Goal: Task Accomplishment & Management: Complete application form

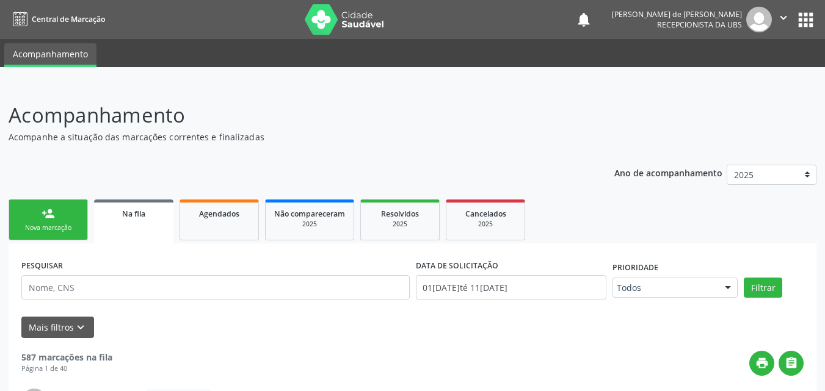
click at [71, 218] on link "person_add Nova marcação" at bounding box center [48, 220] width 79 height 41
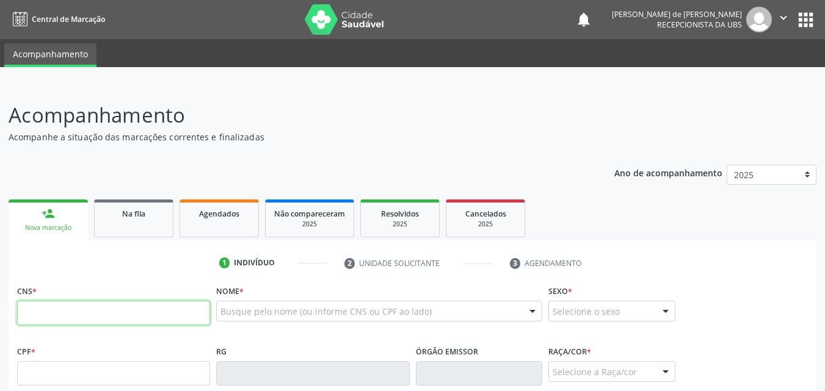
click at [116, 319] on input "text" at bounding box center [113, 313] width 193 height 24
type input "700 5049 1801 4852"
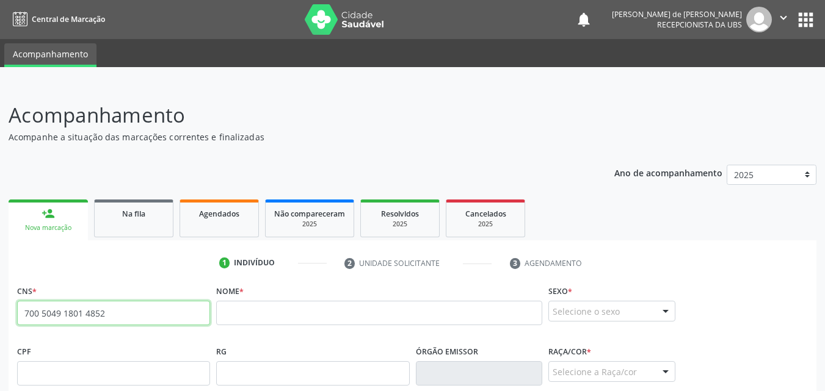
drag, startPoint x: 118, startPoint y: 319, endPoint x: 26, endPoint y: 316, distance: 92.3
click at [26, 316] on input "700 5049 1801 4852" at bounding box center [113, 313] width 193 height 24
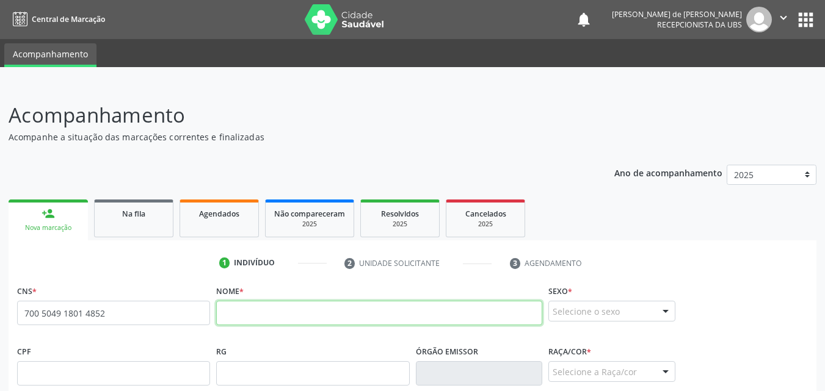
click at [262, 319] on input "text" at bounding box center [379, 313] width 326 height 24
paste input "700504918014852"
type input "7"
paste input "[PERSON_NAME]"
type input "[PERSON_NAME]"
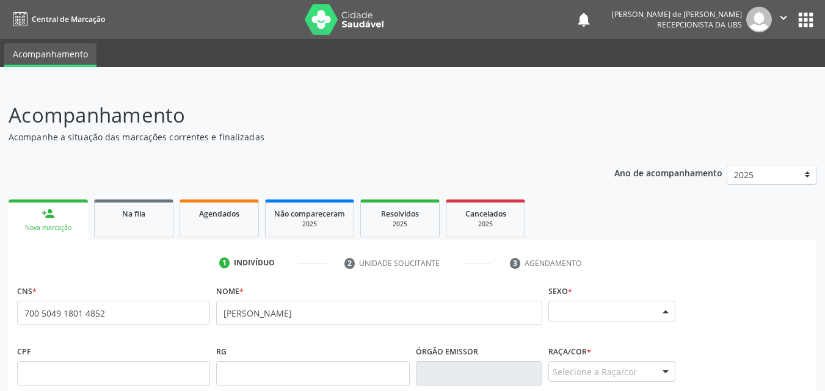
click at [615, 319] on div "Selecione o sexo" at bounding box center [611, 311] width 127 height 21
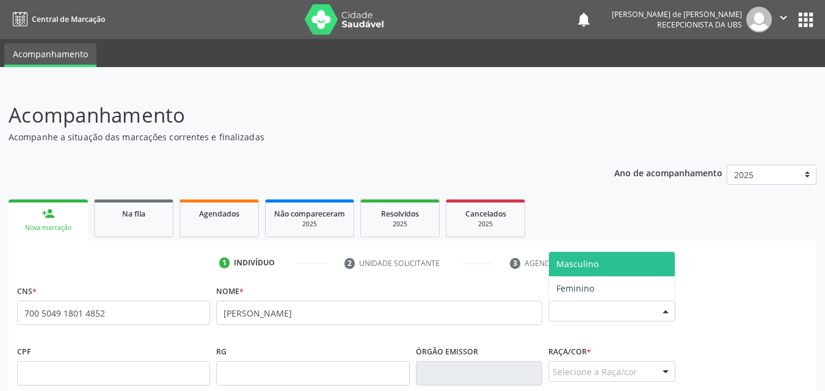
click at [594, 265] on span "Masculino" at bounding box center [577, 264] width 42 height 12
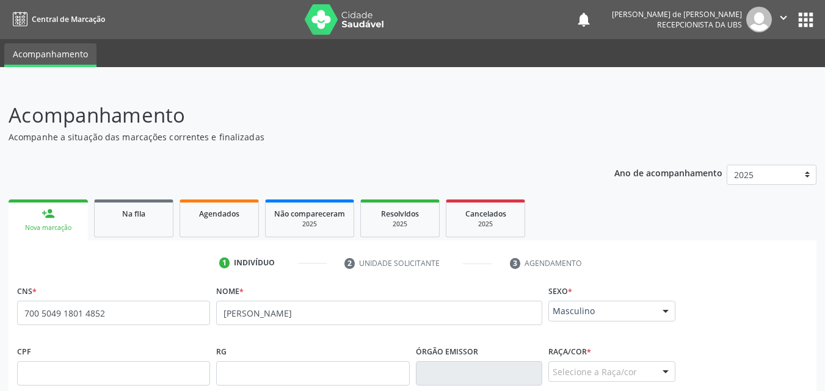
click at [594, 376] on div "Selecione a Raça/cor" at bounding box center [611, 372] width 127 height 21
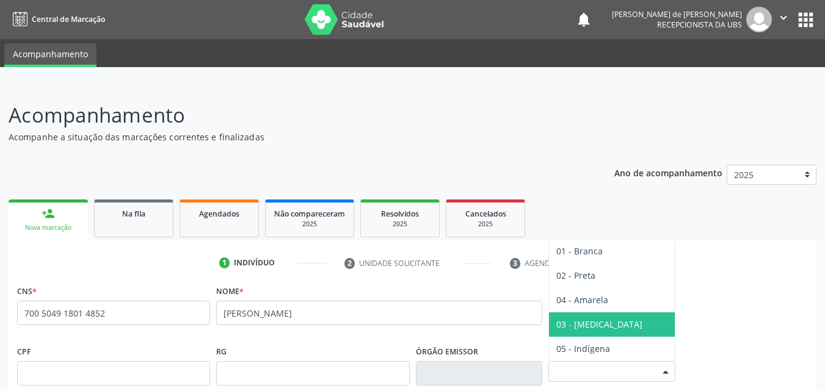
click at [573, 324] on span "03 - [MEDICAL_DATA]" at bounding box center [599, 325] width 86 height 12
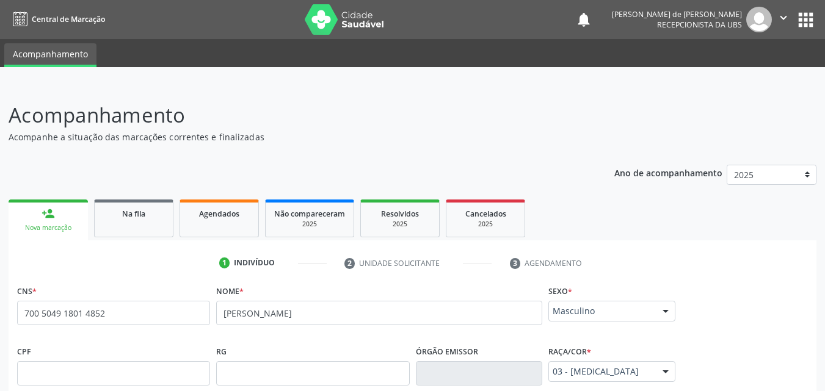
scroll to position [288, 0]
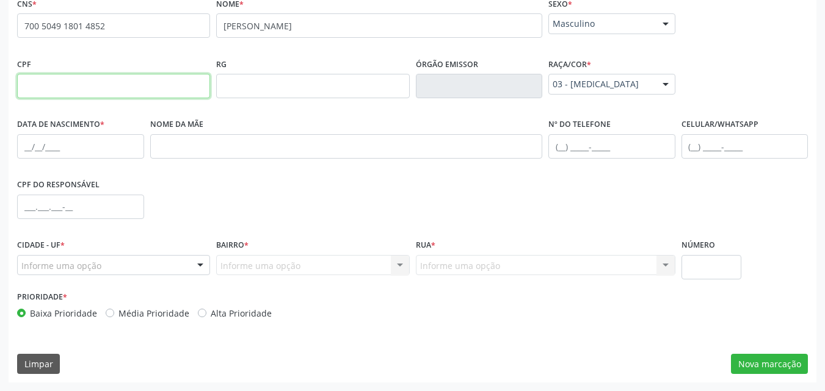
click at [58, 87] on input "text" at bounding box center [113, 86] width 193 height 24
paste input "470.400.414-72"
type input "470.400.414-72"
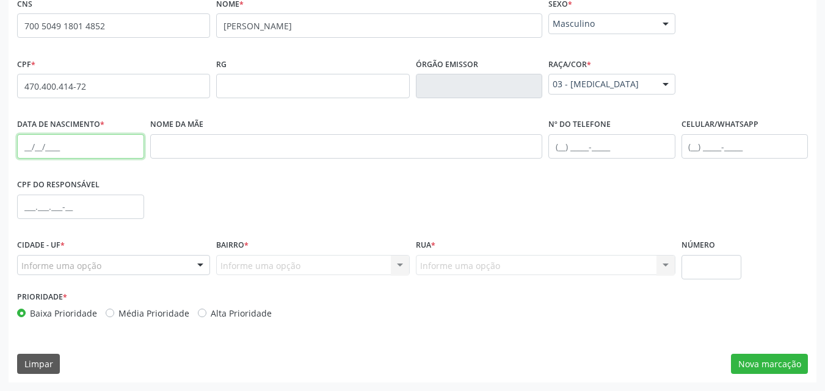
click at [34, 148] on input "text" at bounding box center [80, 146] width 127 height 24
paste input "1[DATE]"
type input "1[DATE]"
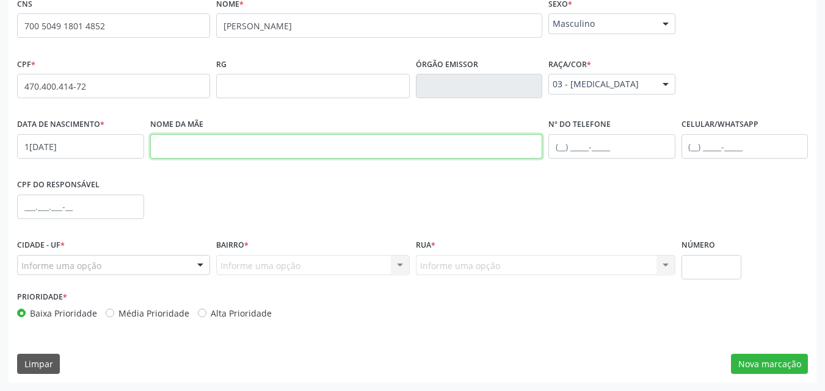
click at [225, 155] on input "text" at bounding box center [346, 146] width 393 height 24
paste input "[PERSON_NAME]"
type input "[PERSON_NAME]"
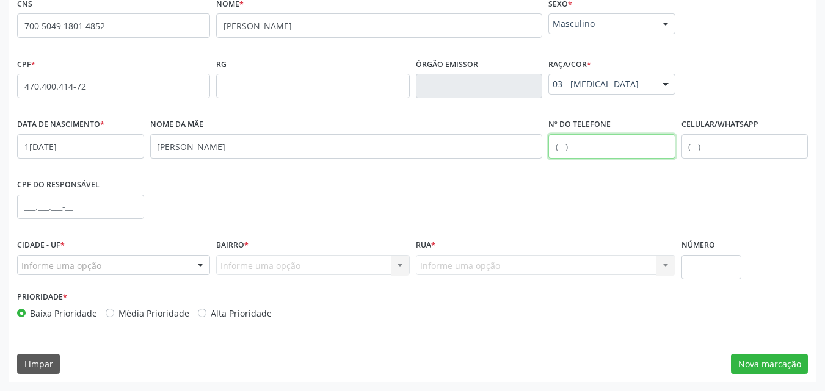
click at [562, 148] on input "text" at bounding box center [611, 146] width 127 height 24
paste input "[PHONE_NUMBER]"
type input "[PHONE_NUMBER]"
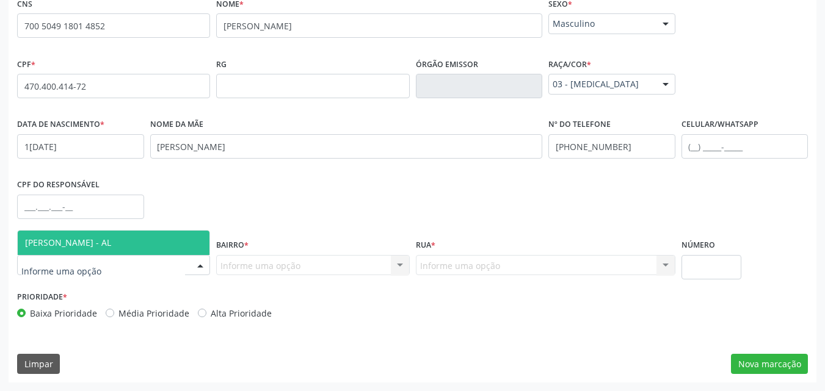
drag, startPoint x: 67, startPoint y: 239, endPoint x: 214, endPoint y: 297, distance: 159.0
click at [67, 239] on span "[PERSON_NAME] - AL" at bounding box center [68, 243] width 86 height 12
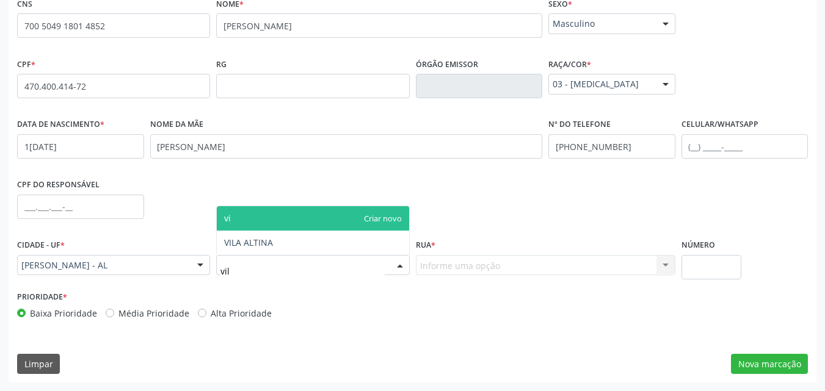
type input "vila"
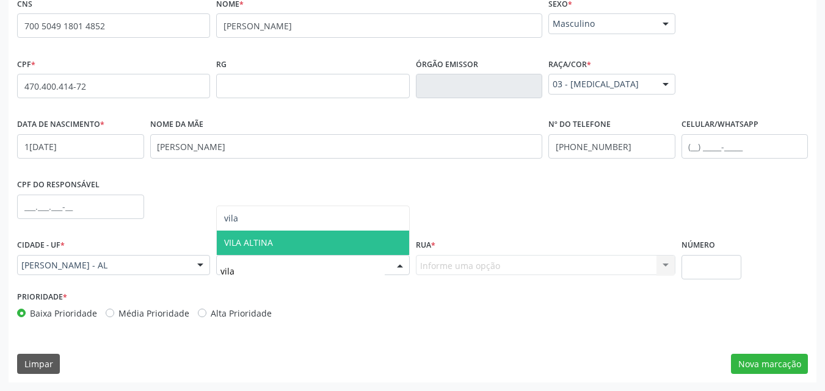
click at [219, 243] on span "VILA ALTINA" at bounding box center [313, 243] width 192 height 24
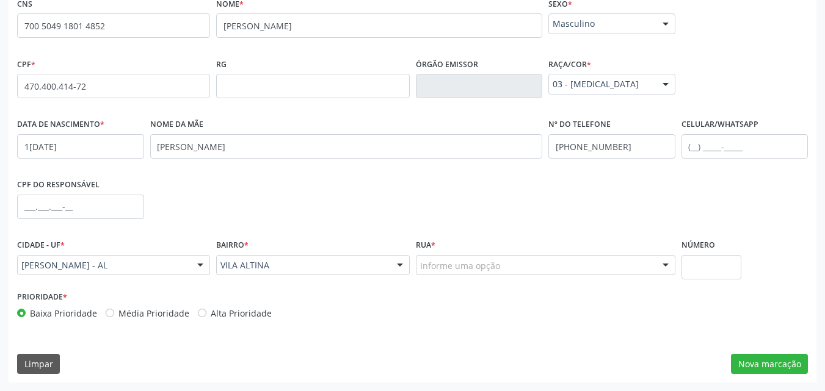
click at [499, 266] on div "Informe uma opção" at bounding box center [546, 265] width 260 height 21
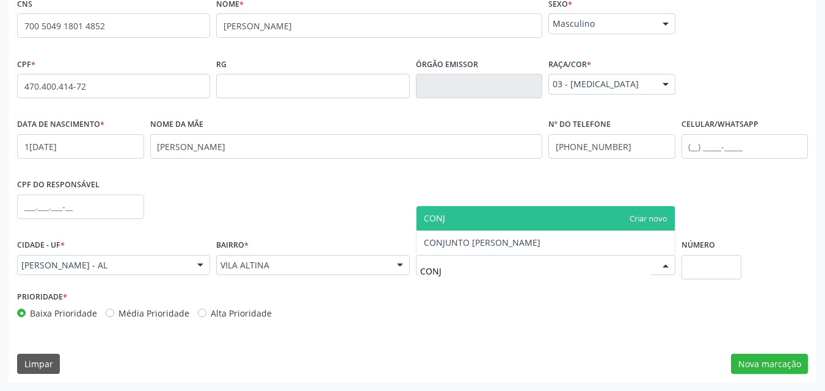
type input "CONJU"
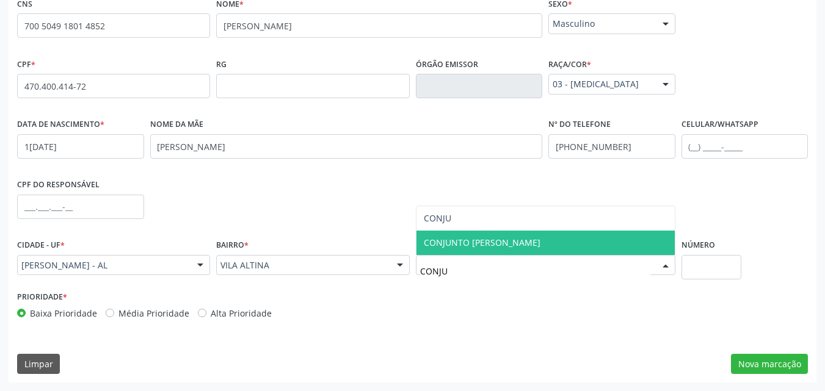
click at [433, 241] on span "CONJUNTO [PERSON_NAME]" at bounding box center [482, 243] width 117 height 12
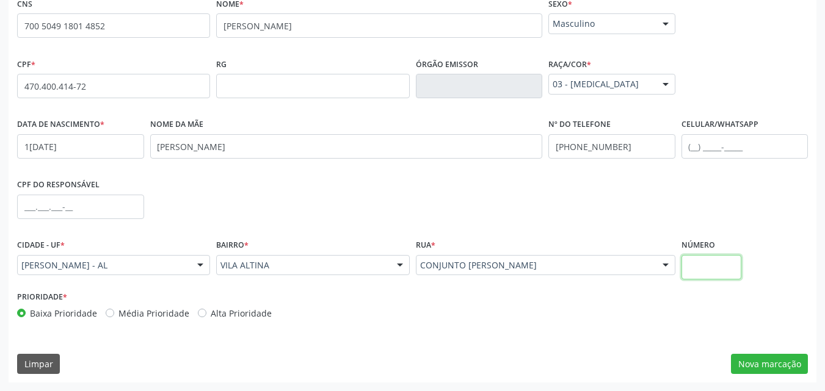
click at [701, 265] on input "text" at bounding box center [712, 267] width 60 height 24
type input "S/N"
click at [784, 374] on button "Nova marcação" at bounding box center [769, 364] width 77 height 21
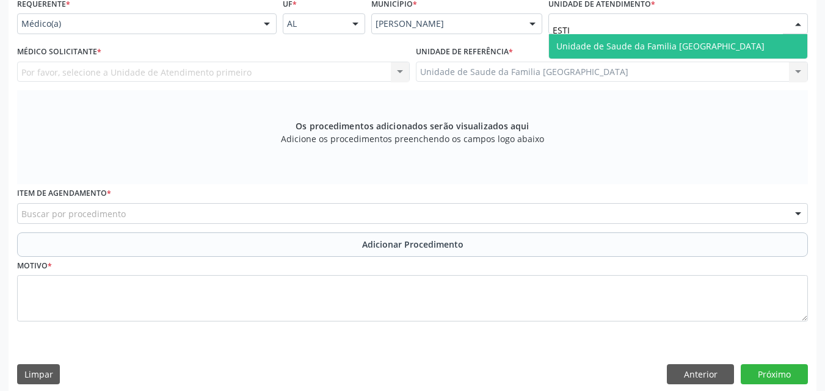
type input "ESTIV"
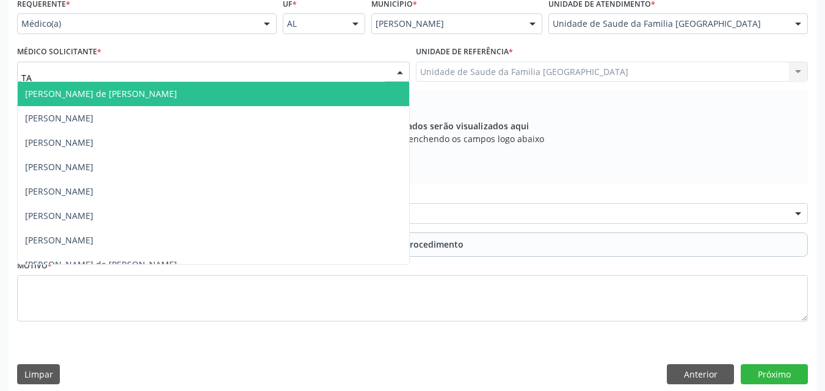
type input "TAC"
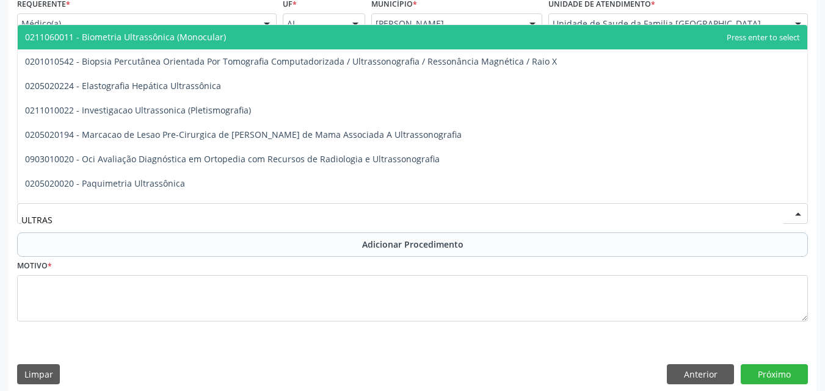
type input "ULTRASS"
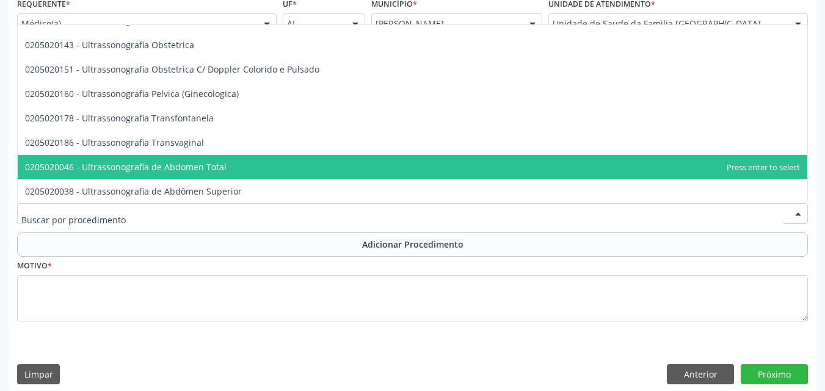
scroll to position [0, 0]
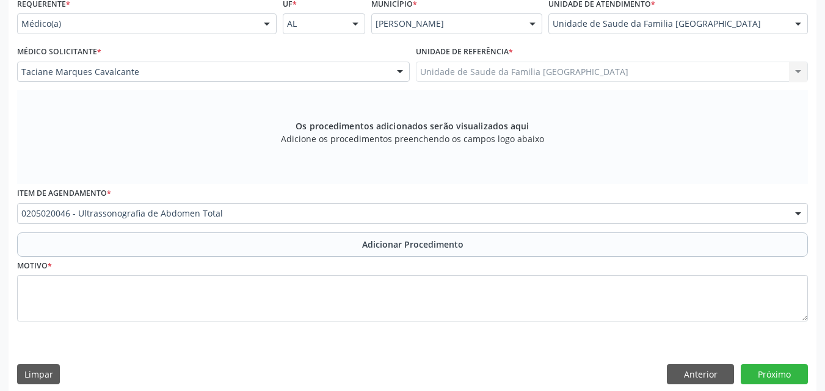
click at [56, 252] on button "Adicionar Procedimento" at bounding box center [412, 245] width 791 height 24
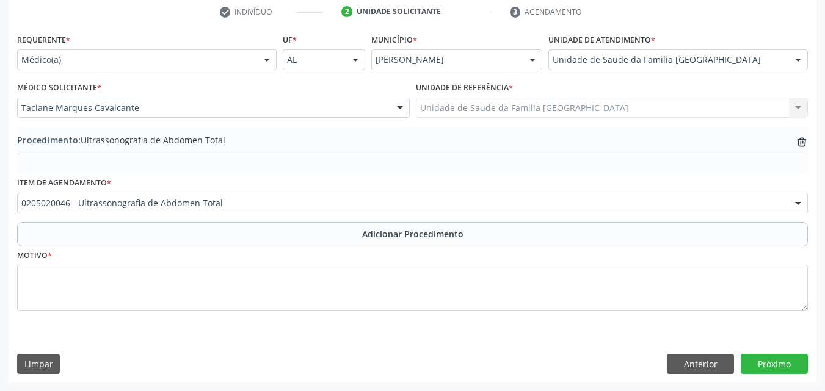
scroll to position [252, 0]
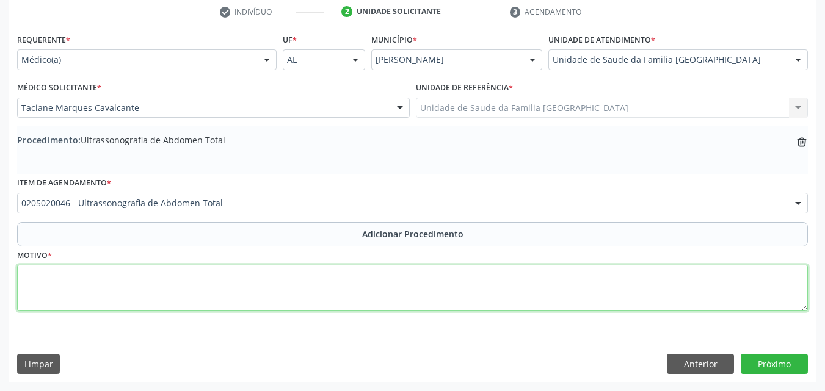
click at [64, 285] on textarea at bounding box center [412, 288] width 791 height 46
type textarea "ESTEATOSE HEPÁTICA, HF DE CIRROSE."
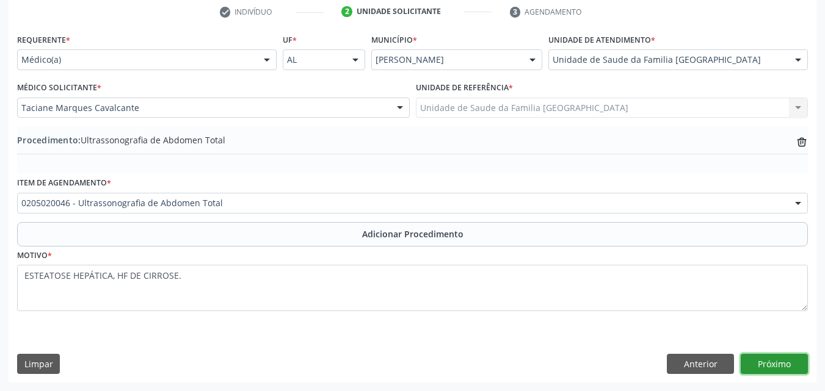
click at [772, 359] on button "Próximo" at bounding box center [774, 364] width 67 height 21
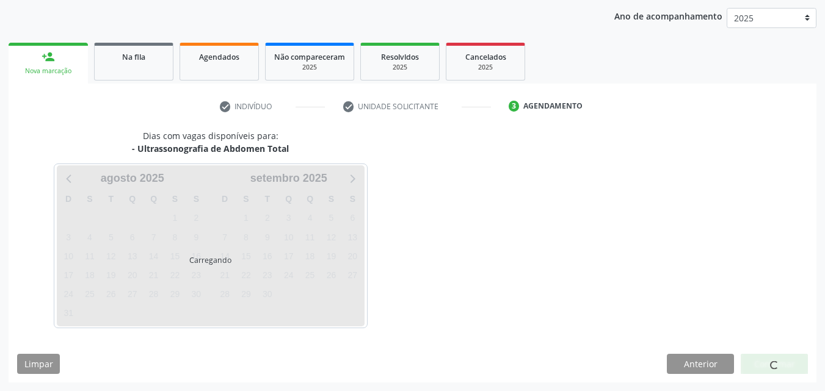
scroll to position [193, 0]
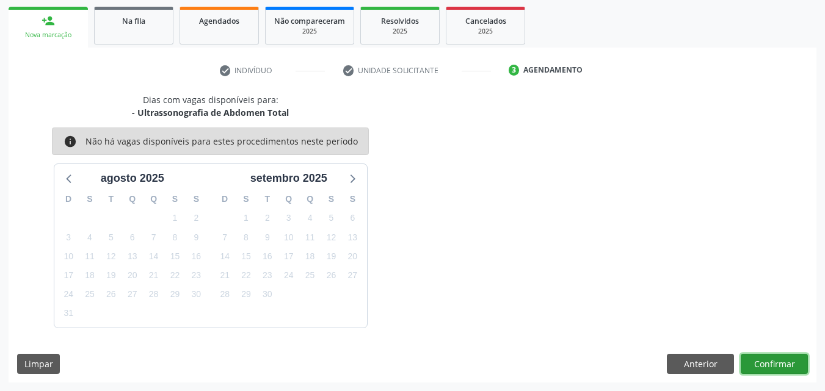
click at [766, 365] on button "Confirmar" at bounding box center [774, 364] width 67 height 21
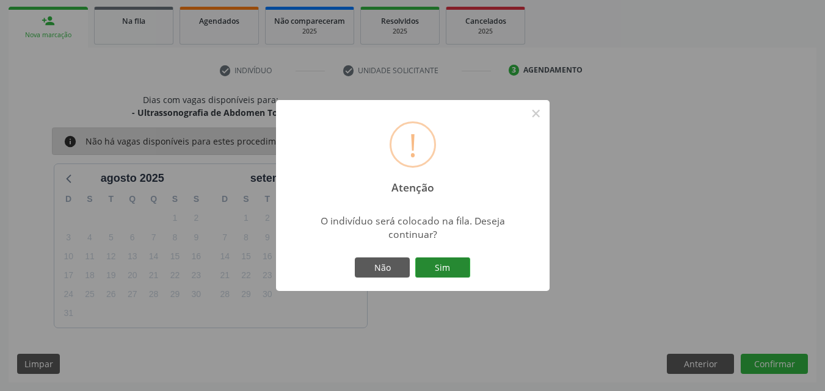
click at [437, 270] on button "Sim" at bounding box center [442, 268] width 55 height 21
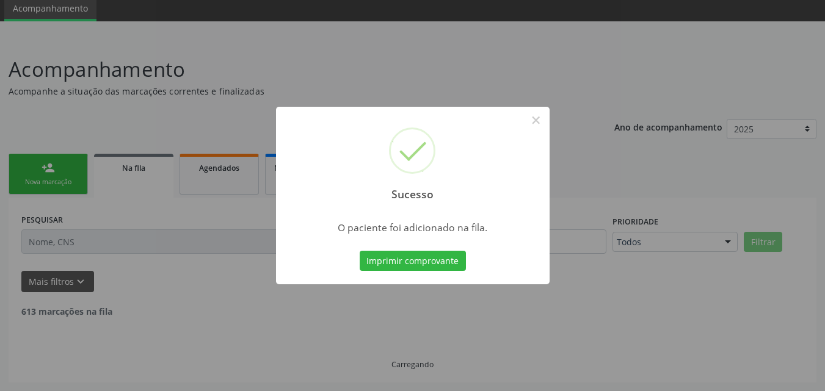
scroll to position [33, 0]
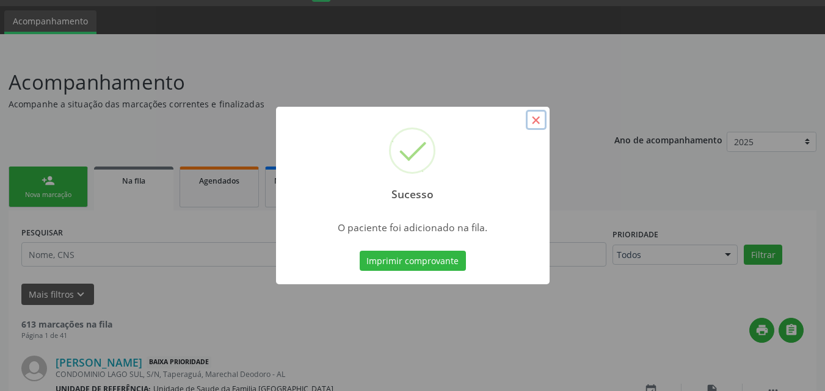
click at [534, 123] on button "×" at bounding box center [536, 120] width 21 height 21
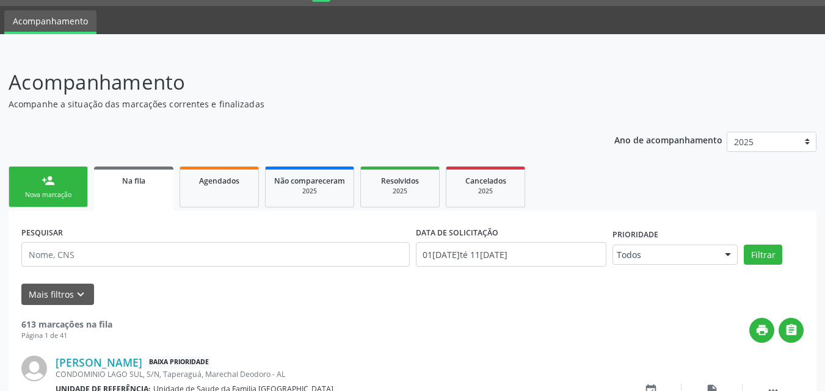
click at [41, 193] on div "Nova marcação" at bounding box center [48, 195] width 61 height 9
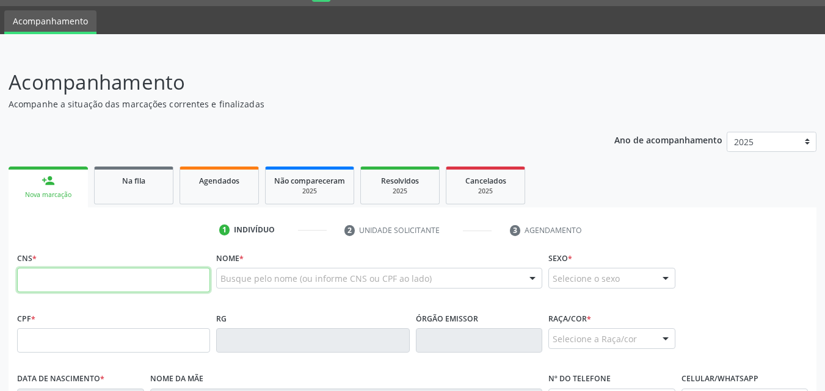
click at [46, 270] on input "text" at bounding box center [113, 280] width 193 height 24
paste input "700 8019 8801 2489"
type input "700 8019 8801 2489"
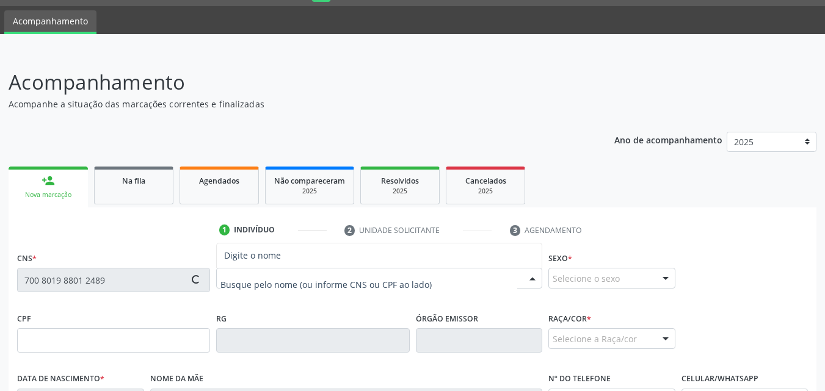
type input "005.410.974-40"
type input "[DATE]"
type input "Regina da [PERSON_NAME]"
type input "[PHONE_NUMBER]"
type input "15"
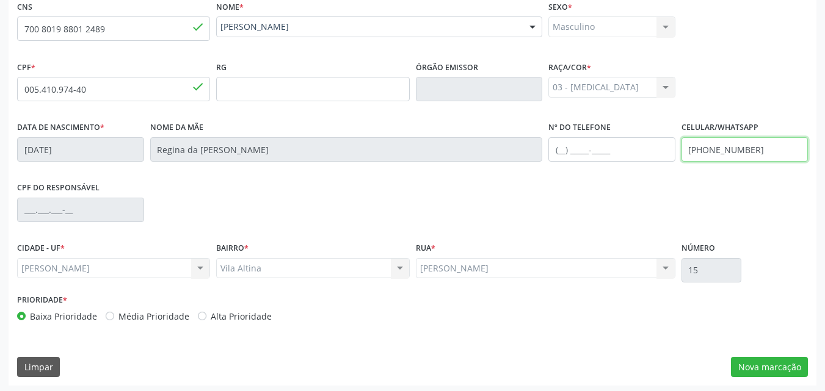
scroll to position [288, 0]
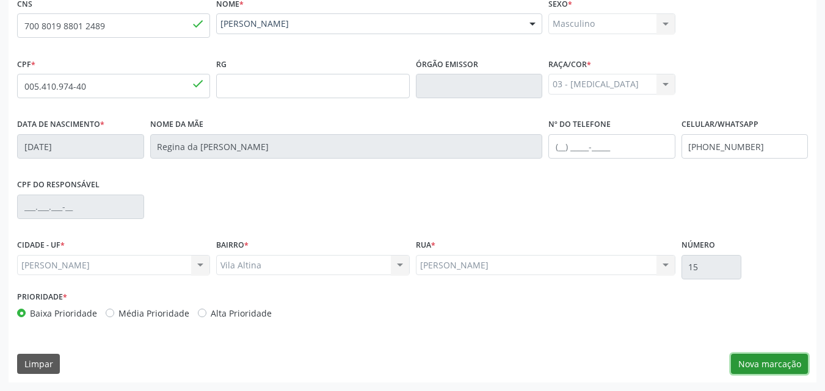
click at [752, 354] on button "Nova marcação" at bounding box center [769, 364] width 77 height 21
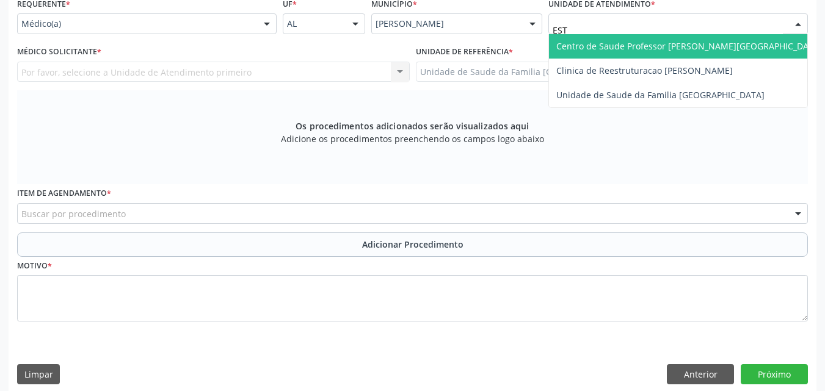
type input "ESTI"
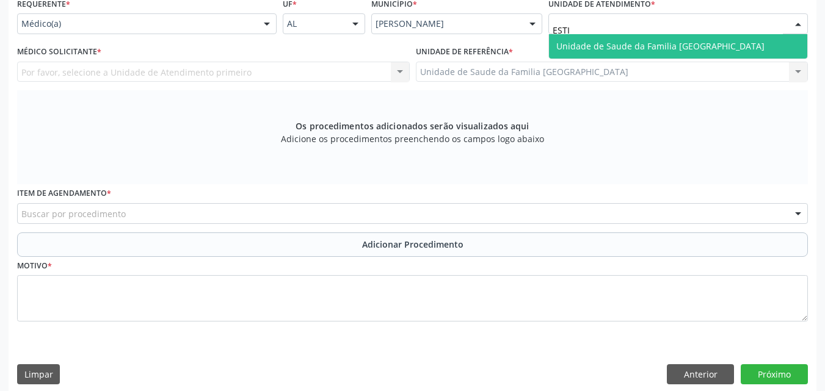
click at [633, 41] on span "Unidade de Saude da Familia [GEOGRAPHIC_DATA]" at bounding box center [660, 46] width 208 height 12
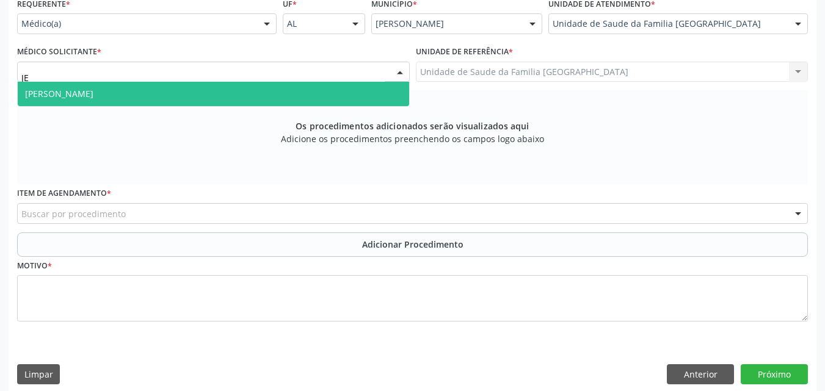
type input "JEA"
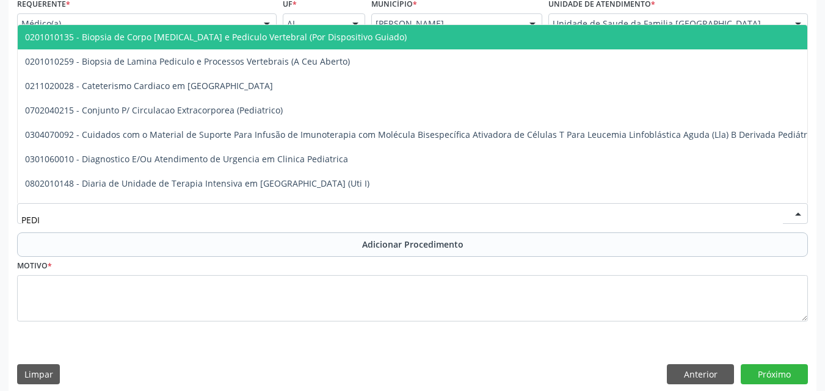
type input "PEDIA"
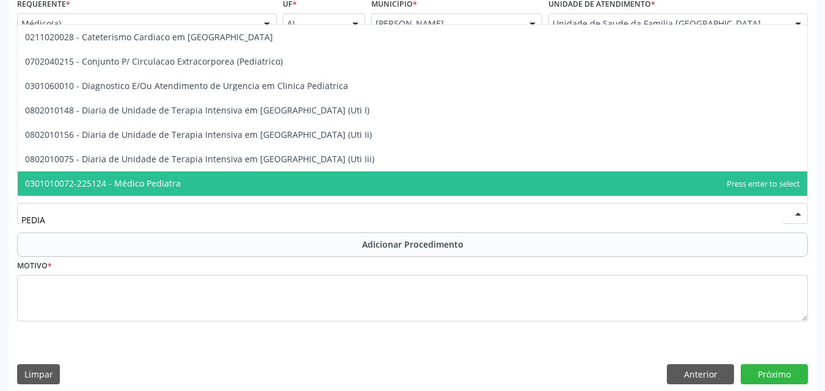
click at [101, 179] on span "0301010072-225124 - Médico Pediatra" at bounding box center [103, 184] width 156 height 12
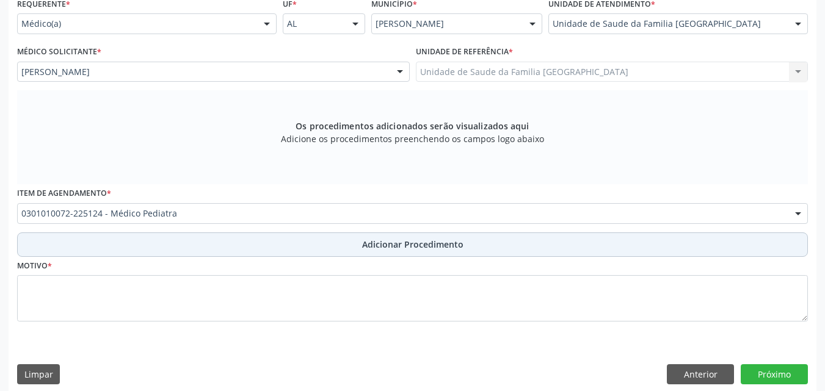
click at [154, 239] on button "Adicionar Procedimento" at bounding box center [412, 245] width 791 height 24
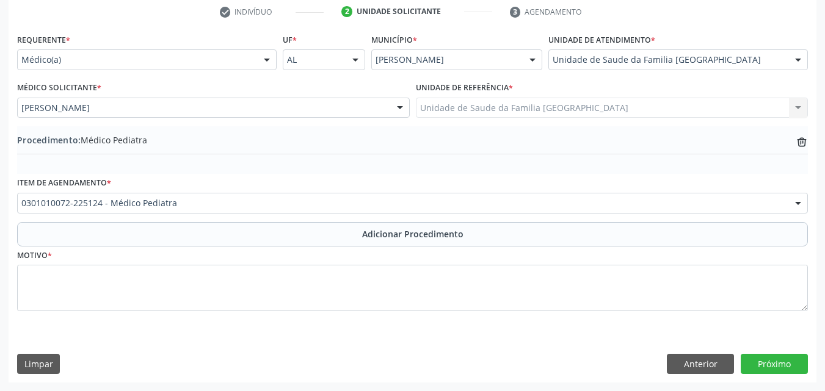
scroll to position [252, 0]
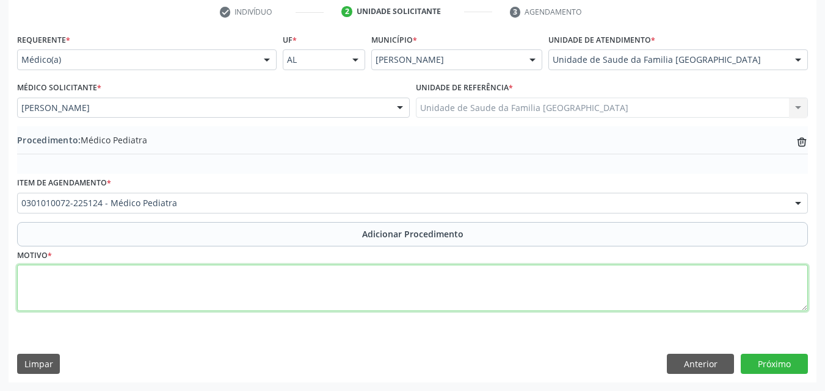
click at [170, 276] on textarea at bounding box center [412, 288] width 791 height 46
type textarea "AVALIAÇÃO CLÍNICA."
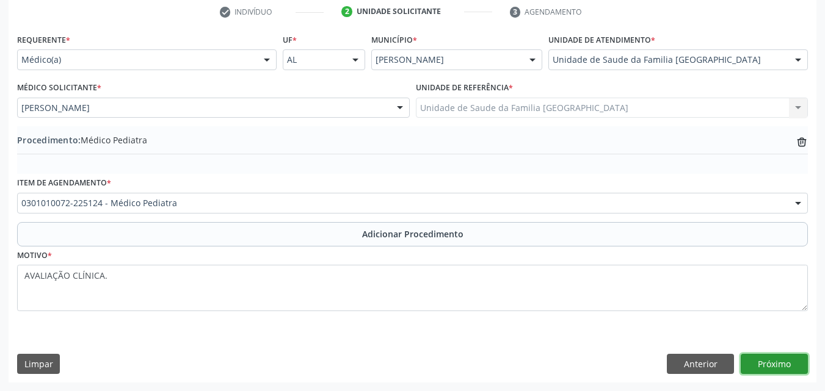
click at [755, 368] on button "Próximo" at bounding box center [774, 364] width 67 height 21
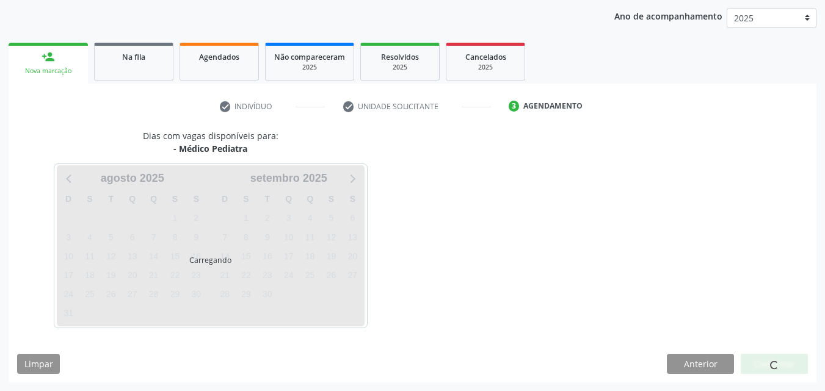
scroll to position [193, 0]
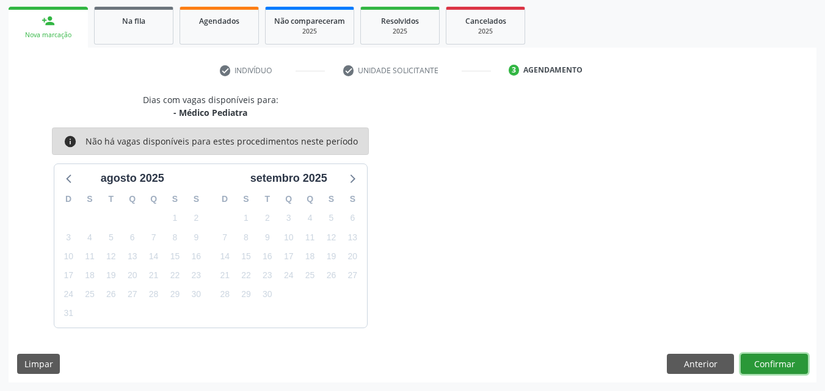
click at [777, 363] on button "Confirmar" at bounding box center [774, 364] width 67 height 21
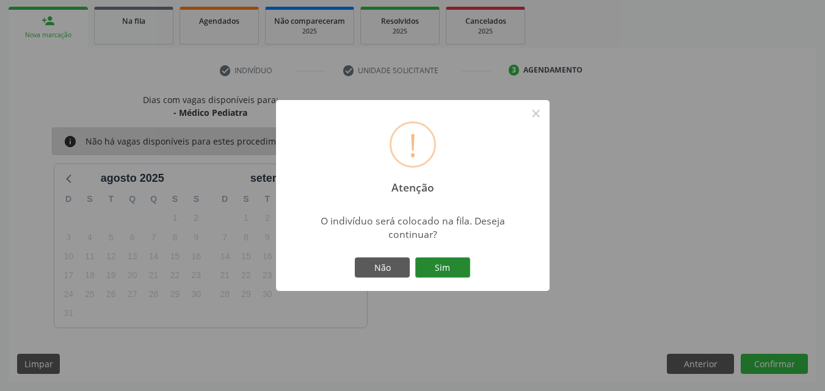
click at [428, 266] on button "Sim" at bounding box center [442, 268] width 55 height 21
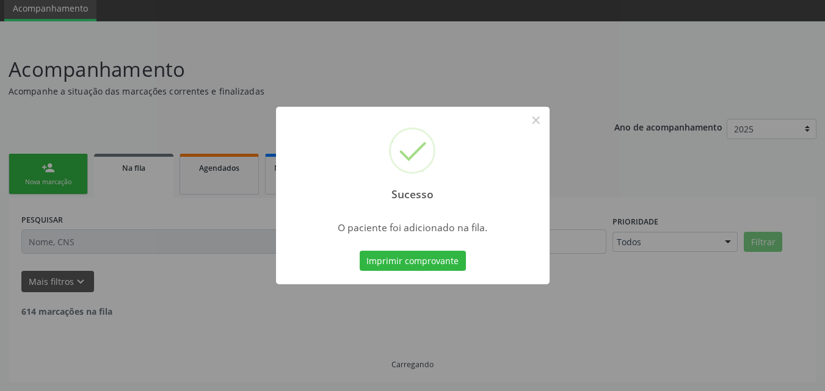
scroll to position [33, 0]
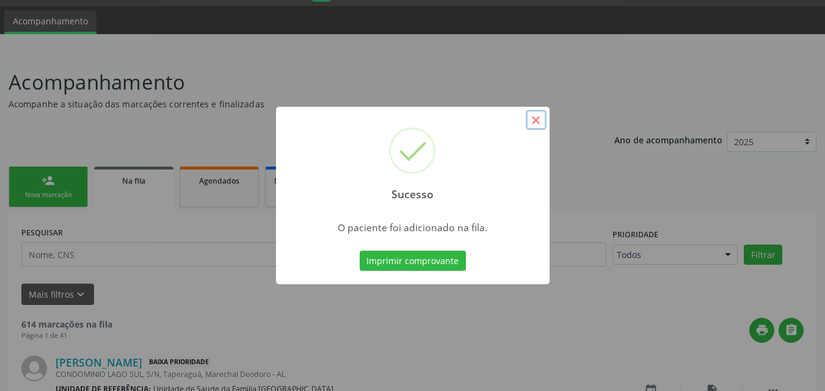
click at [540, 118] on button "×" at bounding box center [536, 120] width 21 height 21
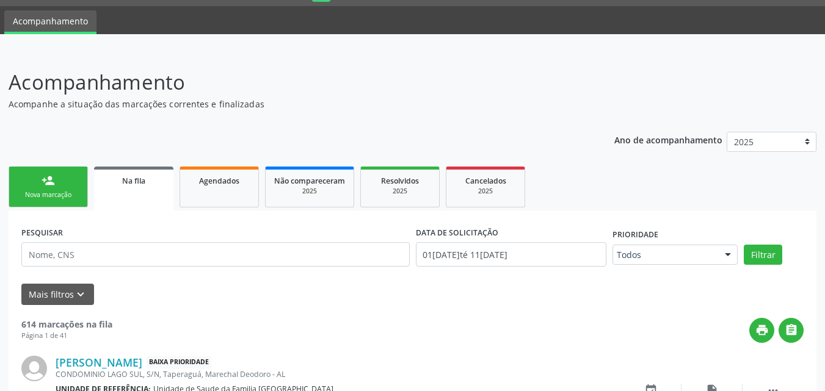
click at [72, 194] on div "Nova marcação" at bounding box center [48, 195] width 61 height 9
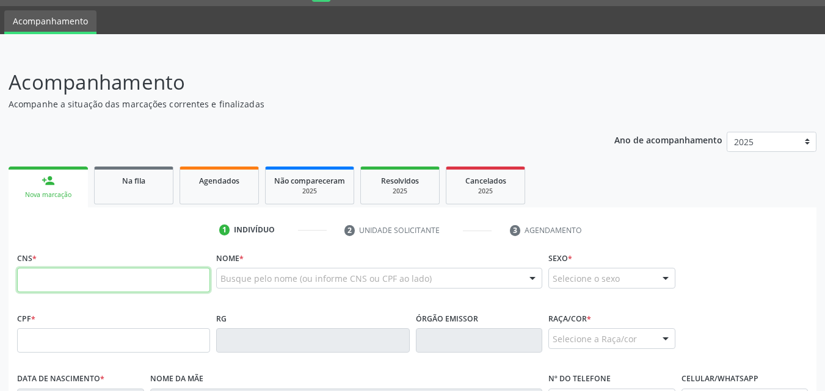
click at [131, 283] on input "text" at bounding box center [113, 280] width 193 height 24
type input "705 7034 4311 4430"
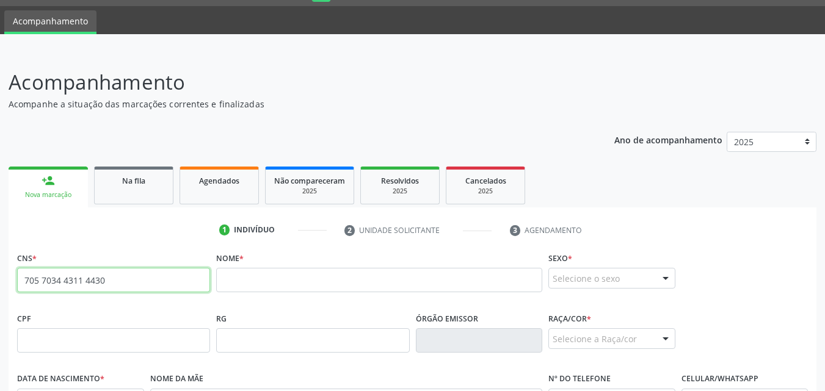
drag, startPoint x: 134, startPoint y: 283, endPoint x: 23, endPoint y: 273, distance: 111.6
click at [23, 273] on input "705 7034 4311 4430" at bounding box center [113, 280] width 193 height 24
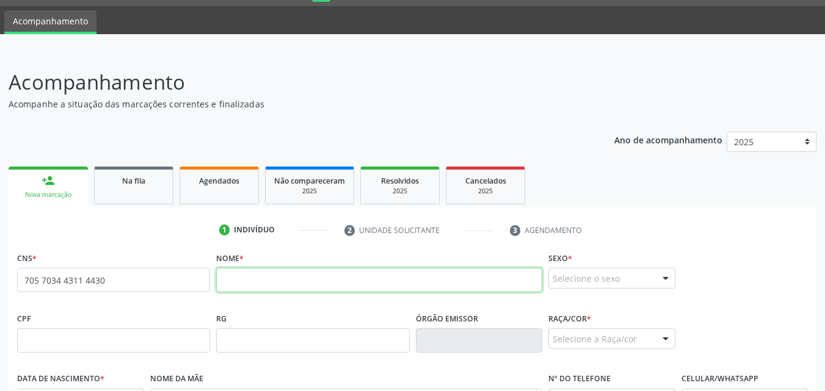
click at [229, 282] on input "text" at bounding box center [379, 280] width 326 height 24
paste input "[PERSON_NAME]"
type input "[PERSON_NAME]"
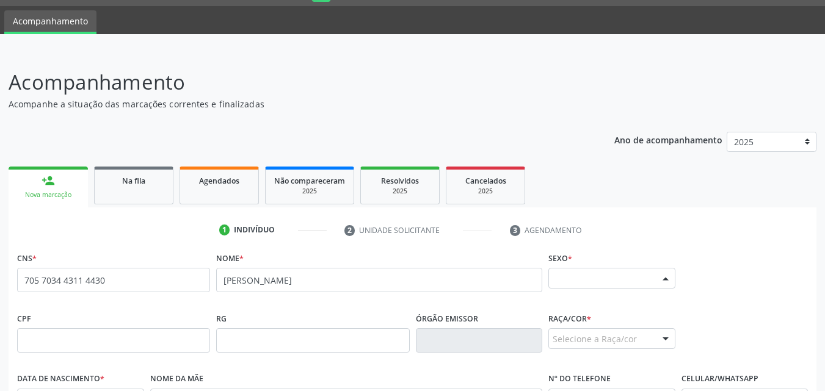
click at [617, 282] on div "Selecione o sexo" at bounding box center [611, 278] width 127 height 21
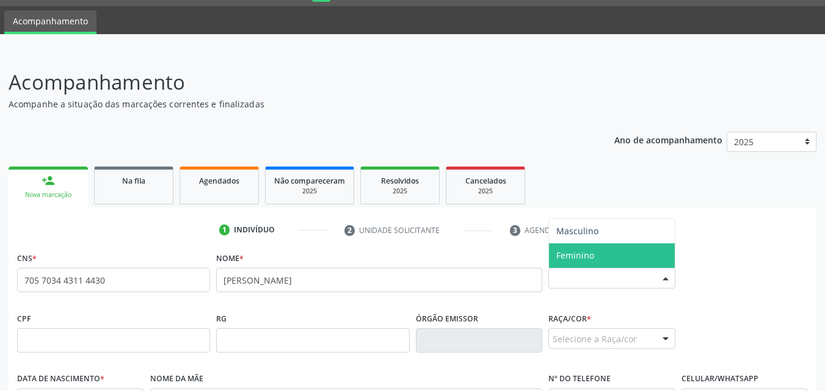
click at [617, 260] on span "Feminino" at bounding box center [612, 256] width 126 height 24
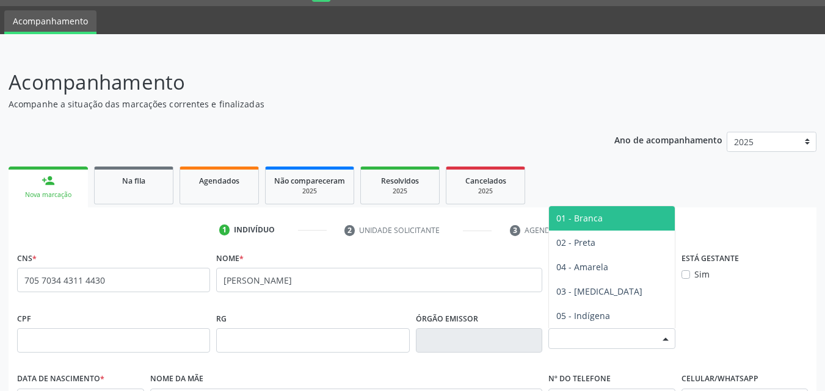
click at [580, 336] on div "Selecione a Raça/cor" at bounding box center [611, 339] width 127 height 21
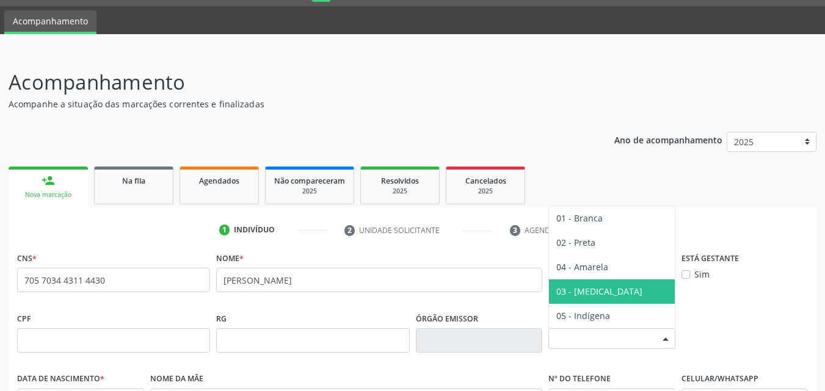
click at [575, 289] on span "03 - [MEDICAL_DATA]" at bounding box center [599, 292] width 86 height 12
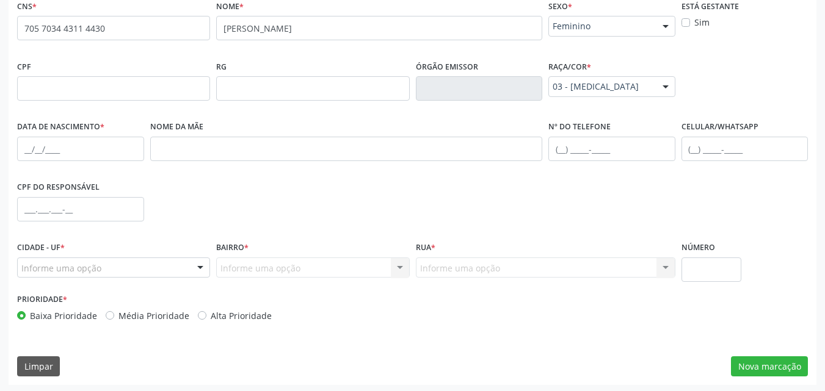
scroll to position [288, 0]
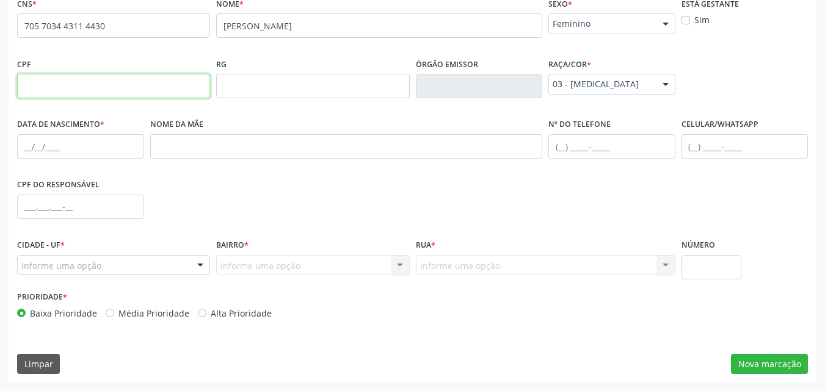
click at [100, 84] on input "text" at bounding box center [113, 86] width 193 height 24
paste input "056.425.994-29"
type input "056.425.994-29"
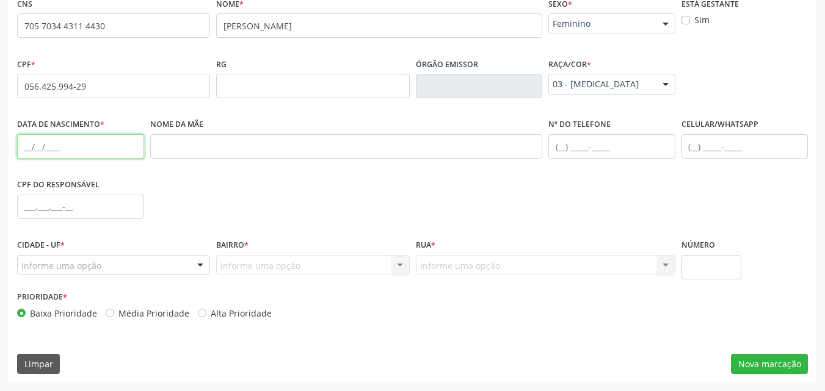
drag, startPoint x: 43, startPoint y: 145, endPoint x: 43, endPoint y: 136, distance: 9.8
click at [43, 144] on input "text" at bounding box center [80, 146] width 127 height 24
paste input "[DATE]"
type input "[DATE]"
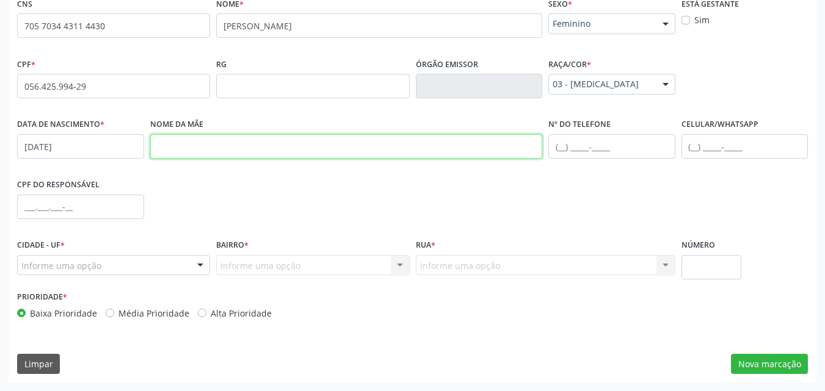
click at [185, 144] on input "text" at bounding box center [346, 146] width 393 height 24
paste input "[PERSON_NAME]"
type input "[PERSON_NAME]"
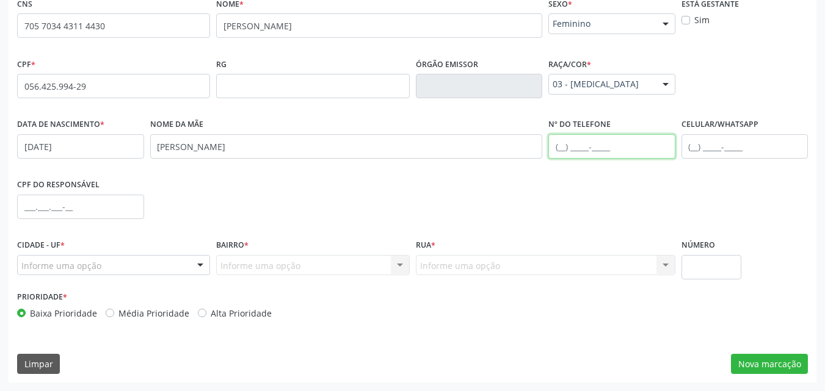
click at [561, 145] on input "text" at bounding box center [611, 146] width 127 height 24
click at [570, 143] on input "text" at bounding box center [611, 146] width 127 height 24
paste input "[PHONE_NUMBER]"
type input "[PHONE_NUMBER]"
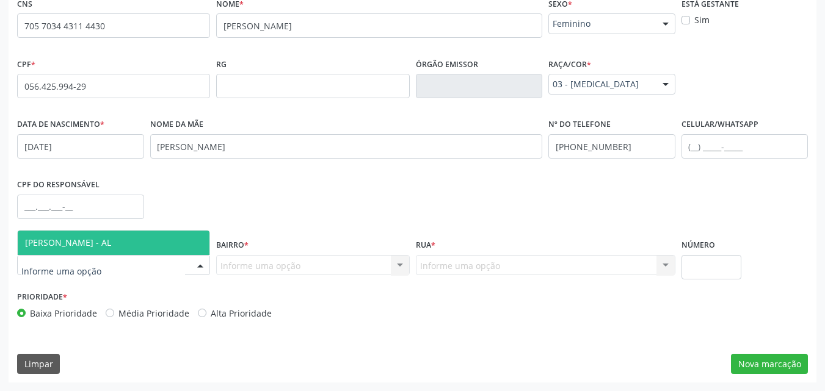
click at [86, 241] on span "[PERSON_NAME] - AL" at bounding box center [68, 243] width 86 height 12
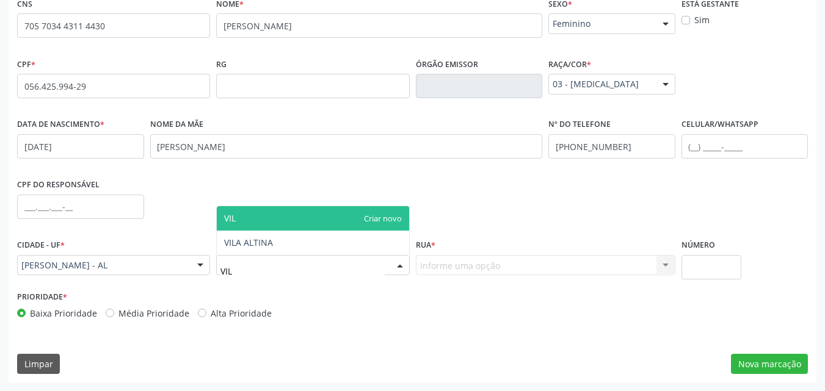
type input "VILA"
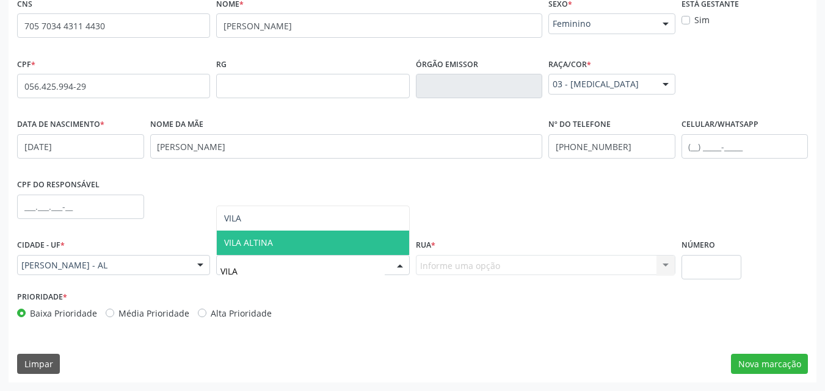
click at [230, 240] on span "VILA ALTINA" at bounding box center [248, 243] width 49 height 12
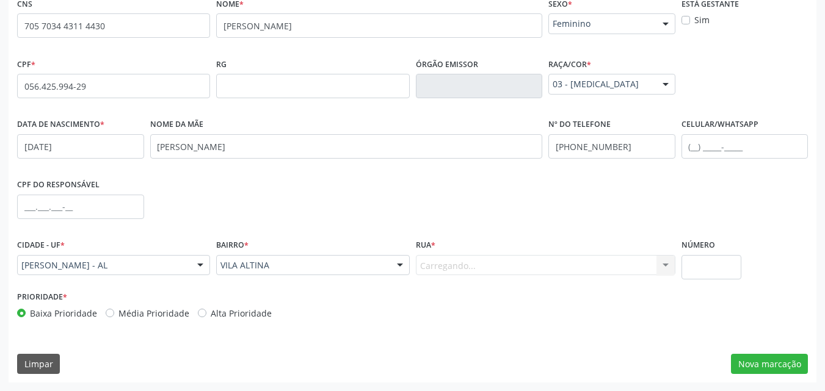
click at [454, 267] on div "Carregando... Nenhum resultado encontrado para: " " Nenhuma opção encontrada. D…" at bounding box center [546, 265] width 260 height 21
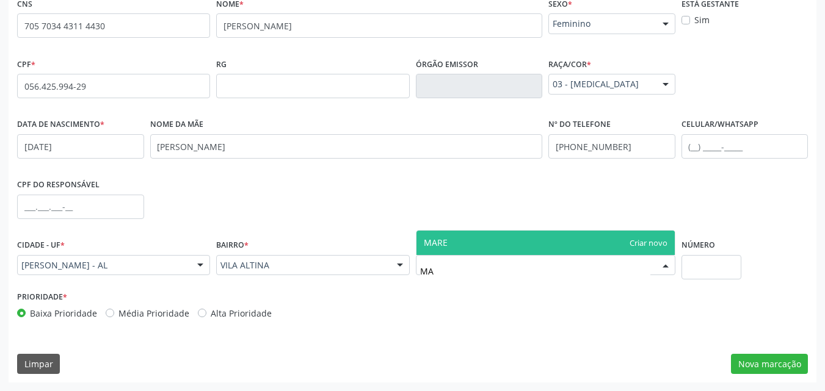
type input "M"
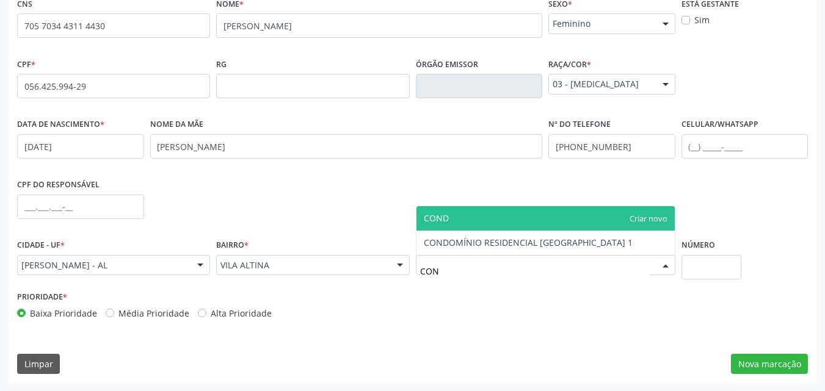
type input "COND"
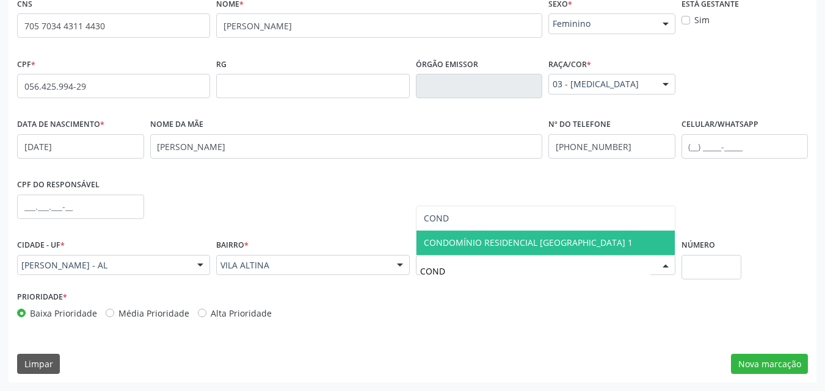
click at [430, 243] on span "CONDOMÍNIO RESIDENCIAL [GEOGRAPHIC_DATA] 1" at bounding box center [528, 243] width 209 height 12
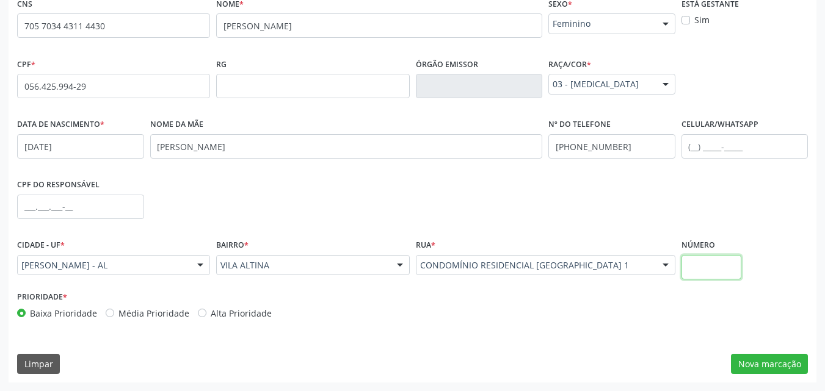
click at [695, 261] on input "text" at bounding box center [712, 267] width 60 height 24
type input "S/N"
click at [765, 367] on button "Nova marcação" at bounding box center [769, 364] width 77 height 21
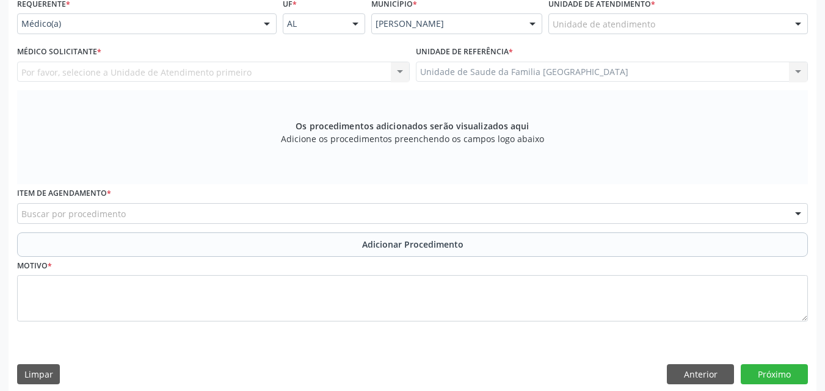
click at [664, 23] on div "Unidade de atendimento" at bounding box center [678, 23] width 260 height 21
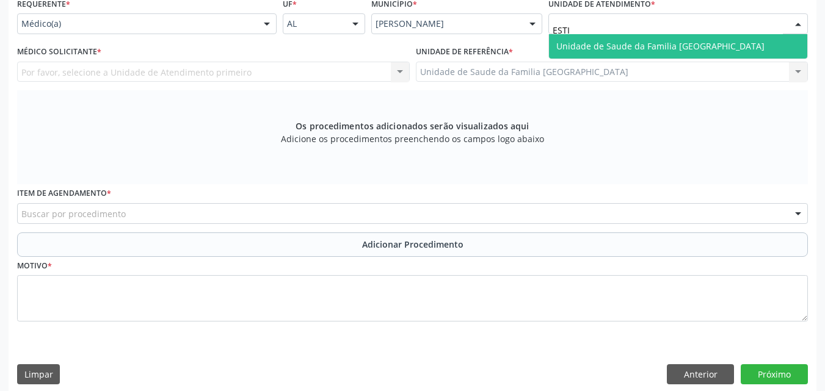
type input "ESTIV"
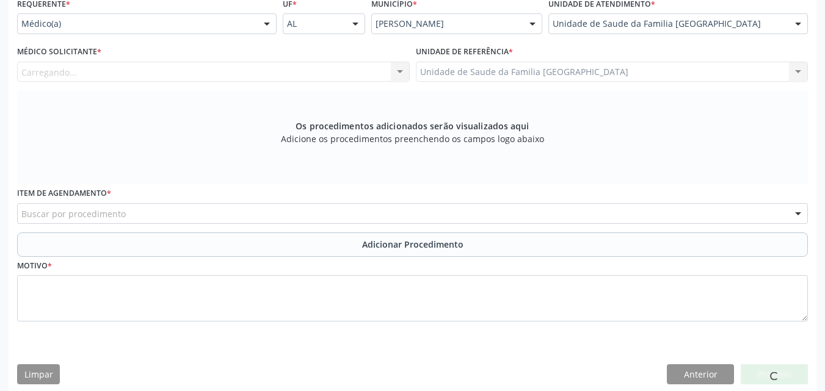
click at [213, 77] on div "Carregando... Nenhum resultado encontrado para: " " Não há nenhuma opção para s…" at bounding box center [213, 72] width 393 height 21
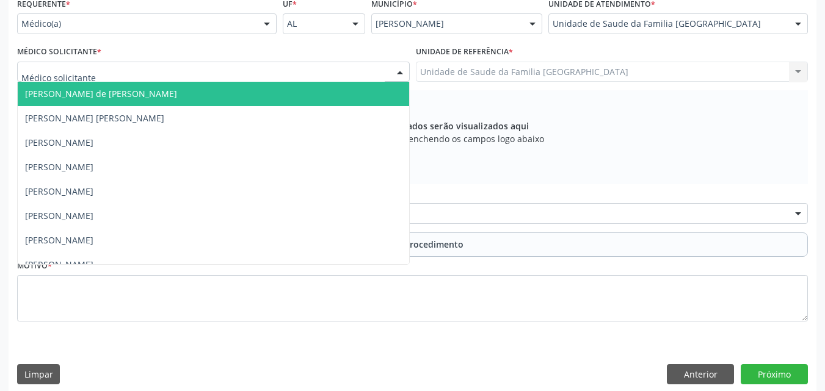
click at [213, 75] on div at bounding box center [213, 72] width 393 height 21
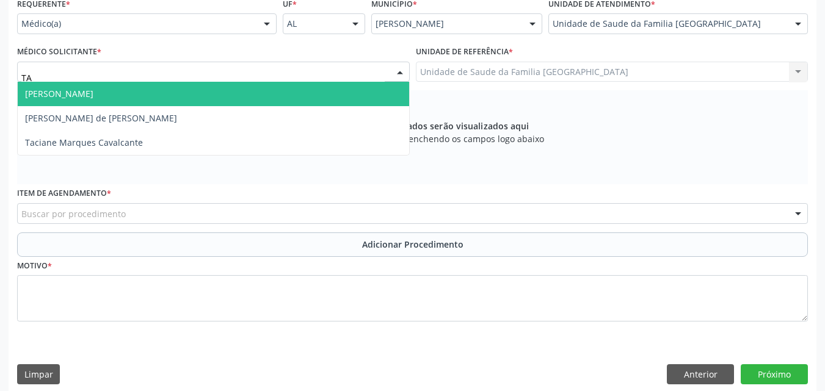
type input "TAC"
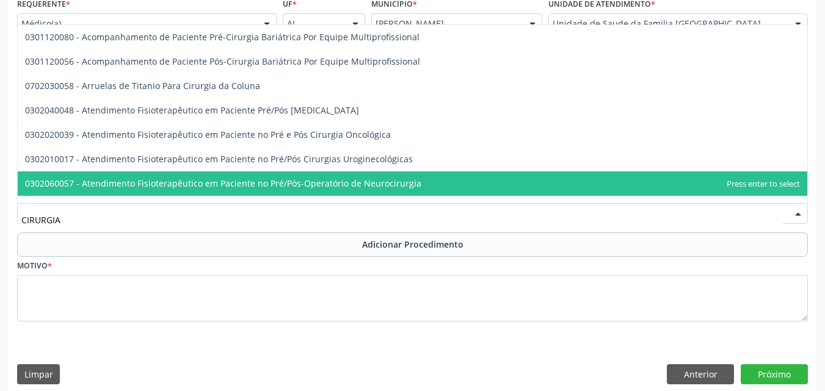
scroll to position [16, 0]
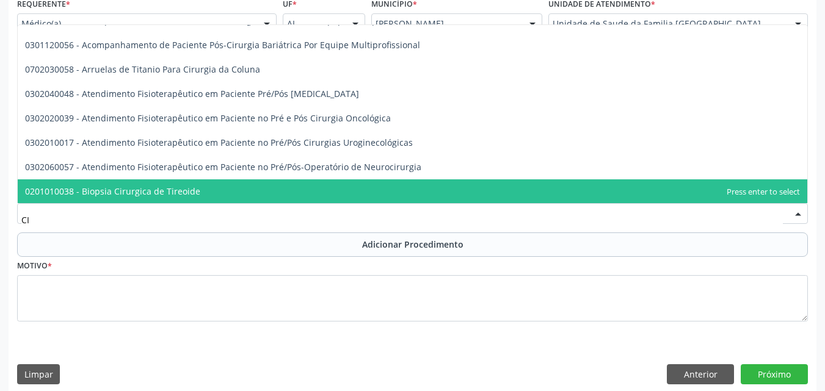
type input "C"
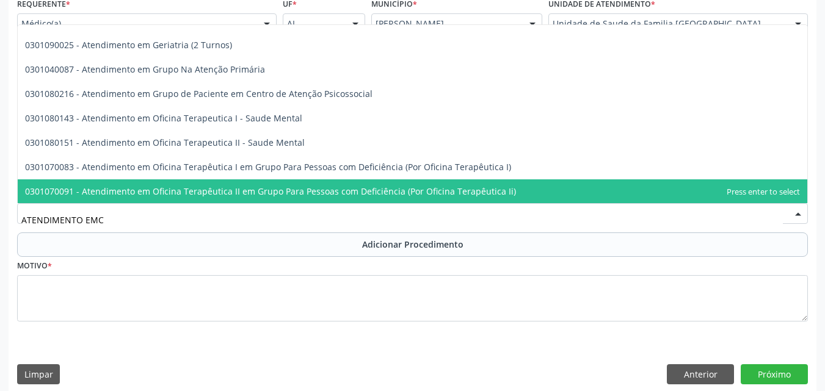
scroll to position [0, 0]
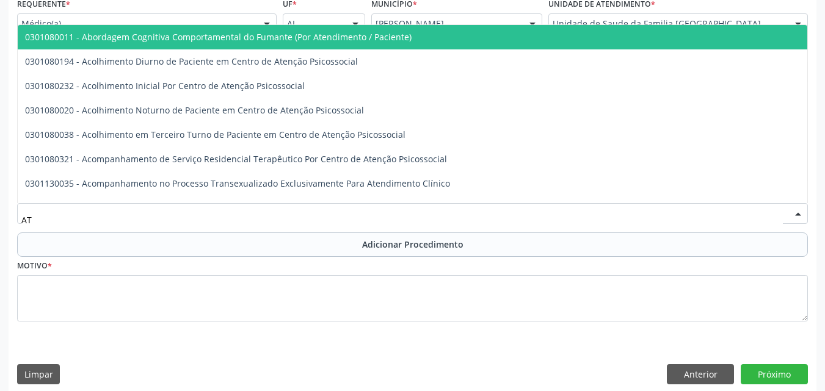
type input "A"
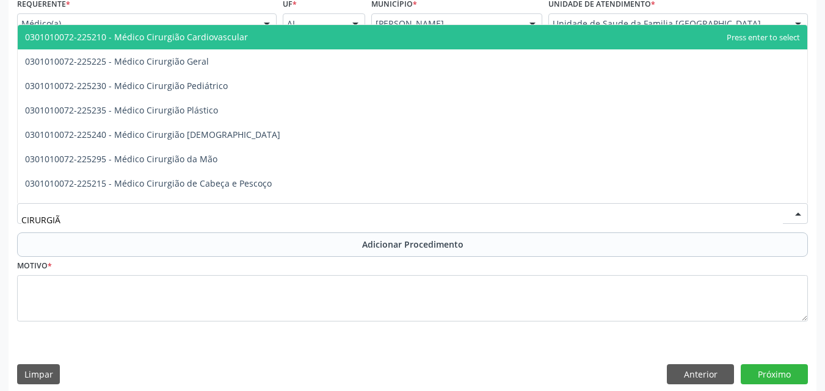
type input "CIRURGIÃO"
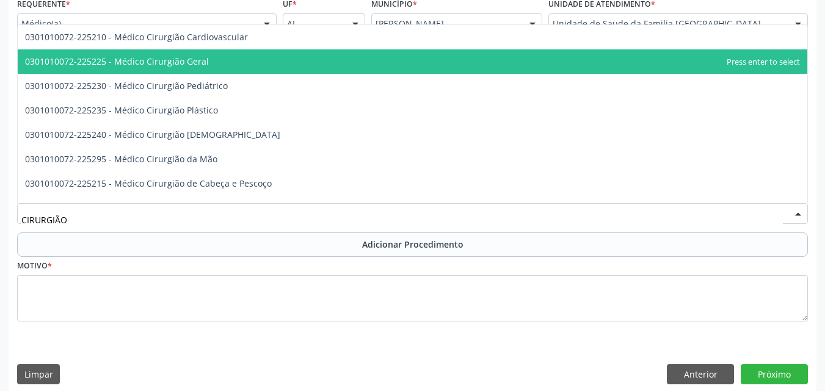
click at [143, 59] on span "0301010072-225225 - Médico Cirurgião Geral" at bounding box center [117, 62] width 184 height 12
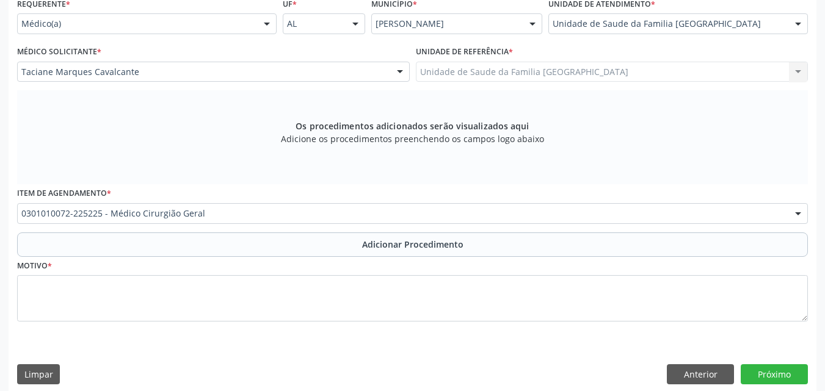
click at [191, 248] on button "Adicionar Procedimento" at bounding box center [412, 245] width 791 height 24
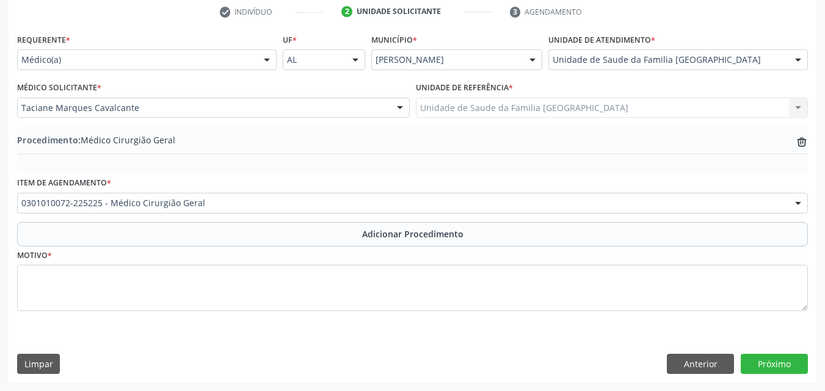
scroll to position [252, 0]
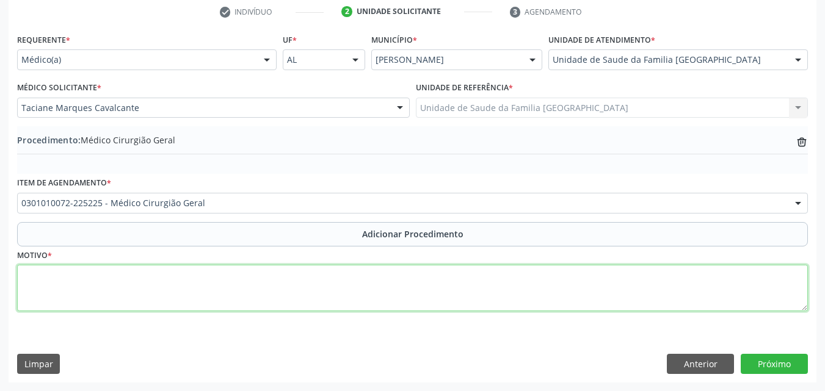
click at [204, 293] on textarea at bounding box center [412, 288] width 791 height 46
type textarea "CONSULTA (PEQUENOS PROCEDIMENTOS)."
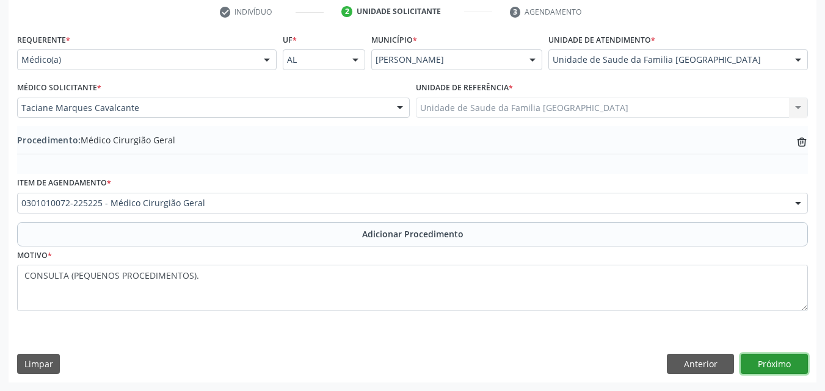
click at [763, 368] on button "Próximo" at bounding box center [774, 364] width 67 height 21
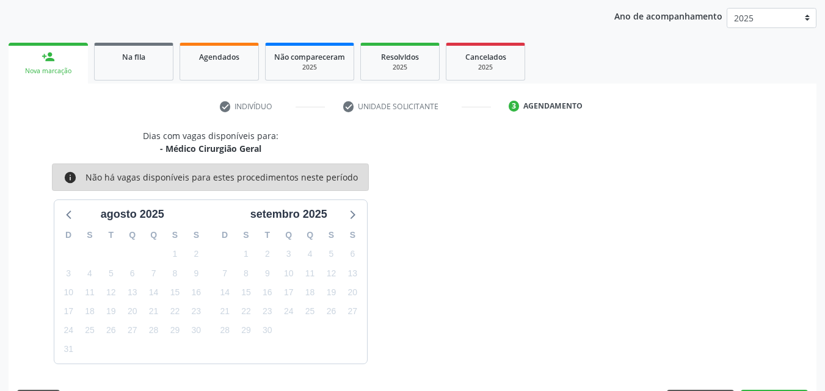
scroll to position [193, 0]
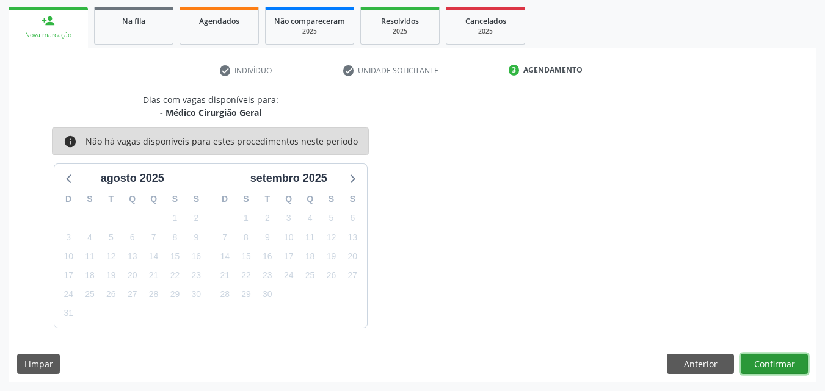
click at [782, 362] on button "Confirmar" at bounding box center [774, 364] width 67 height 21
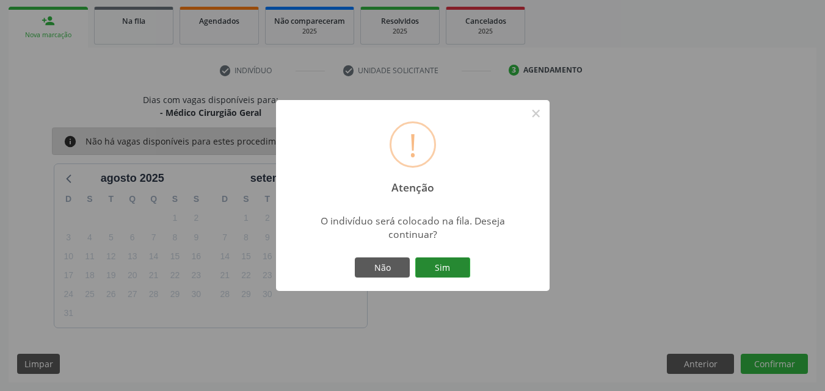
click at [466, 265] on button "Sim" at bounding box center [442, 268] width 55 height 21
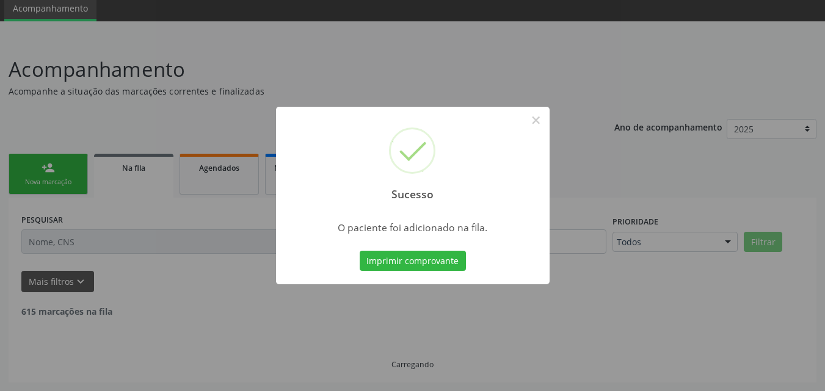
scroll to position [33, 0]
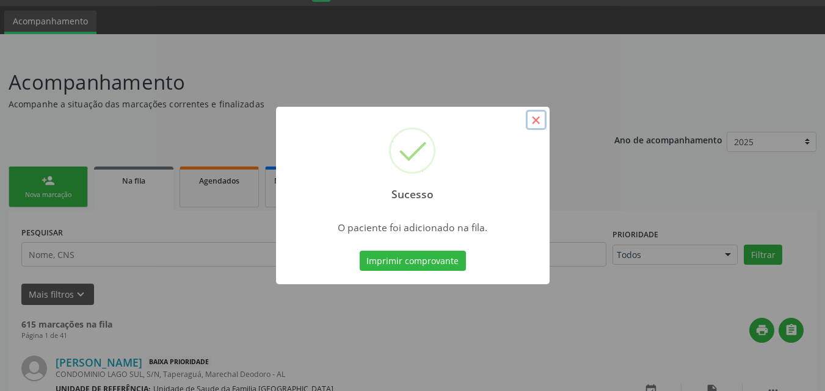
click at [540, 118] on button "×" at bounding box center [536, 120] width 21 height 21
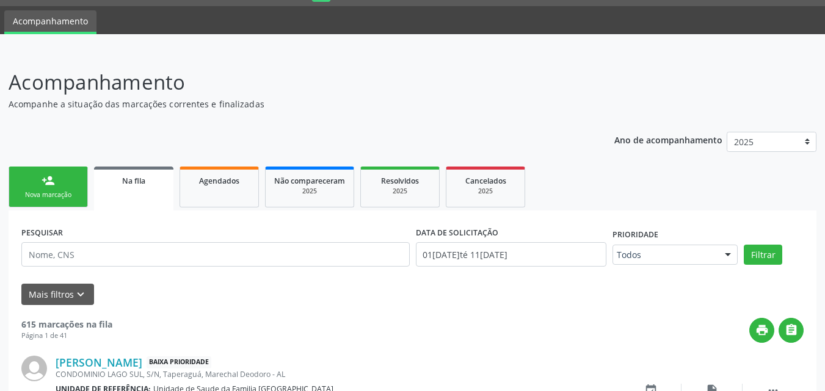
click at [31, 191] on div "Nova marcação" at bounding box center [48, 195] width 61 height 9
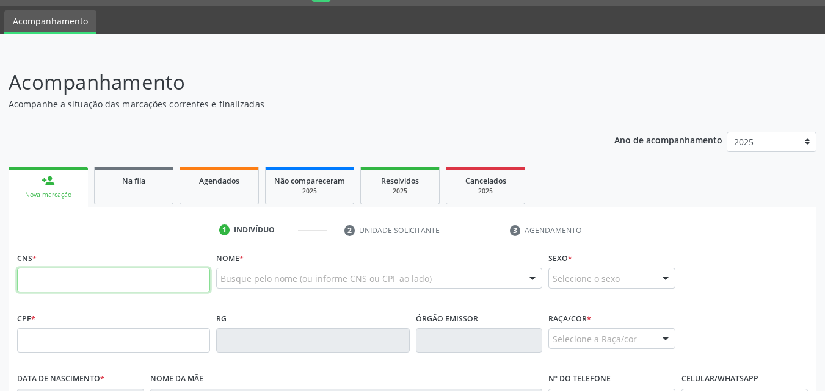
click at [57, 285] on input "text" at bounding box center [113, 280] width 193 height 24
paste input "706 8047 4189 6621"
type input "706 8047 4189 6621"
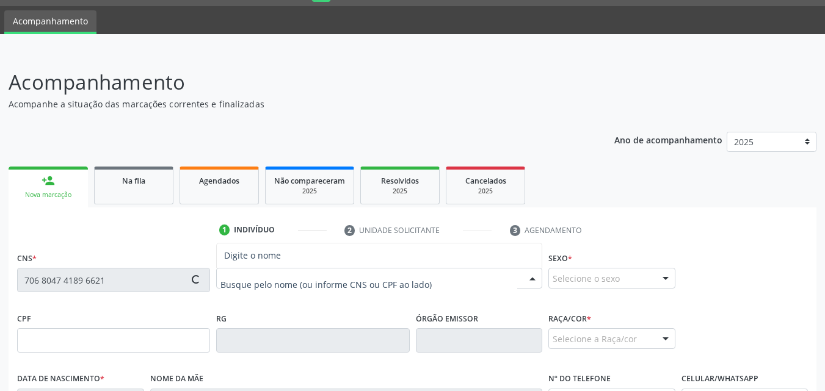
type input "894.881.484-20"
type input "[DATE]"
type input "[PERSON_NAME]"
type input "[PHONE_NUMBER]"
type input "202"
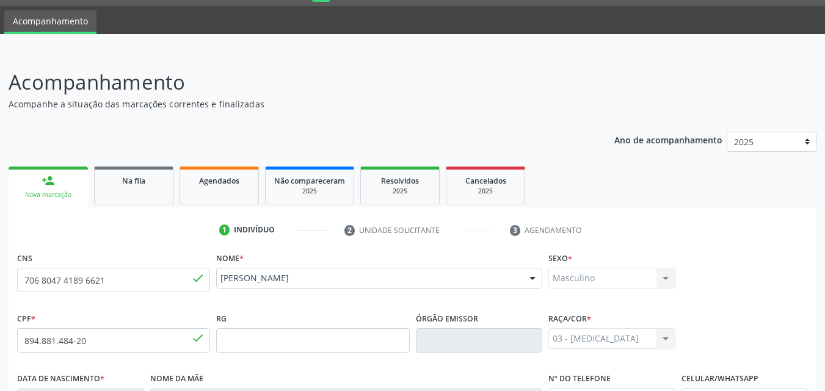
scroll to position [288, 0]
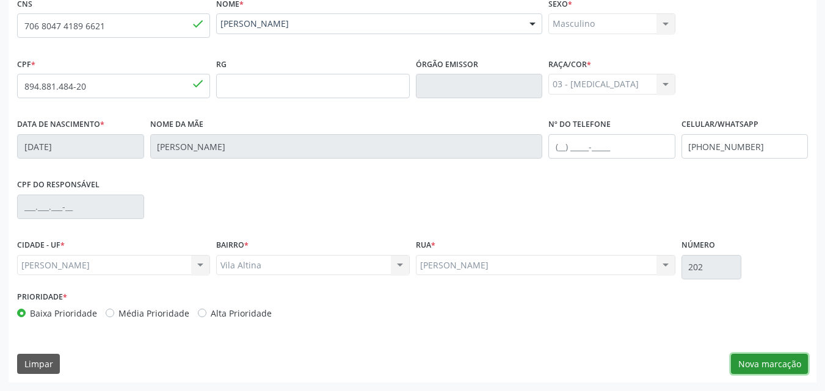
click at [804, 355] on button "Nova marcação" at bounding box center [769, 364] width 77 height 21
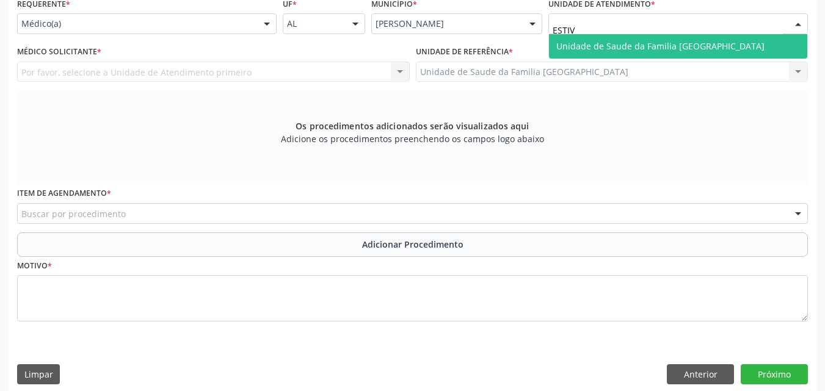
type input "ESTIVA"
click at [622, 47] on span "Unidade de Saude da Familia [GEOGRAPHIC_DATA]" at bounding box center [660, 46] width 208 height 12
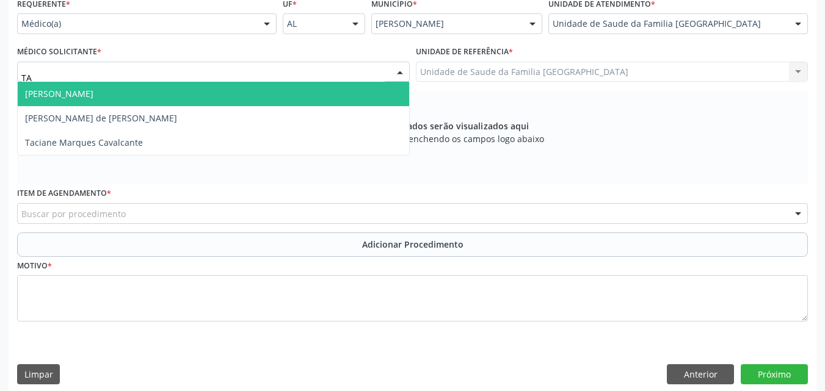
type input "TAC"
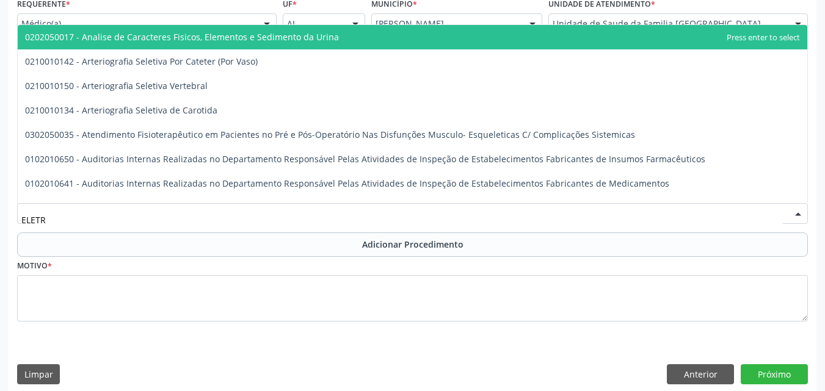
type input "ELETRO"
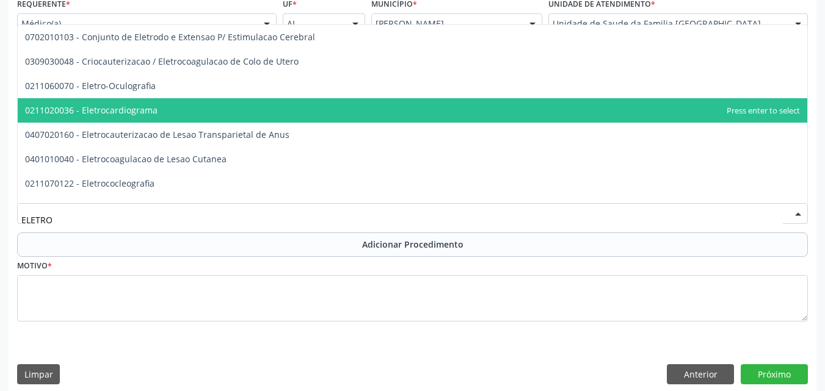
click at [87, 112] on span "0211020036 - Eletrocardiograma" at bounding box center [91, 110] width 133 height 12
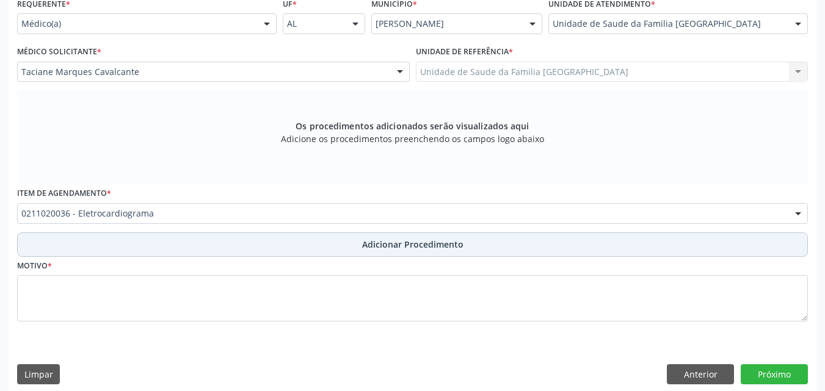
click at [117, 231] on div "Item de agendamento * 0211020036 - Eletrocardiograma 0304070076 - .Quimioterapi…" at bounding box center [412, 208] width 797 height 48
click at [117, 234] on button "Adicionar Procedimento" at bounding box center [412, 245] width 791 height 24
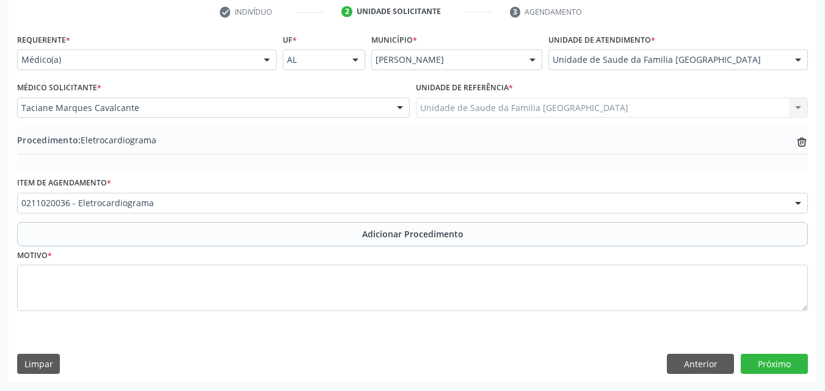
scroll to position [252, 0]
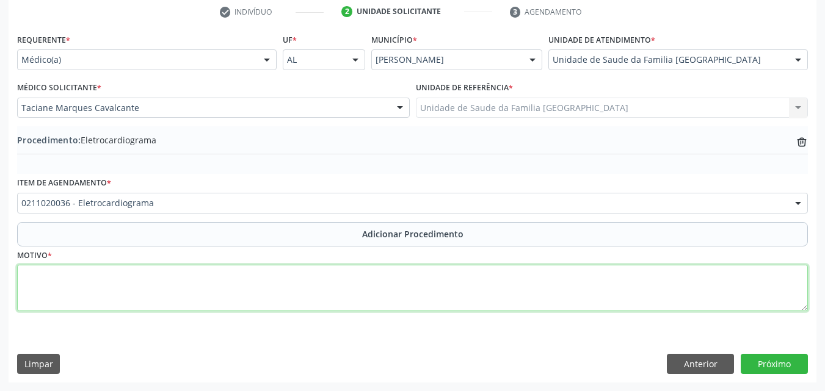
click at [130, 297] on textarea at bounding box center [412, 288] width 791 height 46
type textarea "ROTINA."
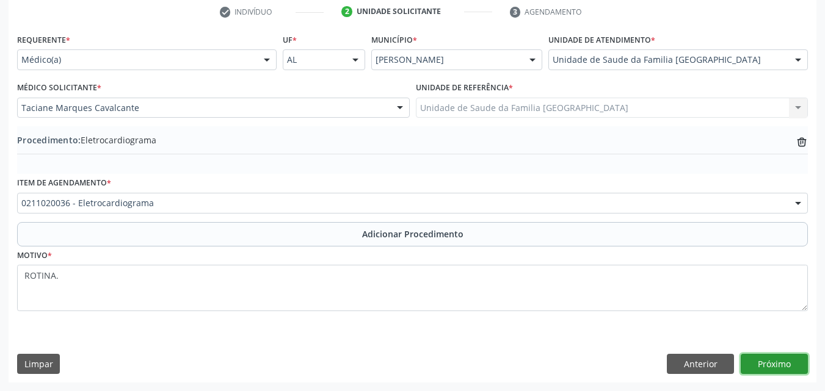
click at [752, 358] on button "Próximo" at bounding box center [774, 364] width 67 height 21
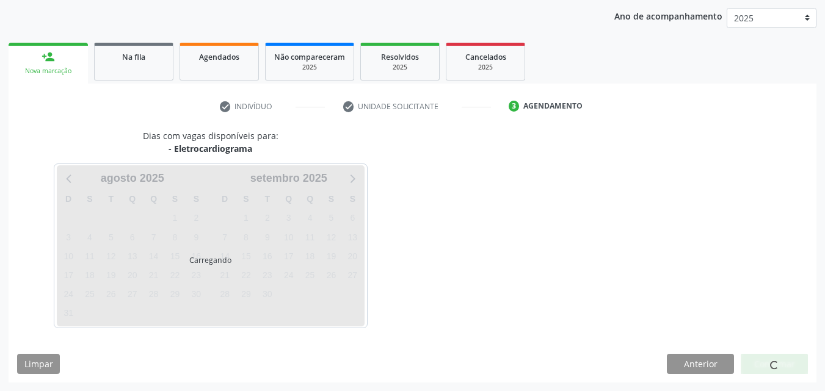
scroll to position [193, 0]
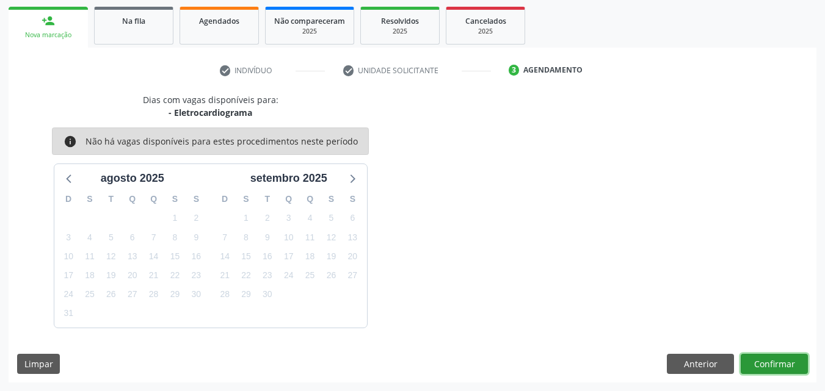
click at [763, 363] on button "Confirmar" at bounding box center [774, 364] width 67 height 21
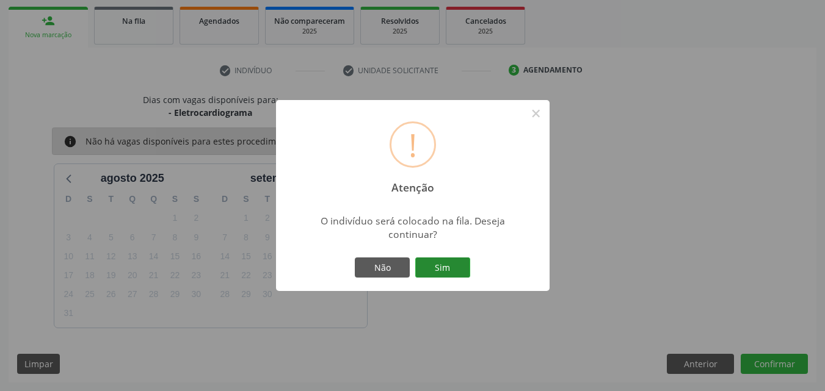
click at [466, 274] on button "Sim" at bounding box center [442, 268] width 55 height 21
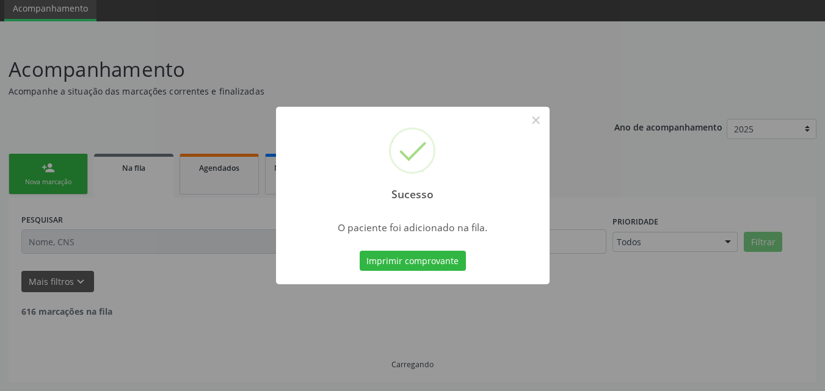
scroll to position [33, 0]
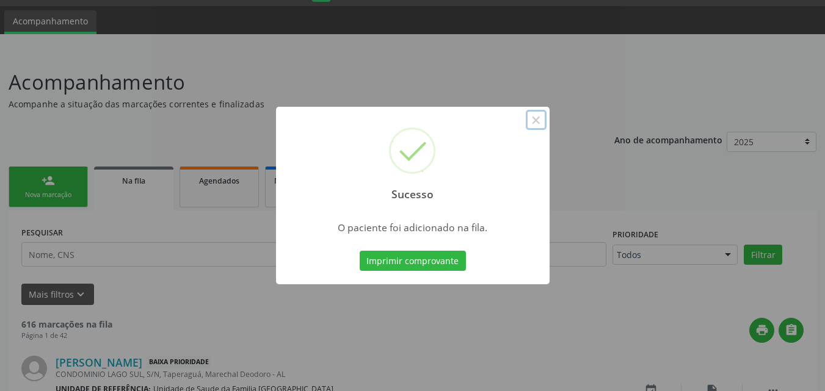
drag, startPoint x: 537, startPoint y: 120, endPoint x: 514, endPoint y: 128, distance: 24.0
click at [536, 120] on button "×" at bounding box center [536, 120] width 21 height 21
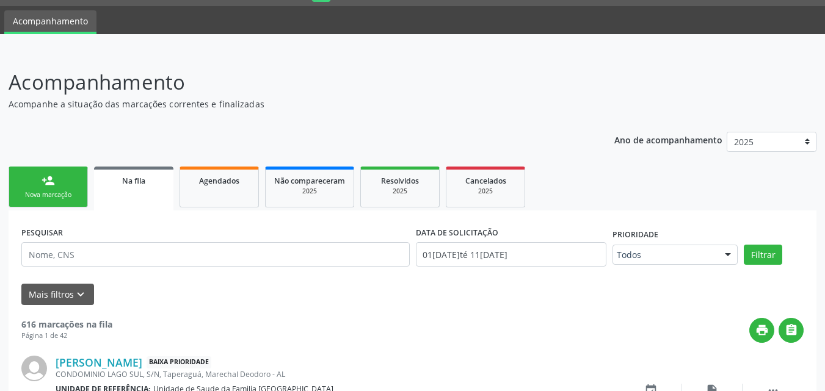
click at [9, 197] on link "person_add Nova marcação" at bounding box center [48, 187] width 79 height 41
click at [23, 193] on div "Nova marcação" at bounding box center [48, 195] width 61 height 9
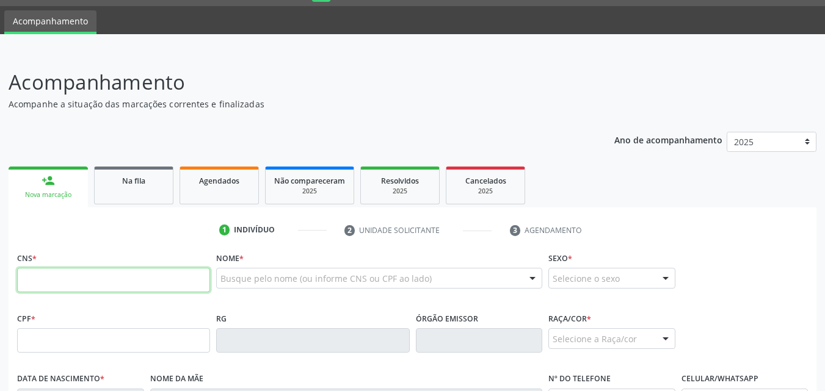
click at [81, 276] on input "text" at bounding box center [113, 280] width 193 height 24
type input "701 0028 9224 9492"
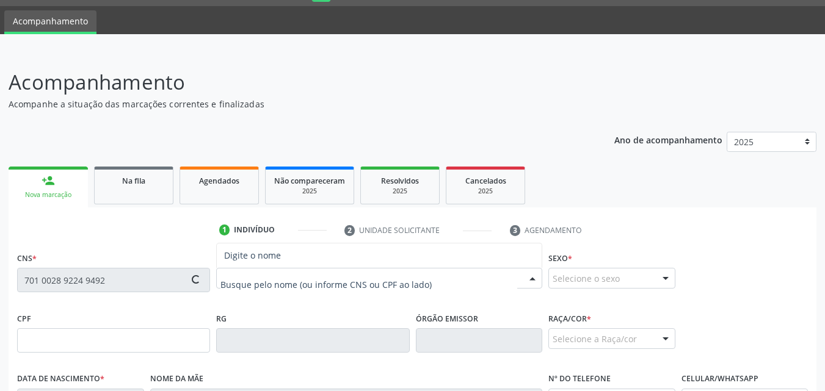
type input "0[DATE]"
type input "[PERSON_NAME]"
type input "[PHONE_NUMBER]"
type input "S/N"
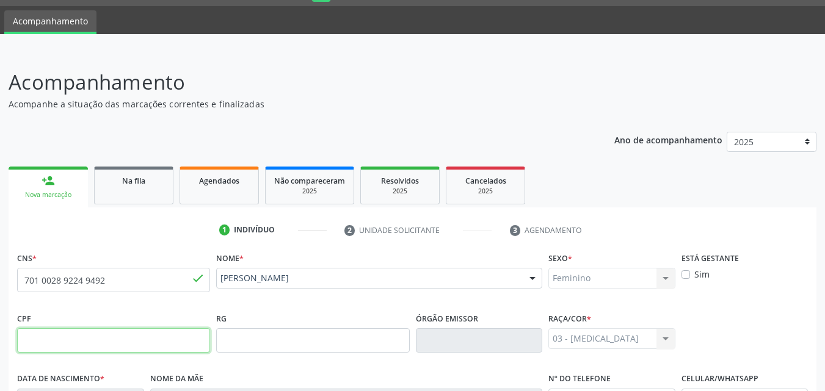
scroll to position [288, 0]
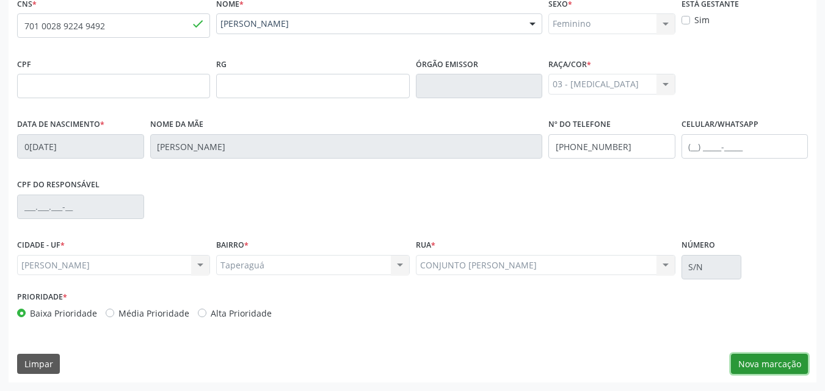
click at [746, 357] on button "Nova marcação" at bounding box center [769, 364] width 77 height 21
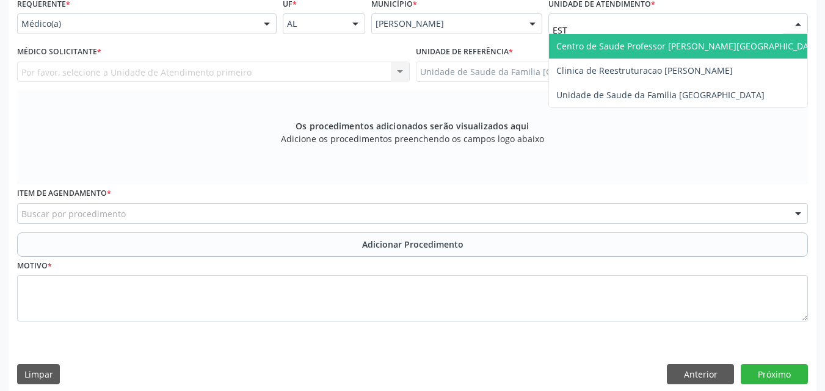
type input "ESTI"
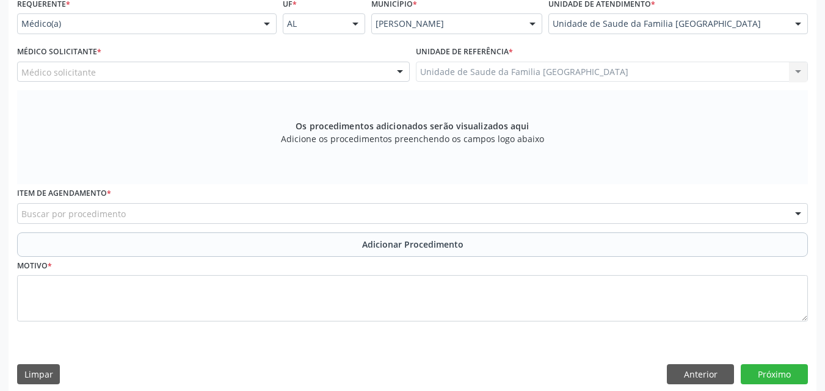
click at [117, 68] on div "Médico solicitante" at bounding box center [213, 72] width 393 height 21
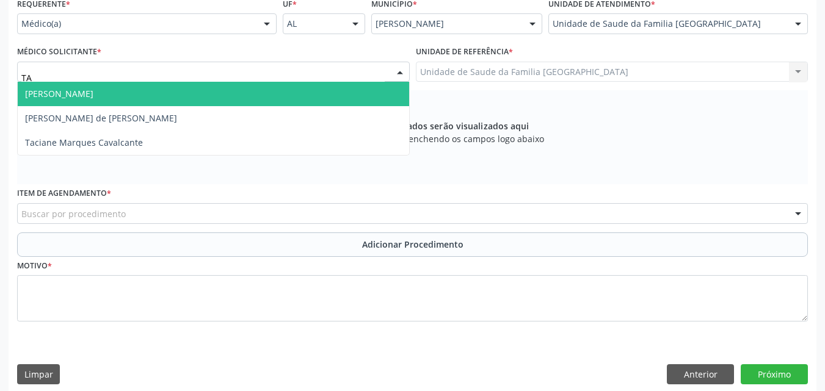
type input "TAC"
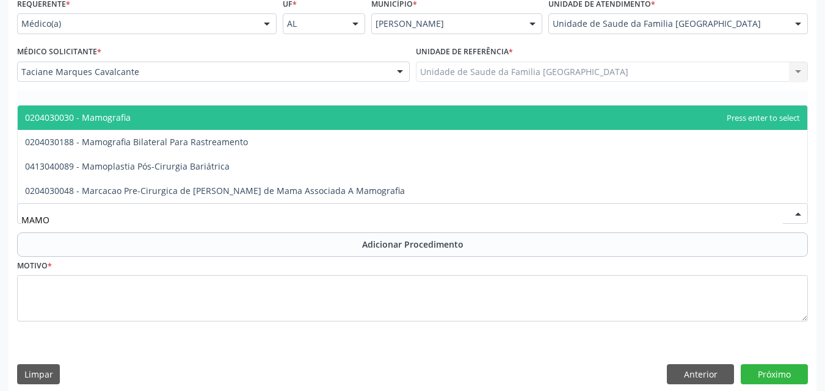
type input "MAMOG"
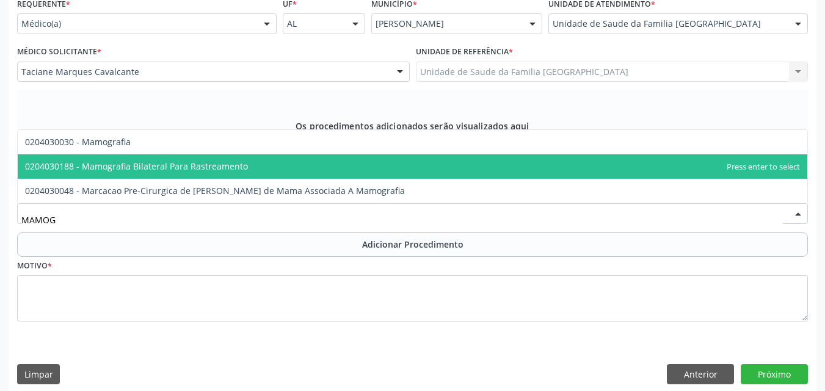
click at [117, 157] on span "0204030188 - Mamografia Bilateral Para Rastreamento" at bounding box center [413, 167] width 790 height 24
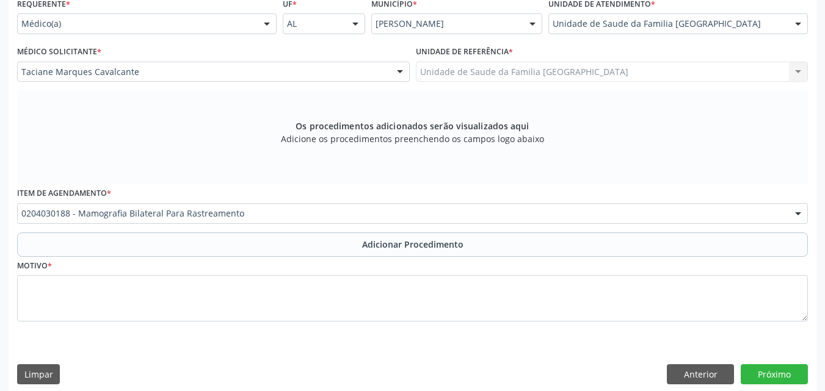
click at [166, 231] on div "Item de agendamento * 0204030188 - Mamografia Bilateral Para Rastreamento 03040…" at bounding box center [412, 208] width 797 height 48
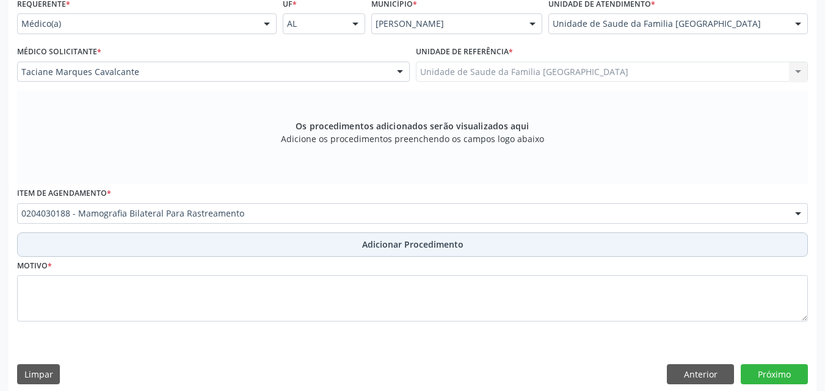
click at [171, 246] on button "Adicionar Procedimento" at bounding box center [412, 245] width 791 height 24
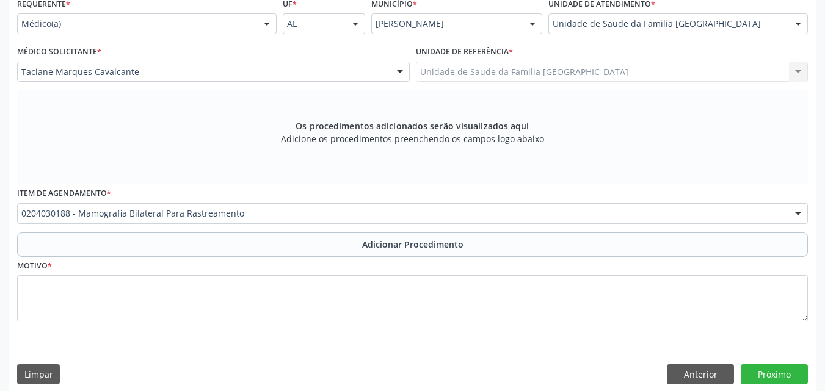
scroll to position [252, 0]
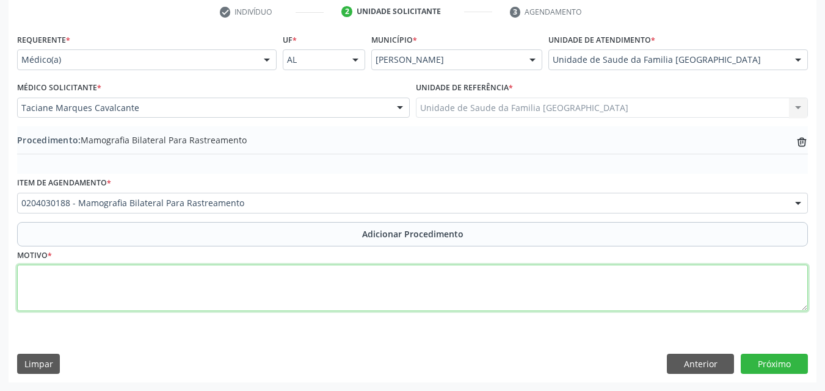
click at [175, 300] on textarea at bounding box center [412, 288] width 791 height 46
type textarea "RASTREIO EM POPULAÇÃO DE [GEOGRAPHIC_DATA]."
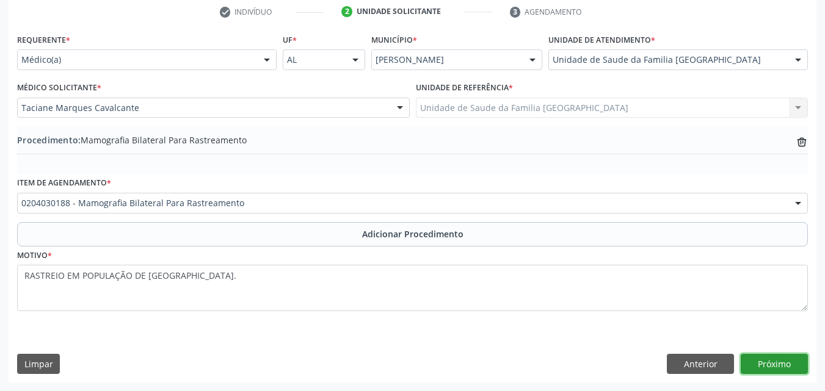
click at [768, 361] on button "Próximo" at bounding box center [774, 364] width 67 height 21
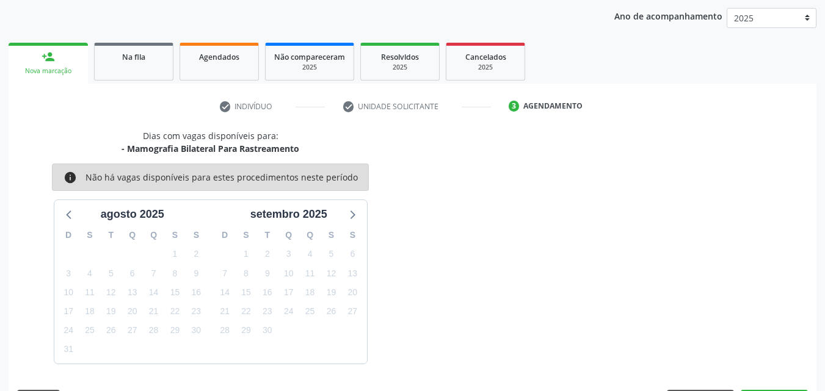
scroll to position [193, 0]
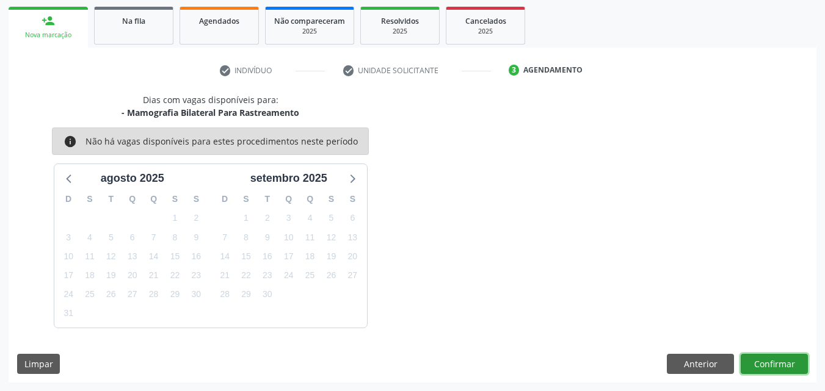
click at [779, 365] on button "Confirmar" at bounding box center [774, 364] width 67 height 21
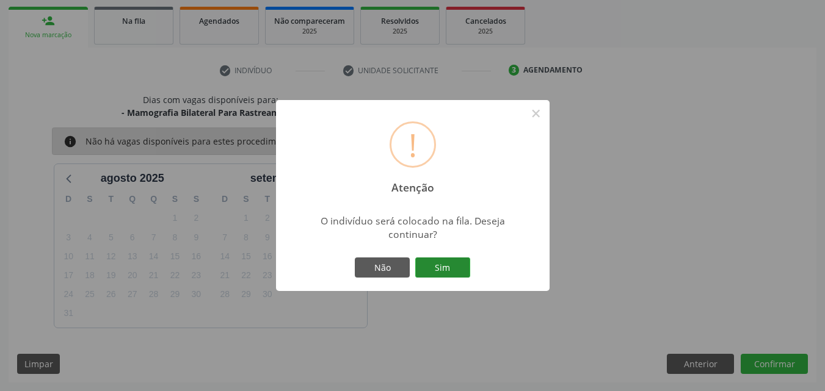
click at [419, 266] on button "Sim" at bounding box center [442, 268] width 55 height 21
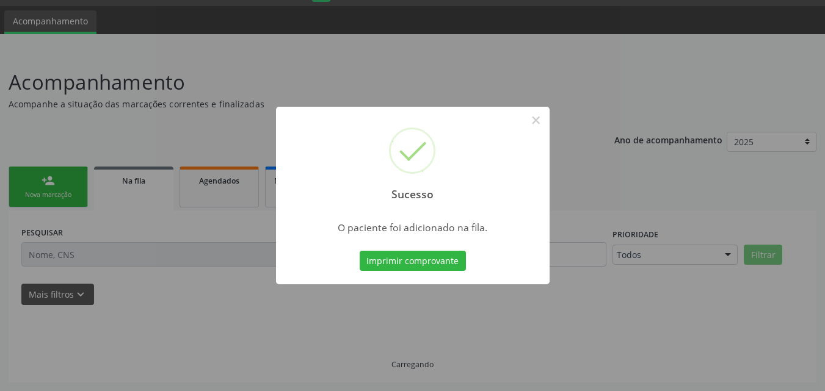
scroll to position [33, 0]
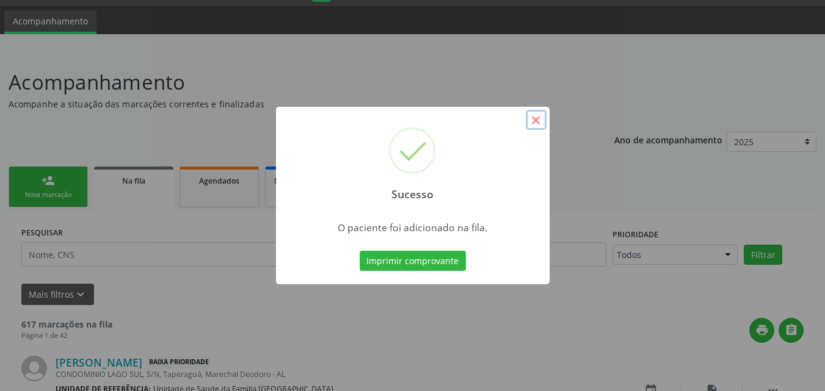
click at [534, 120] on button "×" at bounding box center [536, 120] width 21 height 21
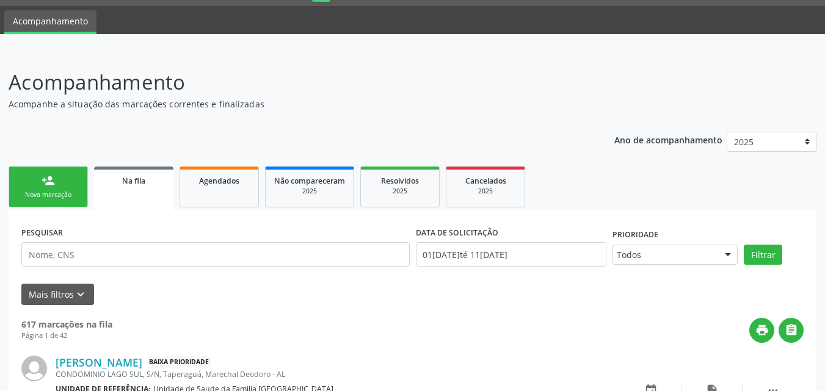
click at [31, 170] on link "person_add Nova marcação" at bounding box center [48, 187] width 79 height 41
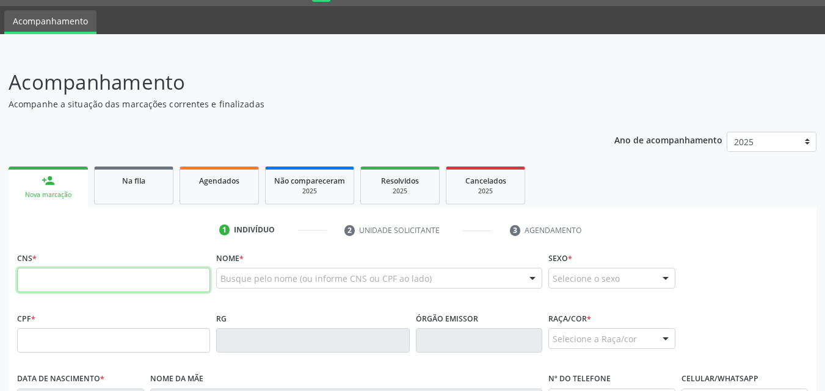
click at [38, 278] on input "text" at bounding box center [113, 280] width 193 height 24
type input "701 4026 2115 9337"
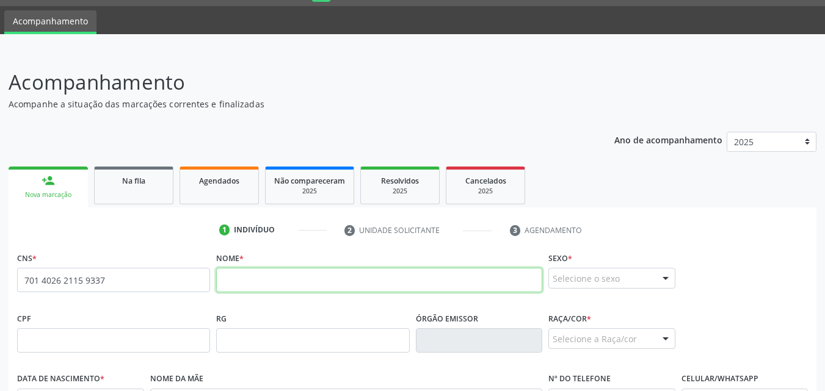
drag, startPoint x: 266, startPoint y: 282, endPoint x: 240, endPoint y: 291, distance: 27.6
click at [266, 282] on input "text" at bounding box center [379, 280] width 326 height 24
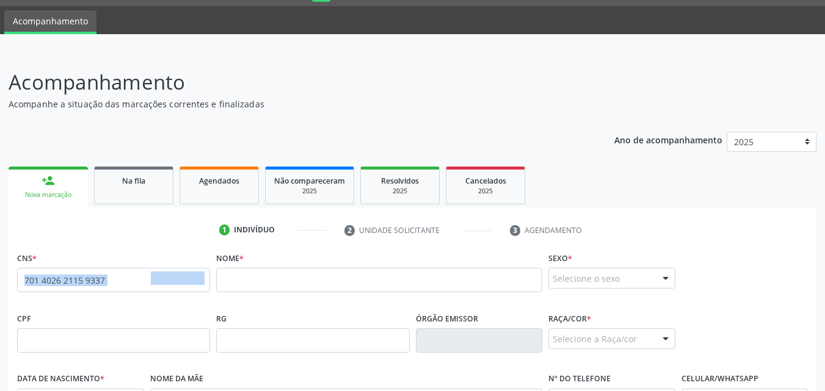
drag, startPoint x: 160, startPoint y: 286, endPoint x: 21, endPoint y: 280, distance: 138.8
click at [21, 280] on div "701 4026 2115 9337 none" at bounding box center [113, 280] width 193 height 24
click at [115, 283] on input "701 4026 2115 9337" at bounding box center [113, 280] width 193 height 24
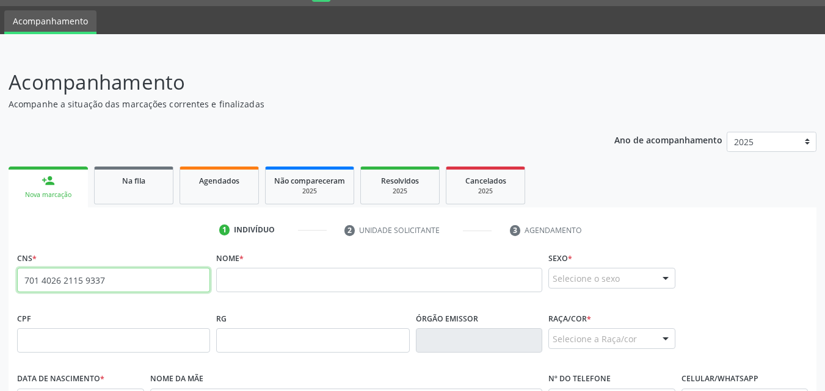
drag, startPoint x: 107, startPoint y: 282, endPoint x: 23, endPoint y: 282, distance: 84.9
click at [23, 282] on input "701 4026 2115 9337" at bounding box center [113, 280] width 193 height 24
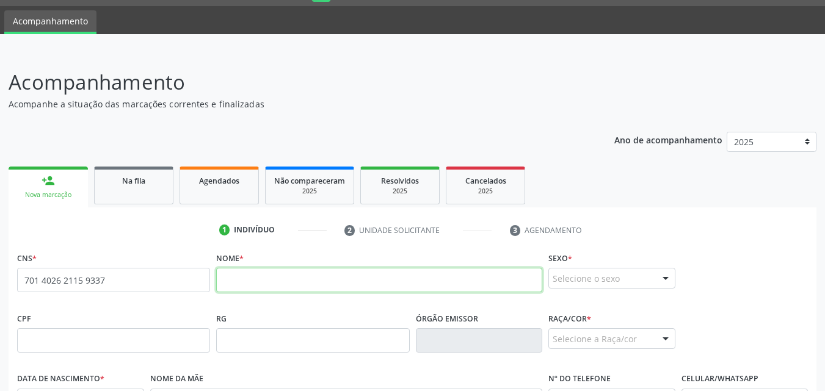
click at [241, 280] on input "text" at bounding box center [379, 280] width 326 height 24
paste input "701402621159337"
type input "701402621159337"
drag, startPoint x: 302, startPoint y: 286, endPoint x: 150, endPoint y: 278, distance: 152.9
click at [179, 282] on div "CNS * 701 4026 2115 9337 none Nome * 701402621159337 Sexo * Selecione o sexo Ma…" at bounding box center [412, 279] width 797 height 60
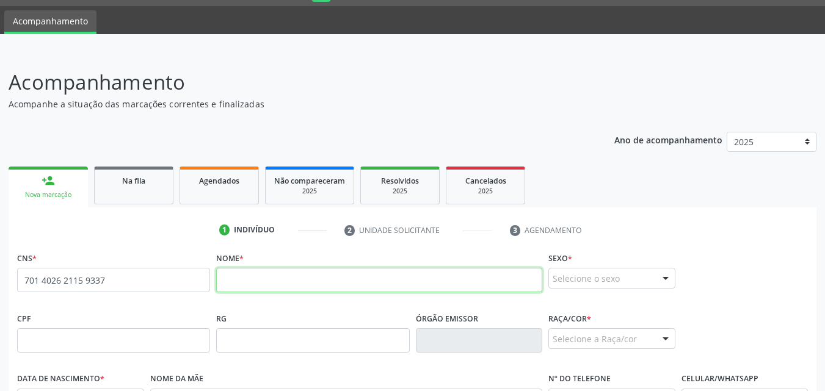
paste input "[PERSON_NAME]"
type input "[PERSON_NAME]"
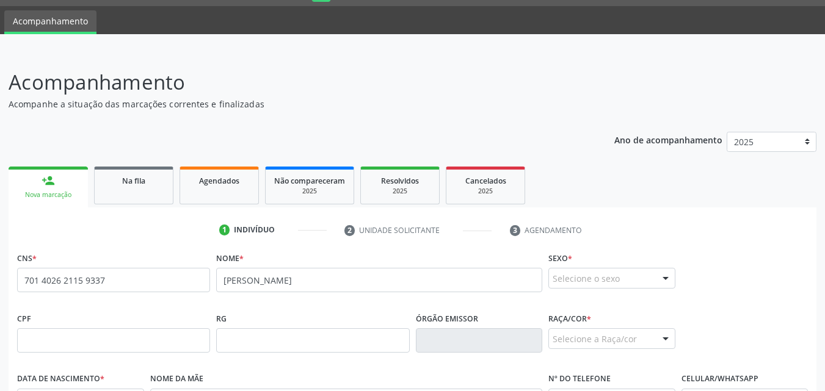
click at [602, 287] on div "Selecione o sexo" at bounding box center [611, 278] width 127 height 21
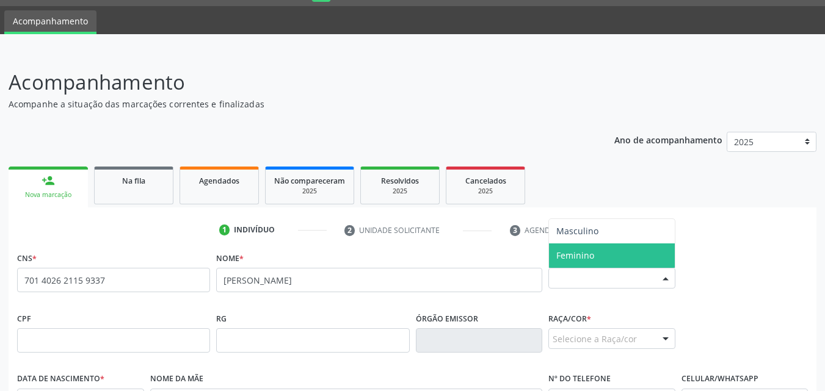
click at [598, 257] on span "Feminino" at bounding box center [612, 256] width 126 height 24
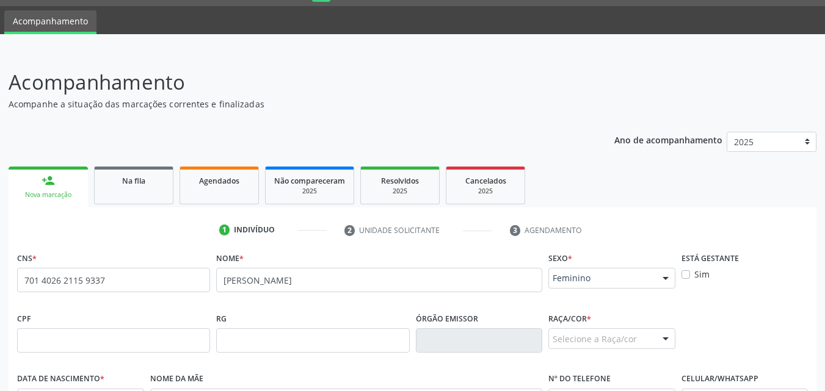
scroll to position [288, 0]
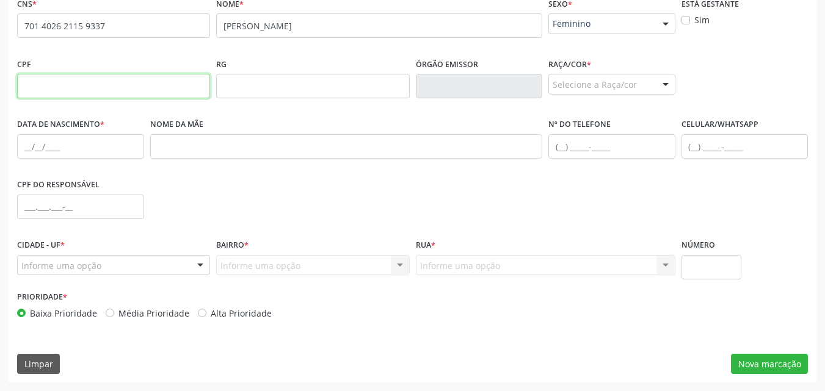
click at [38, 82] on input "text" at bounding box center [113, 86] width 193 height 24
paste input "662.606.474-68"
type input "662.606.474-68"
click at [574, 73] on label "Raça/cor *" at bounding box center [569, 64] width 43 height 19
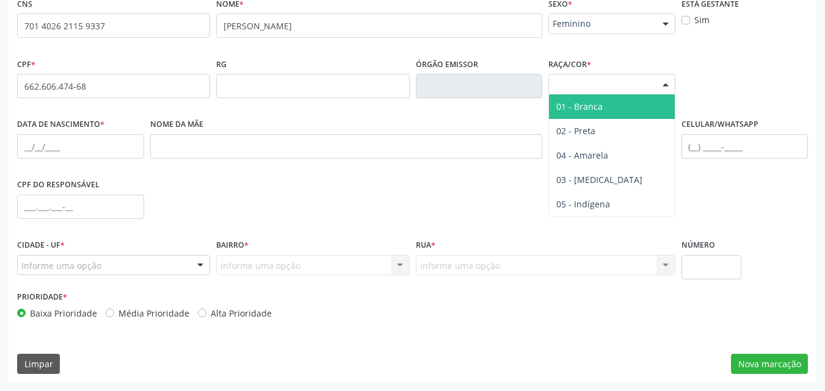
click at [575, 79] on div "Selecione a Raça/cor" at bounding box center [611, 84] width 127 height 21
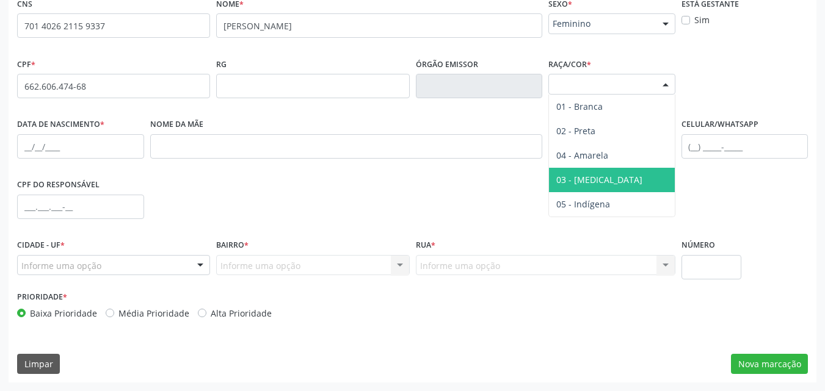
click at [584, 179] on span "03 - [MEDICAL_DATA]" at bounding box center [599, 180] width 86 height 12
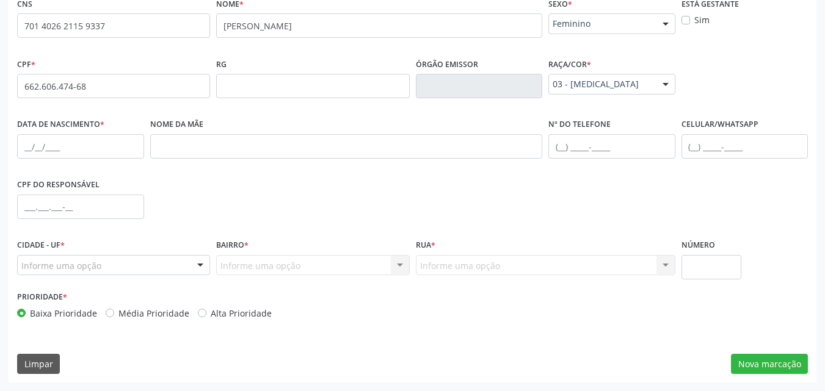
click at [43, 133] on label "Data de nascimento *" at bounding box center [60, 124] width 87 height 19
click at [45, 137] on input "text" at bounding box center [80, 146] width 127 height 24
paste input "[DATE]"
type input "[DATE]"
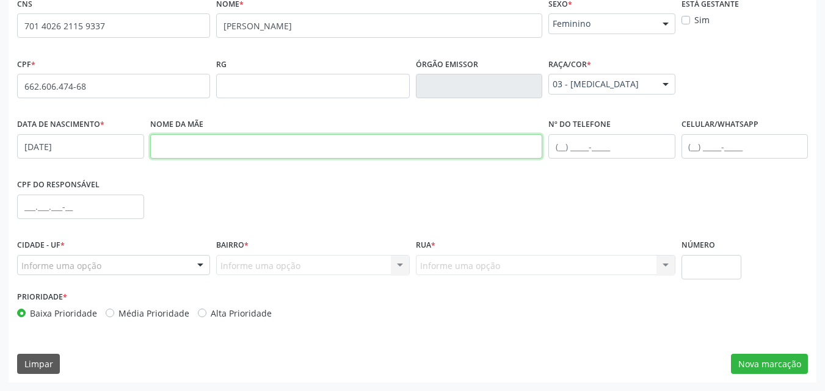
click at [176, 150] on input "text" at bounding box center [346, 146] width 393 height 24
paste input "Deuza [PERSON_NAME]"
type input "Deuza [PERSON_NAME]"
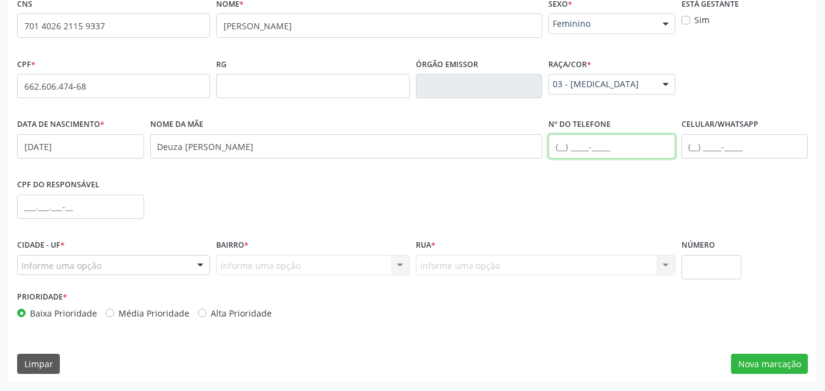
drag, startPoint x: 567, startPoint y: 144, endPoint x: 533, endPoint y: 147, distance: 33.7
click at [567, 144] on input "text" at bounding box center [611, 146] width 127 height 24
paste input "[PHONE_NUMBER]"
type input "[PHONE_NUMBER]"
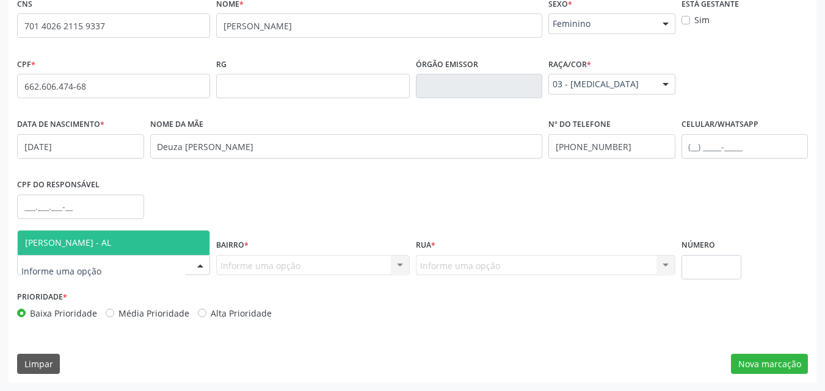
click at [76, 231] on span "[PERSON_NAME] - AL" at bounding box center [114, 243] width 192 height 24
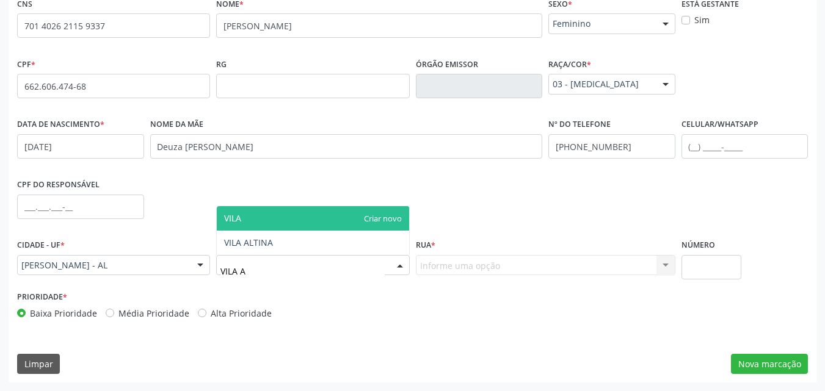
type input "[GEOGRAPHIC_DATA]"
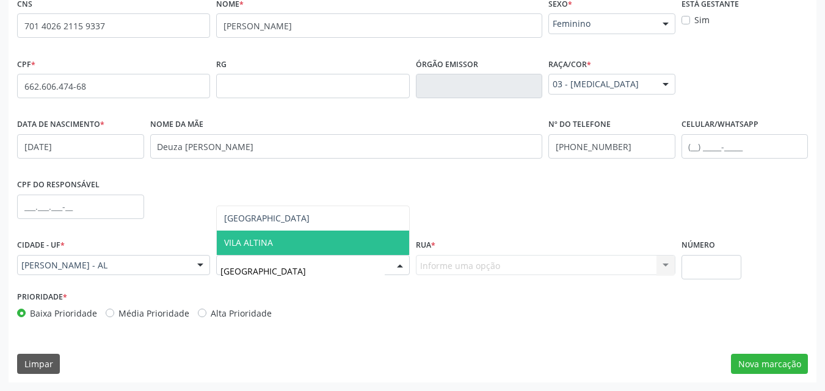
click at [232, 247] on span "VILA ALTINA" at bounding box center [248, 243] width 49 height 12
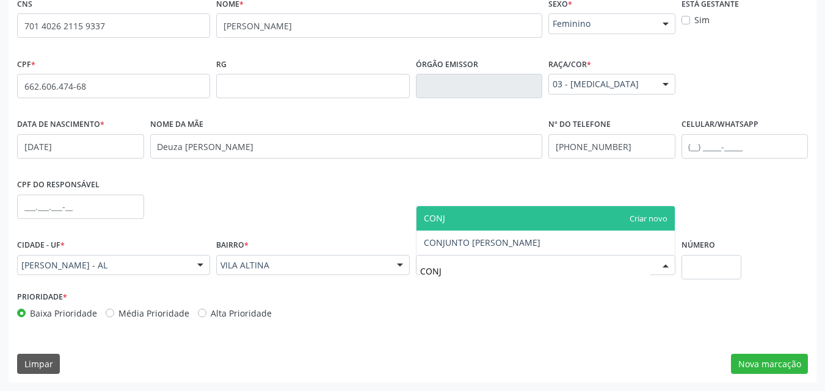
type input "CONJU"
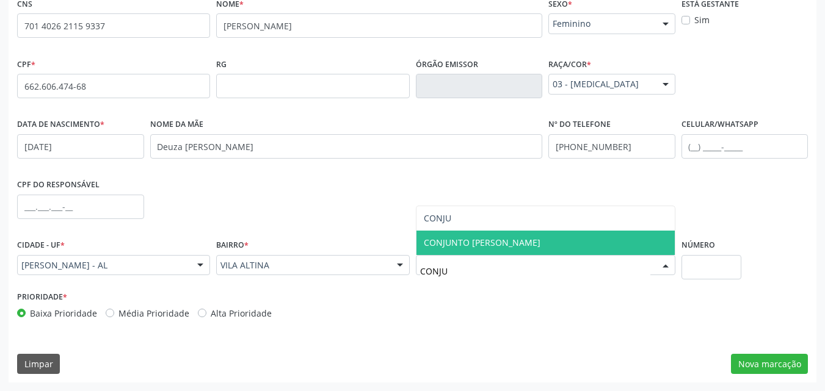
click at [435, 238] on span "CONJUNTO [PERSON_NAME]" at bounding box center [482, 243] width 117 height 12
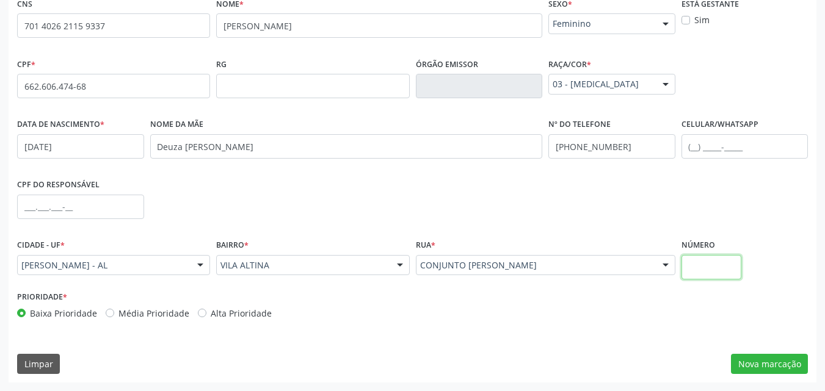
click at [708, 266] on input "text" at bounding box center [712, 267] width 60 height 24
type input "S/N"
click at [786, 362] on button "Nova marcação" at bounding box center [769, 364] width 77 height 21
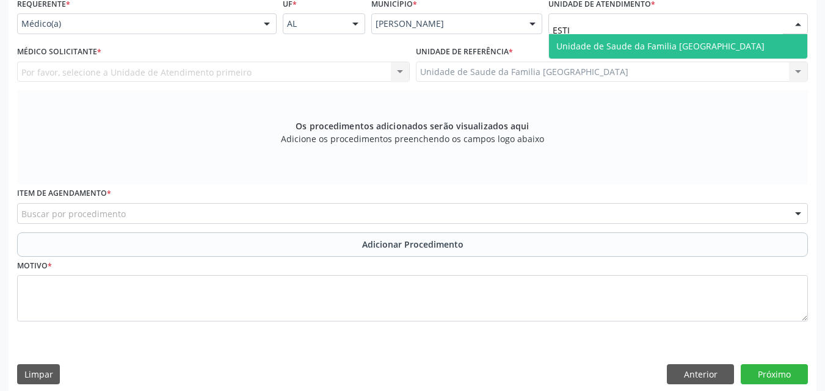
type input "ESTIV"
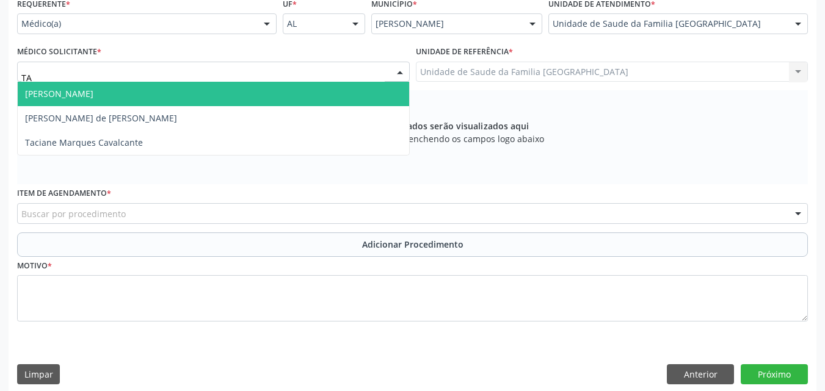
type input "TAC"
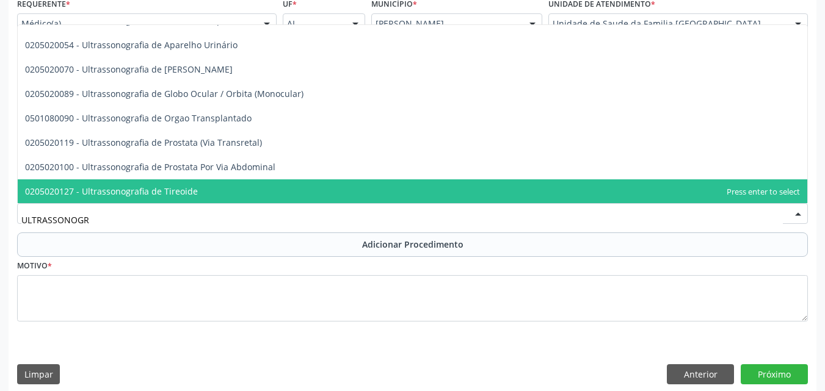
scroll to position [334, 0]
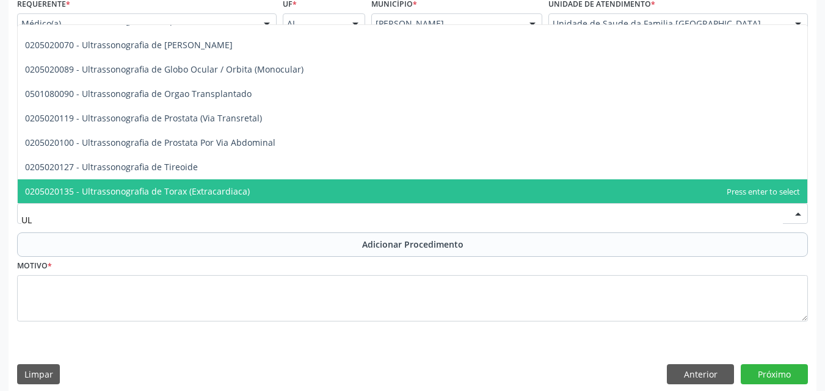
type input "U"
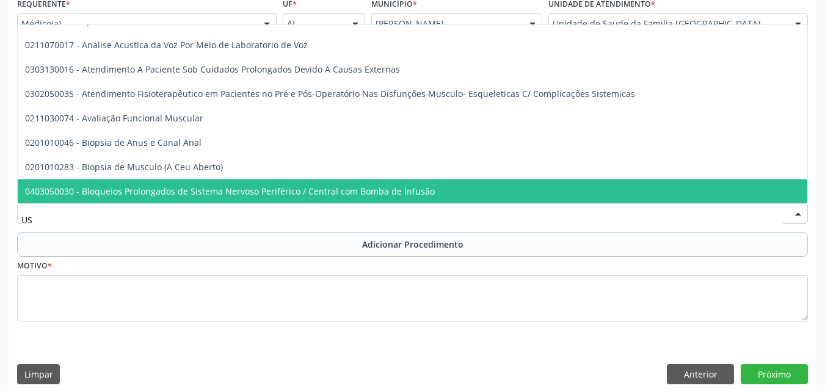
type input "USG"
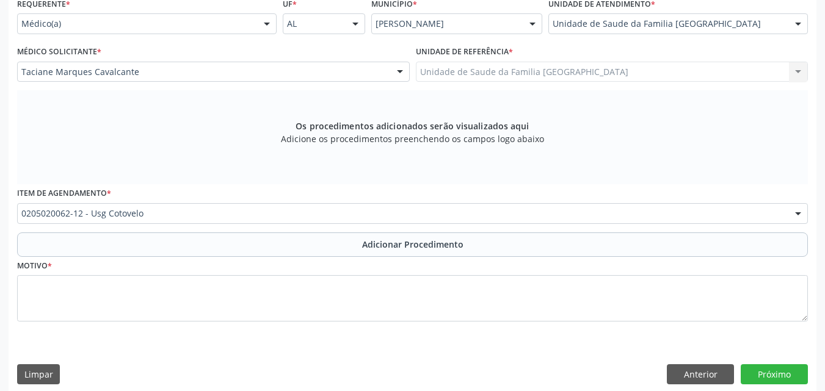
scroll to position [0, 0]
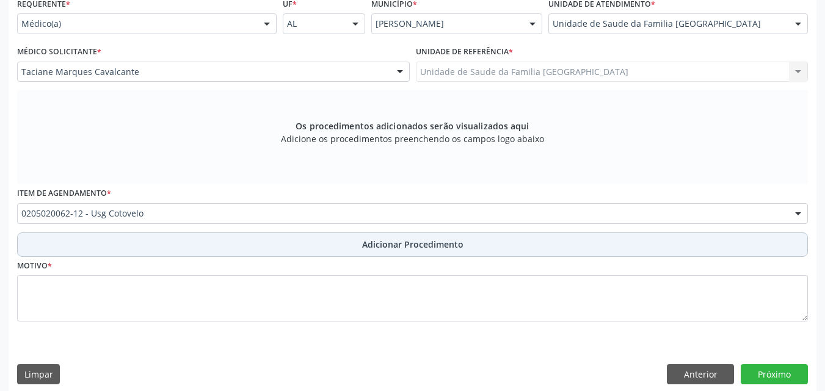
click at [52, 236] on button "Adicionar Procedimento" at bounding box center [412, 245] width 791 height 24
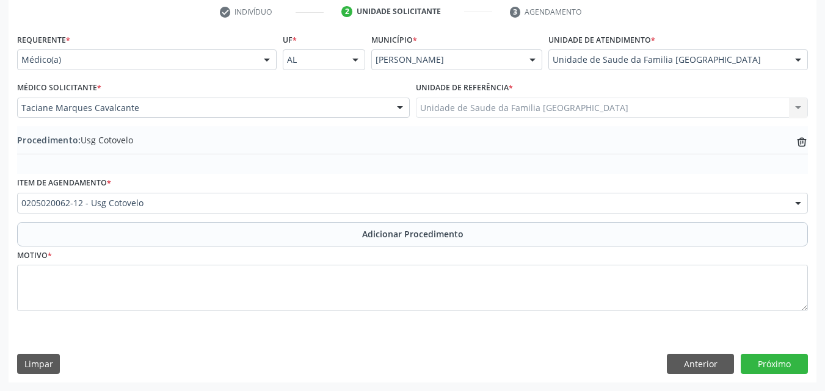
scroll to position [252, 0]
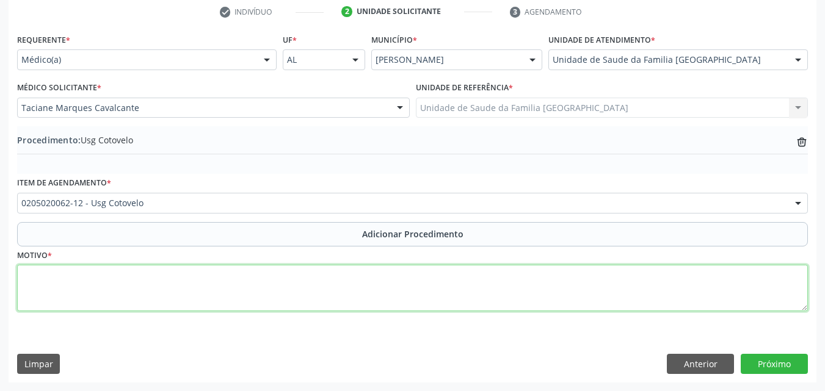
click at [97, 297] on textarea at bounding box center [412, 288] width 791 height 46
type textarea "COTOVELOS BILATERAL."
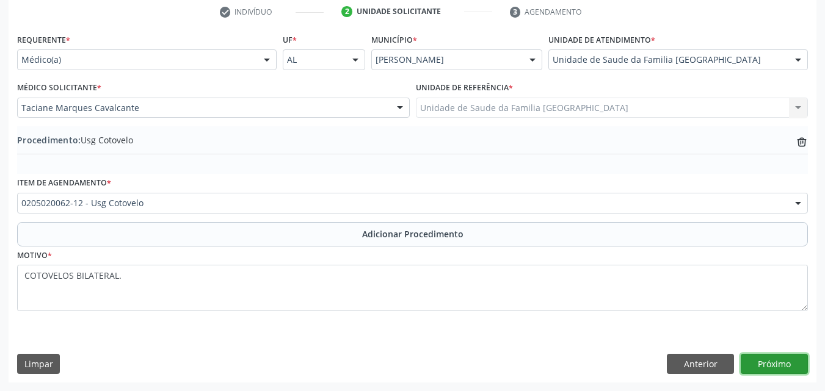
click at [760, 365] on button "Próximo" at bounding box center [774, 364] width 67 height 21
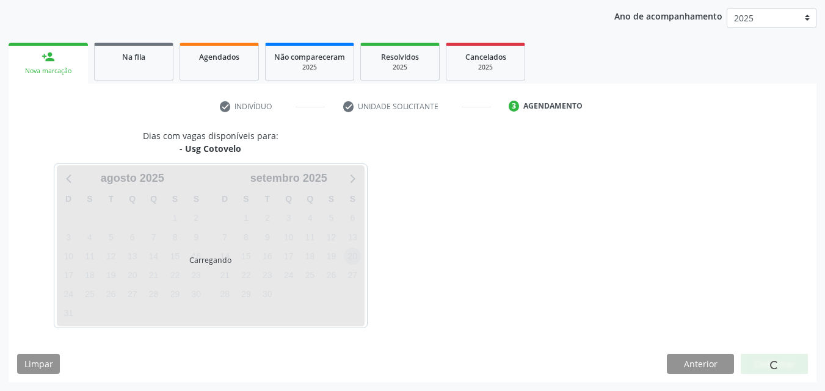
scroll to position [193, 0]
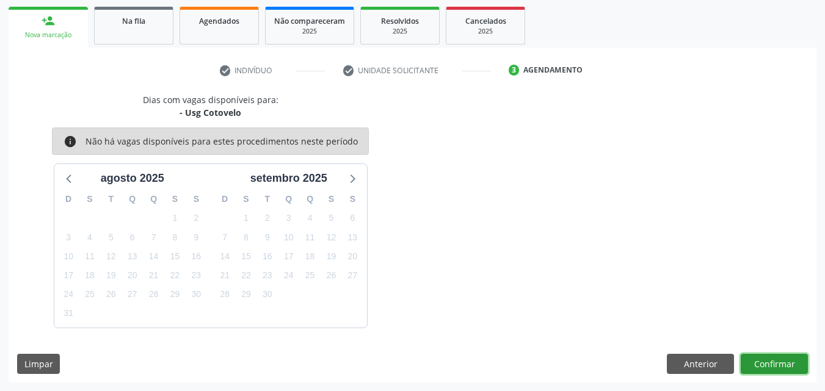
click at [769, 365] on button "Confirmar" at bounding box center [774, 364] width 67 height 21
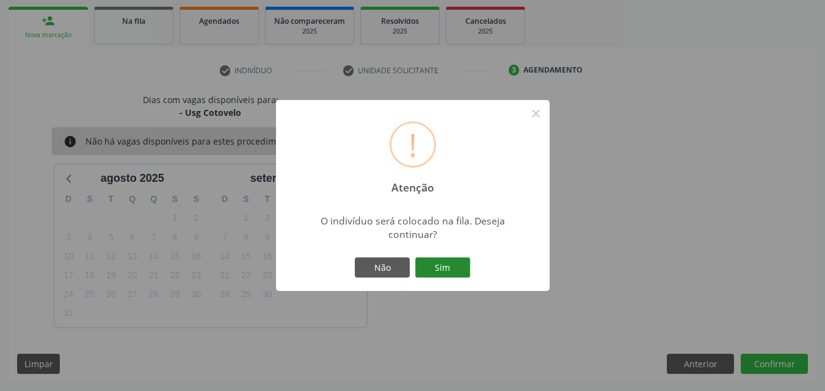
click at [429, 261] on button "Sim" at bounding box center [442, 268] width 55 height 21
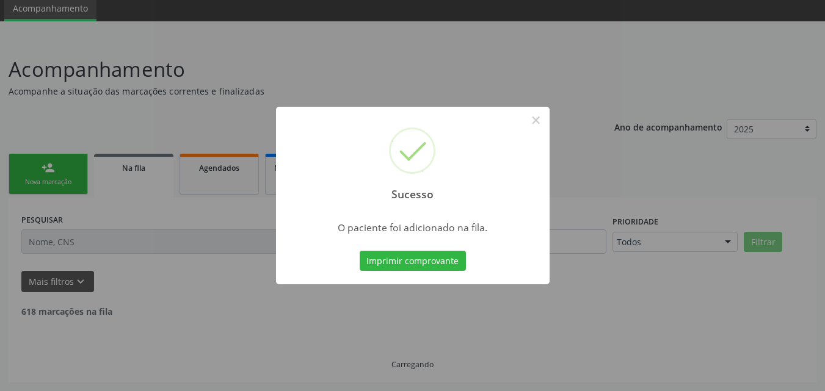
scroll to position [33, 0]
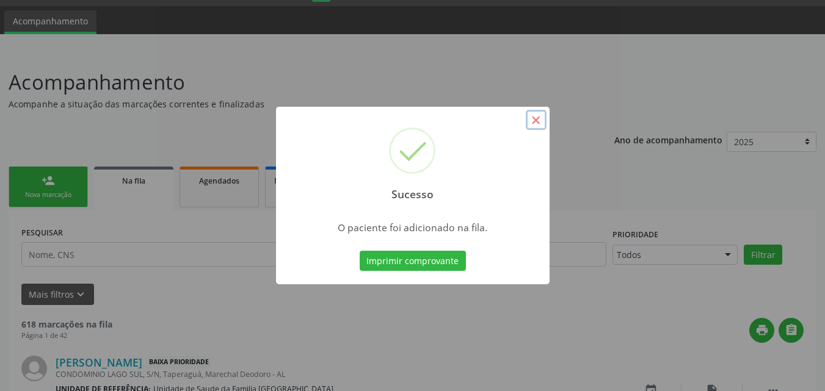
click at [540, 125] on button "×" at bounding box center [536, 120] width 21 height 21
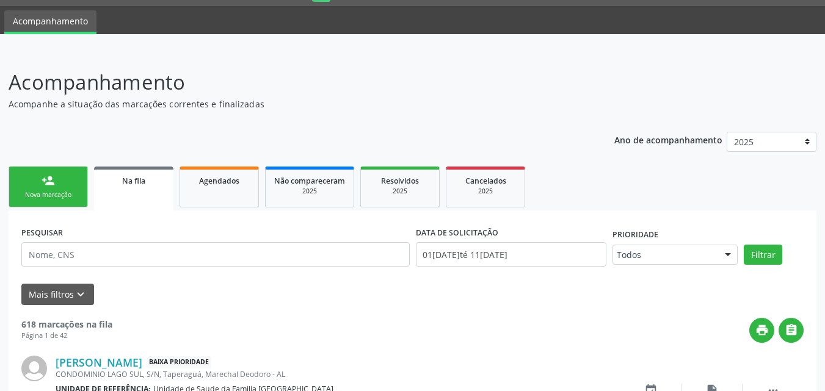
click at [65, 175] on link "person_add Nova marcação" at bounding box center [48, 187] width 79 height 41
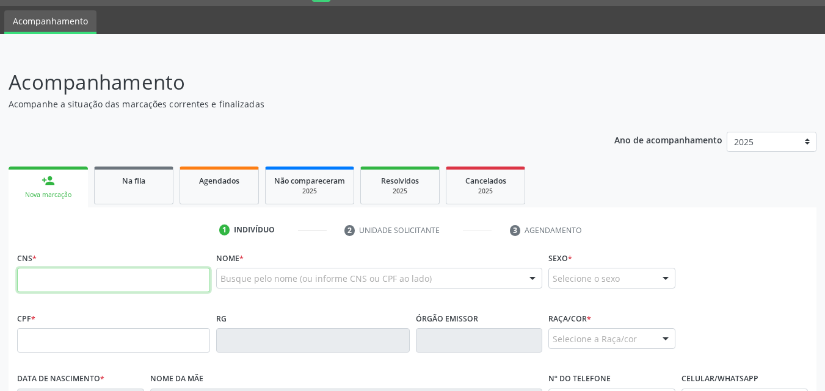
click at [88, 282] on input "text" at bounding box center [113, 280] width 193 height 24
type input "700 7019 0882 5276"
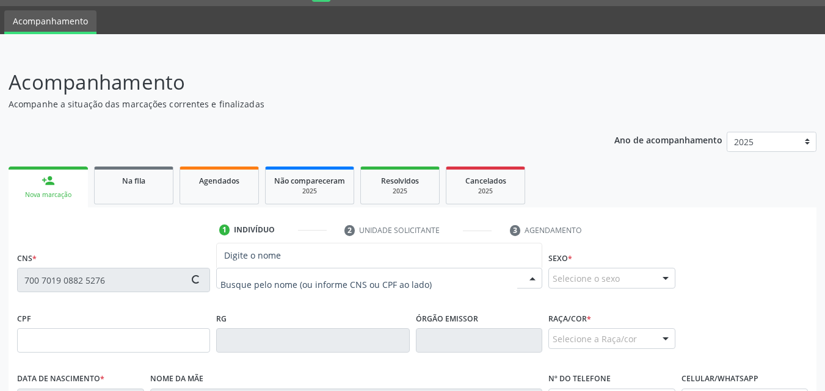
type input "524.812.984-20"
type input "05[DATE]"
type input "[PERSON_NAME] da Conceicao"
type input "[PHONE_NUMBER]"
type input "126"
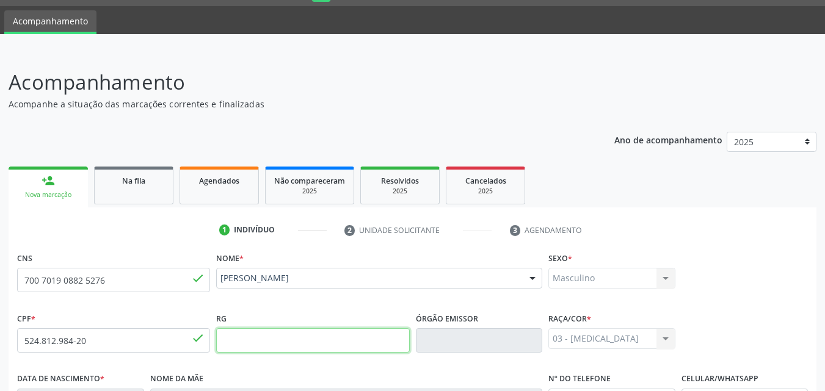
scroll to position [288, 0]
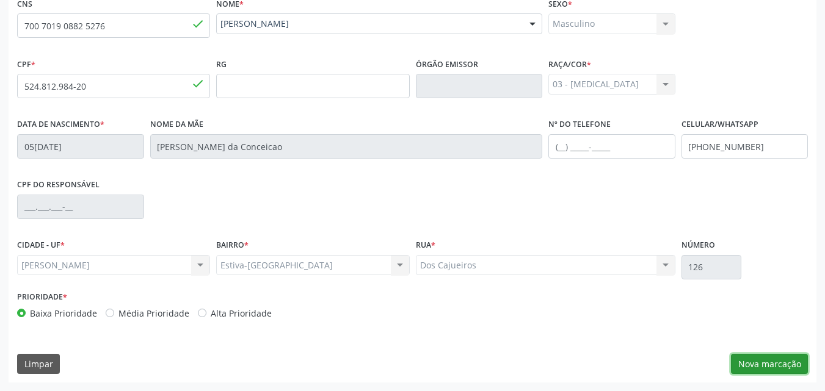
click at [757, 358] on button "Nova marcação" at bounding box center [769, 364] width 77 height 21
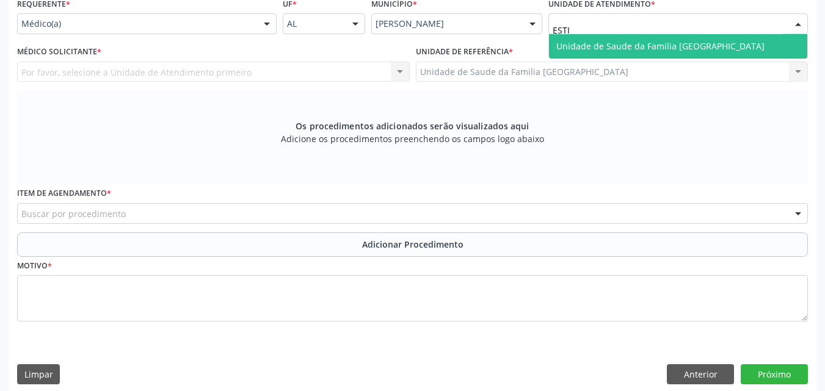
type input "ESTIV"
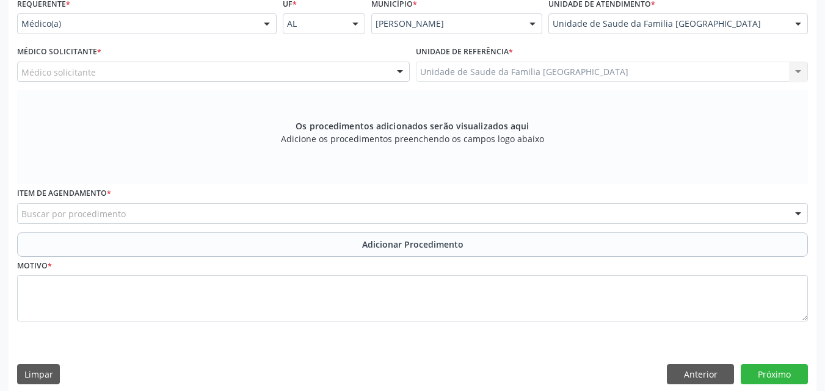
click at [150, 67] on div "Médico solicitante" at bounding box center [213, 72] width 393 height 21
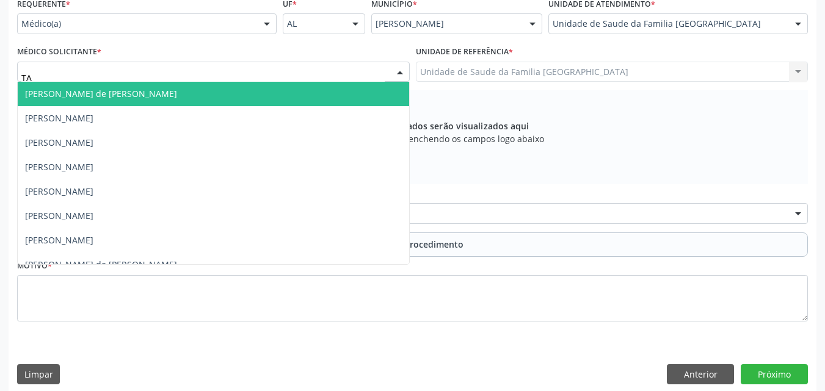
type input "TAC"
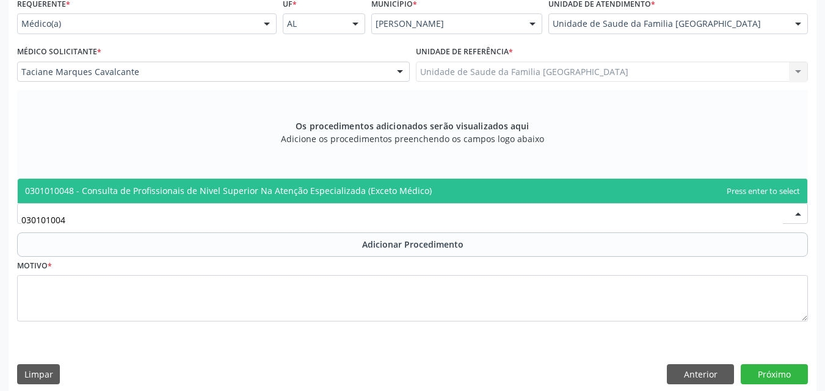
type input "0301010048"
click at [120, 179] on span "0301010048 - Consulta de Profissionais de Nivel Superior Na Atenção Especializa…" at bounding box center [413, 191] width 790 height 24
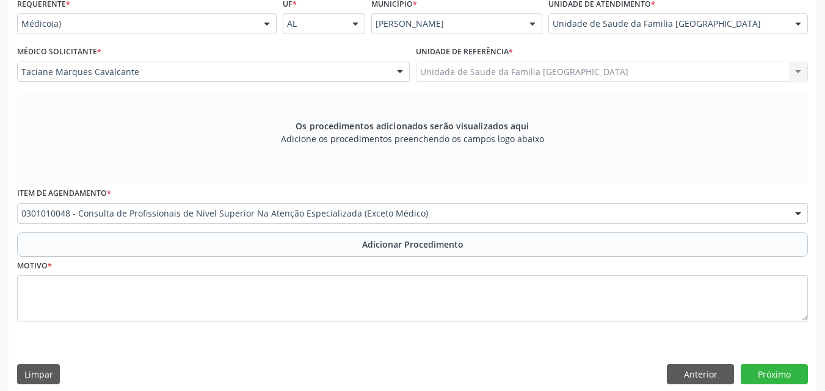
click at [126, 245] on button "Adicionar Procedimento" at bounding box center [412, 245] width 791 height 24
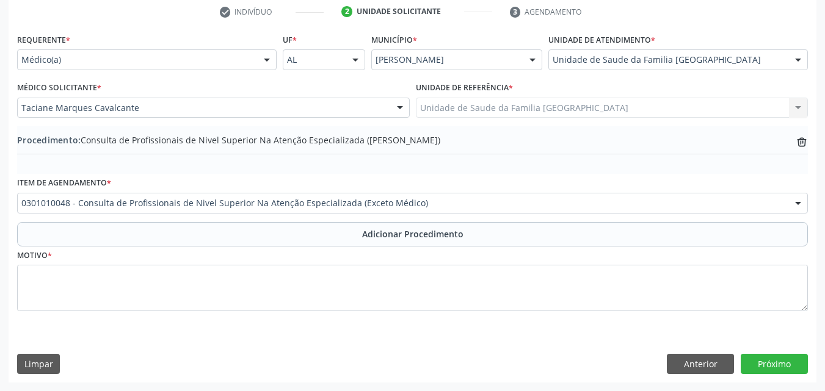
scroll to position [252, 0]
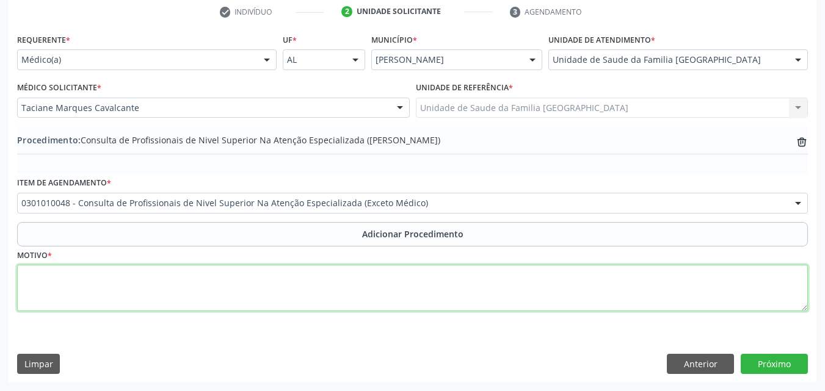
click at [126, 283] on textarea at bounding box center [412, 288] width 791 height 46
type textarea "CONSULTA EM PSICOLOGIA."
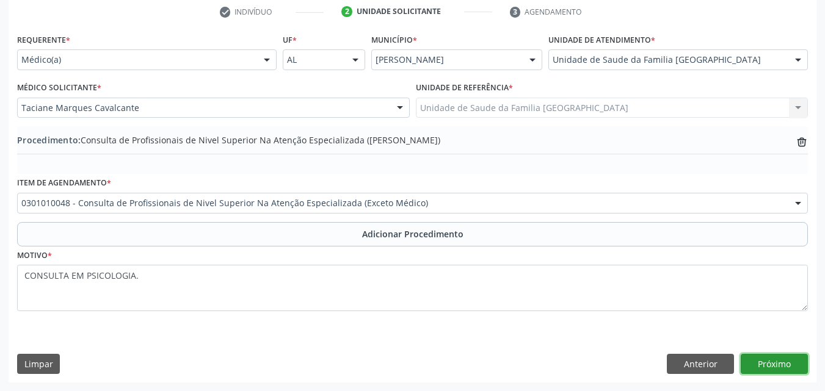
click at [794, 358] on button "Próximo" at bounding box center [774, 364] width 67 height 21
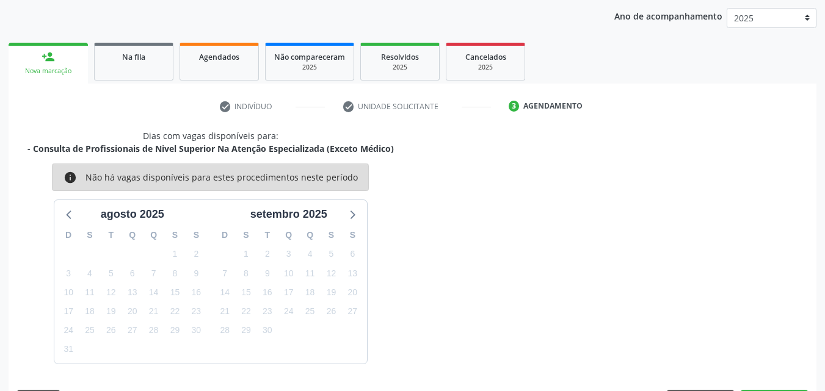
scroll to position [193, 0]
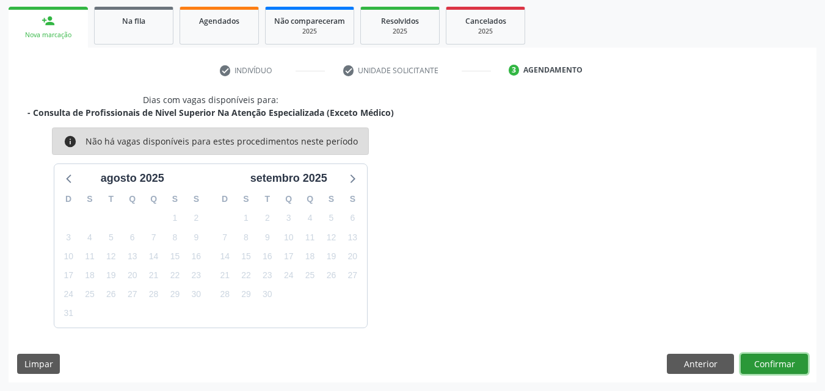
click at [772, 366] on button "Confirmar" at bounding box center [774, 364] width 67 height 21
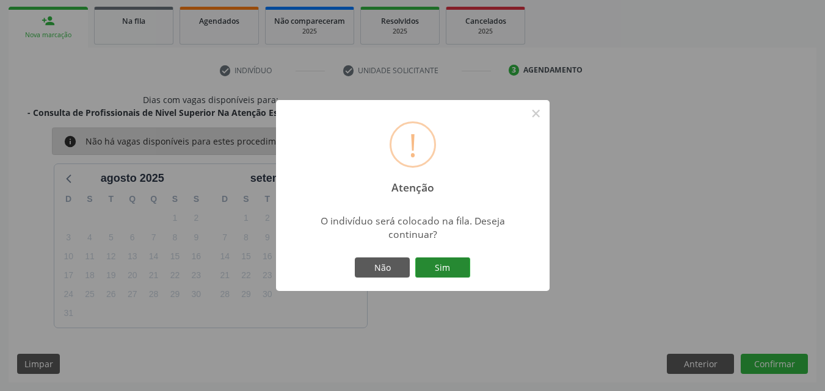
click at [440, 261] on button "Sim" at bounding box center [442, 268] width 55 height 21
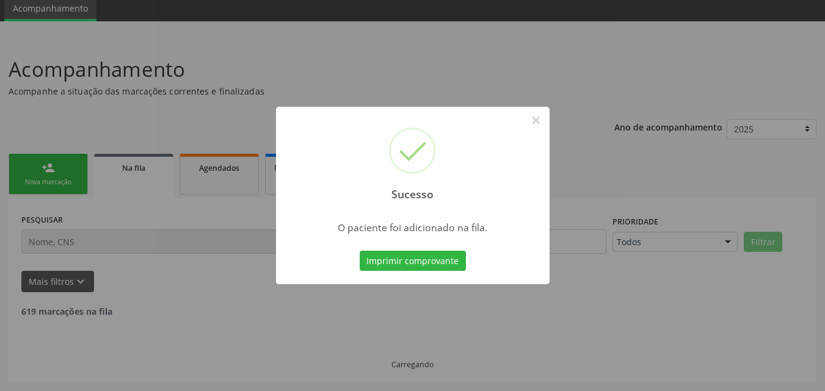
scroll to position [33, 0]
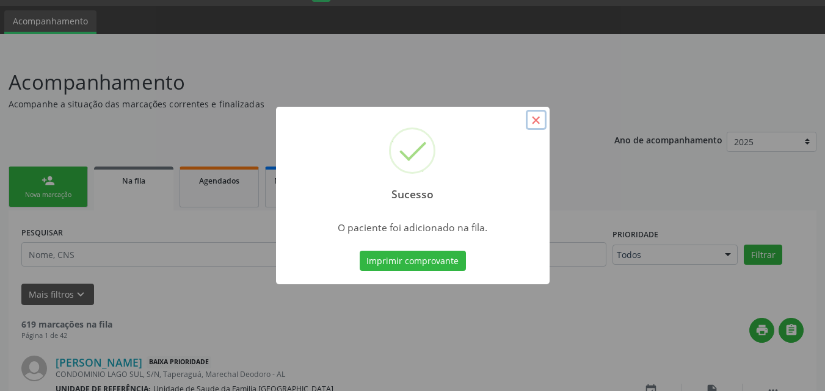
click at [537, 120] on button "×" at bounding box center [536, 120] width 21 height 21
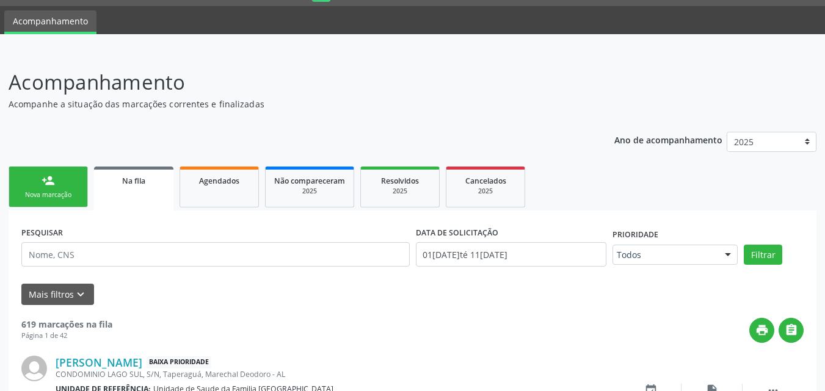
click at [67, 197] on div "Nova marcação" at bounding box center [48, 195] width 61 height 9
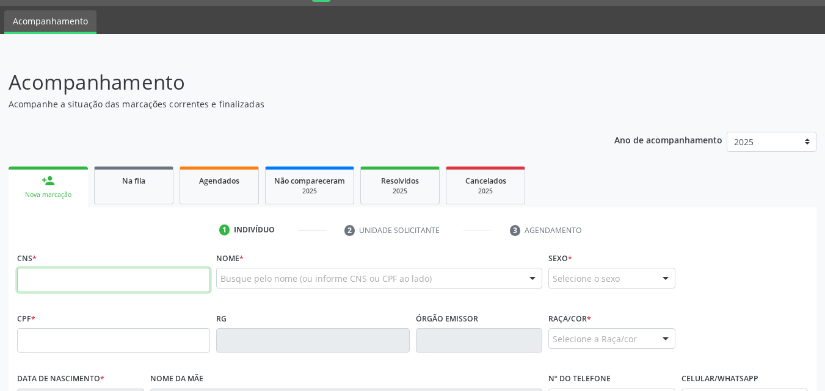
click at [32, 273] on input "text" at bounding box center [113, 280] width 193 height 24
type input "700 7019 0882 5276"
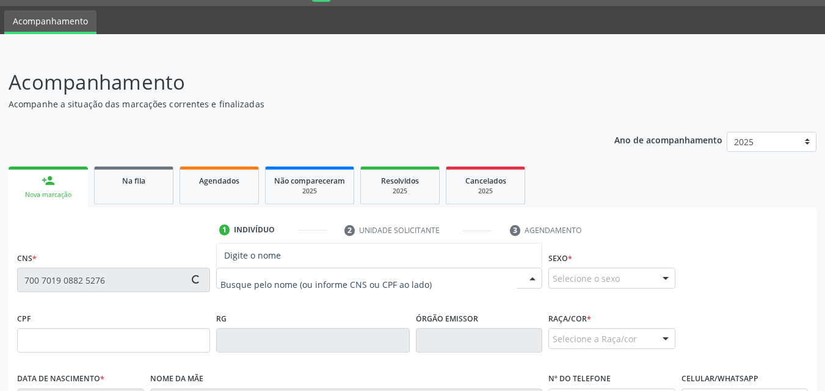
type input "524.812.984-20"
type input "05[DATE]"
type input "[PERSON_NAME] da Conceicao"
type input "[PHONE_NUMBER]"
type input "126"
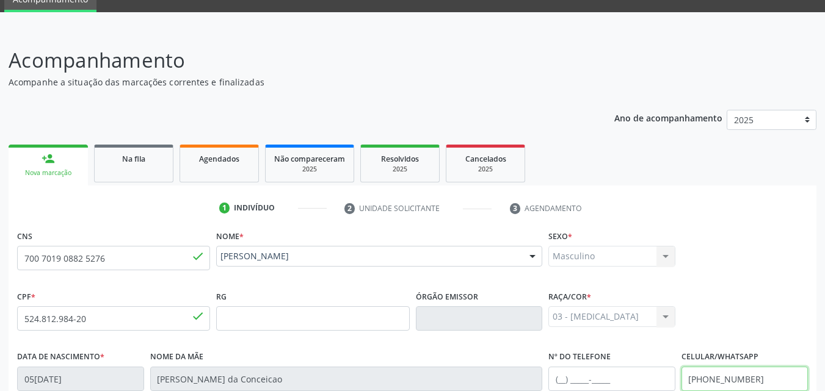
scroll to position [288, 0]
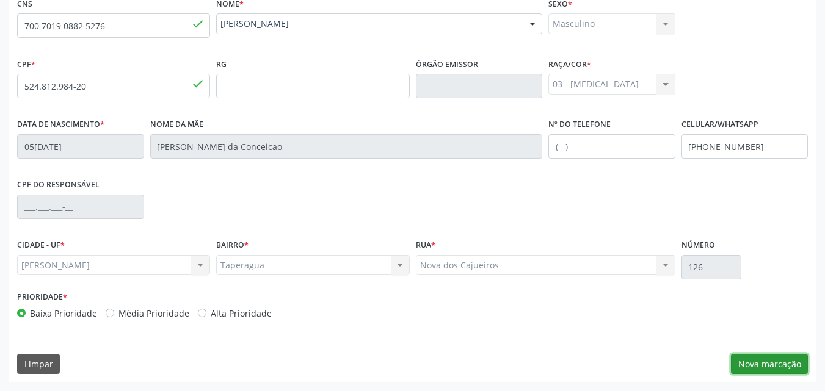
click at [776, 371] on button "Nova marcação" at bounding box center [769, 364] width 77 height 21
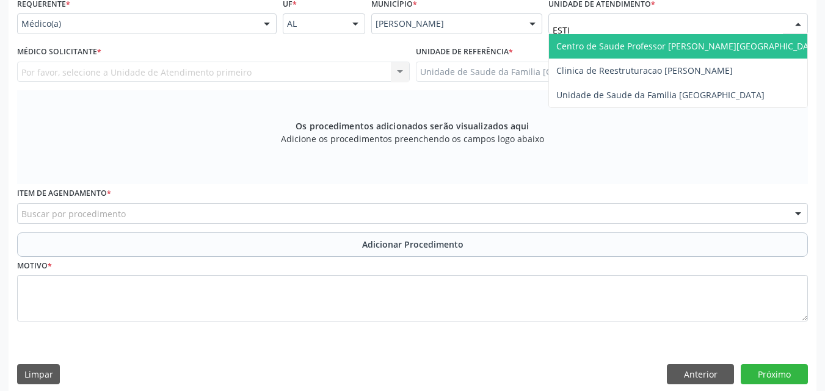
type input "ESTIV"
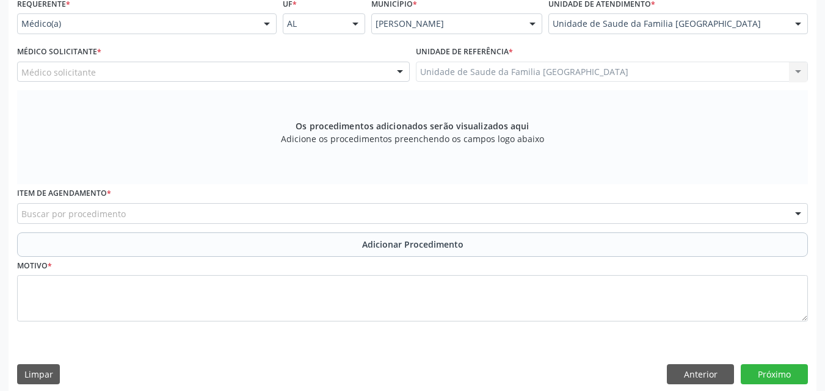
click at [98, 75] on div "Médico solicitante" at bounding box center [213, 72] width 393 height 21
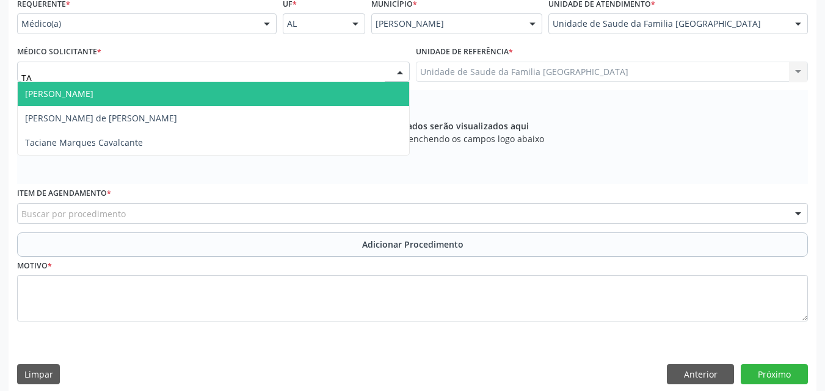
type input "TAC"
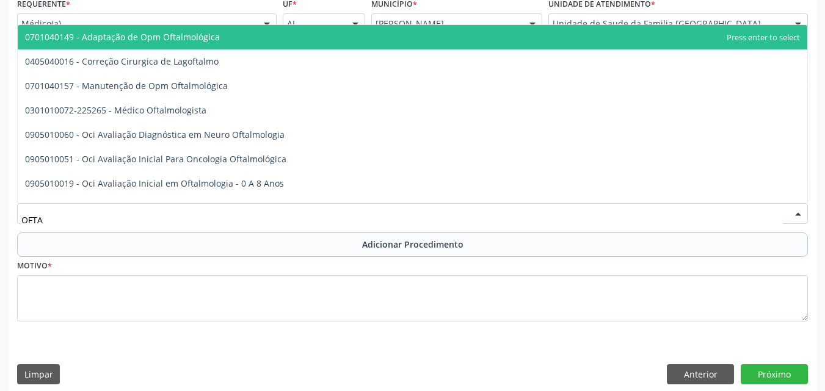
type input "OFTAL"
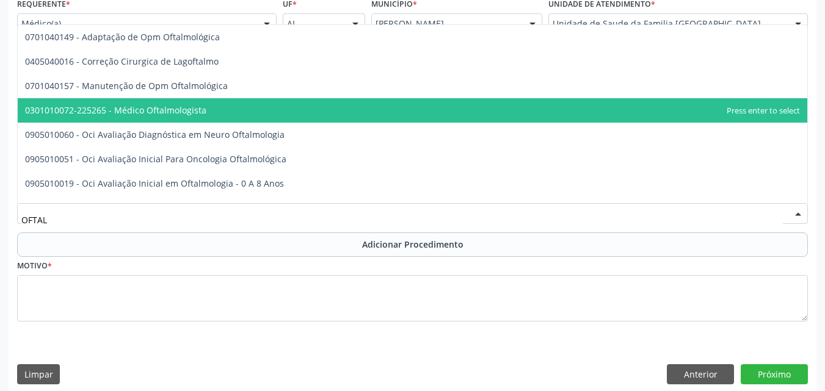
click at [104, 114] on span "0301010072-225265 - Médico Oftalmologista" at bounding box center [115, 110] width 181 height 12
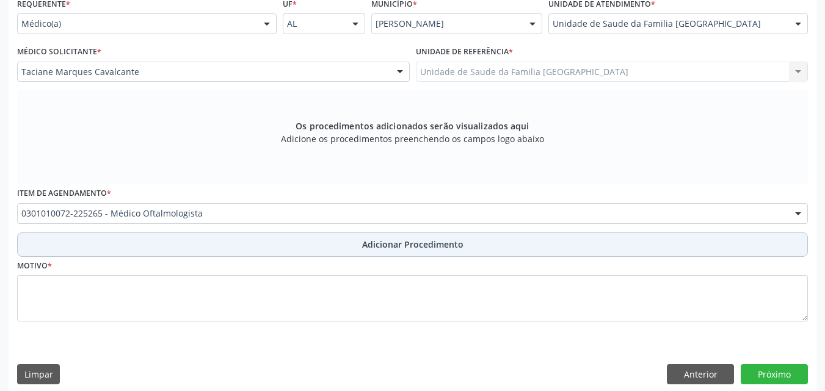
click at [109, 237] on button "Adicionar Procedimento" at bounding box center [412, 245] width 791 height 24
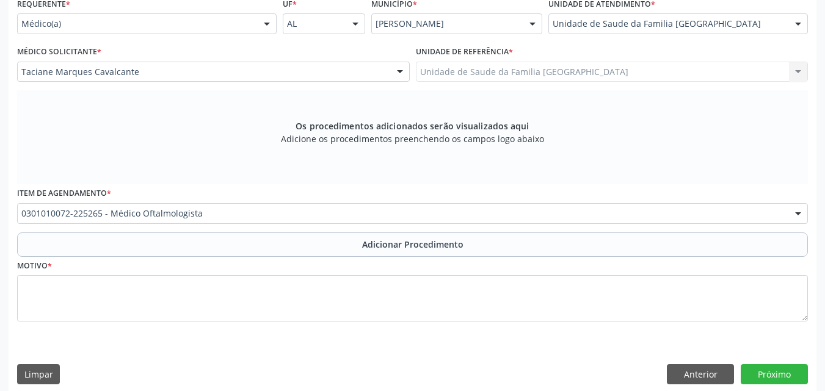
scroll to position [252, 0]
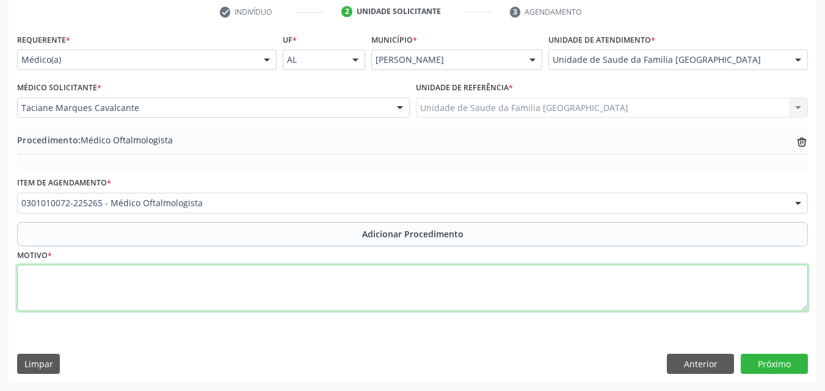
click at [107, 297] on textarea at bounding box center [412, 288] width 791 height 46
type textarea "HIPERTENSO, COM [MEDICAL_DATA], DIMINUIÇÃO DE VISÃO."
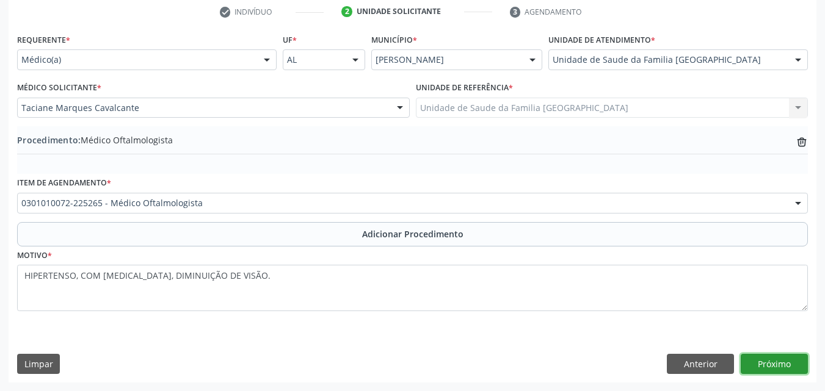
click at [755, 356] on button "Próximo" at bounding box center [774, 364] width 67 height 21
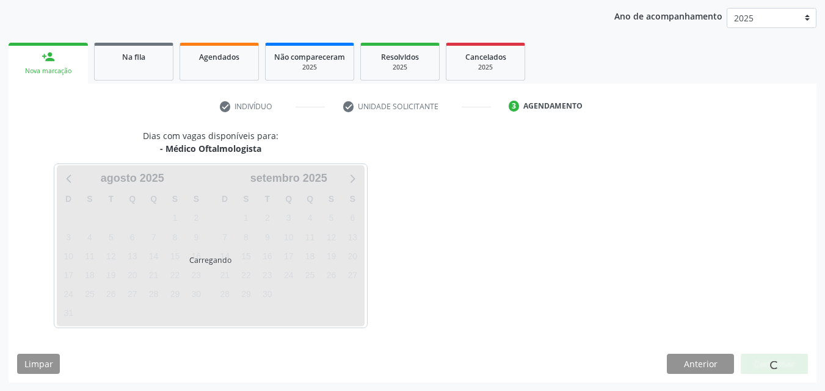
scroll to position [193, 0]
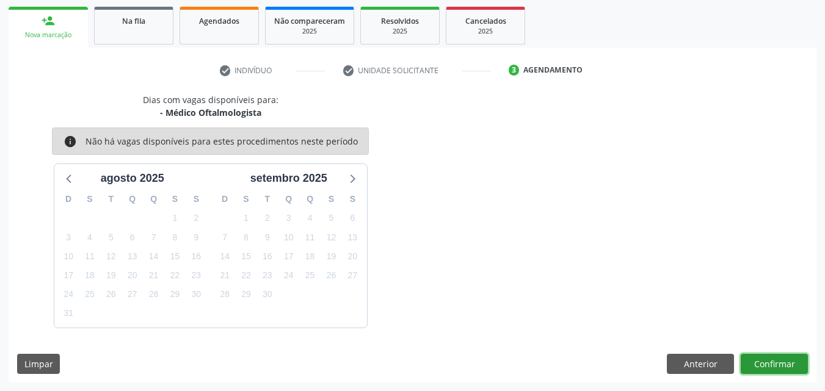
click at [773, 357] on button "Confirmar" at bounding box center [774, 364] width 67 height 21
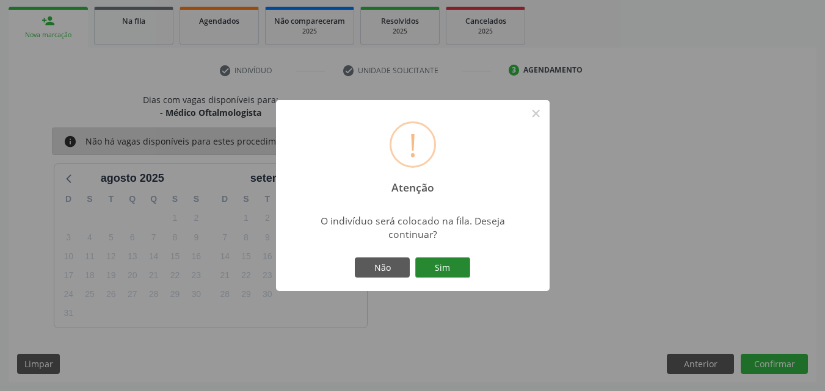
click at [434, 261] on button "Sim" at bounding box center [442, 268] width 55 height 21
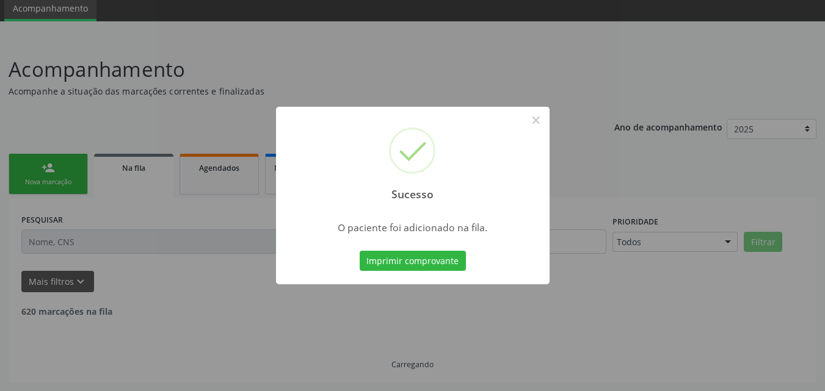
scroll to position [33, 0]
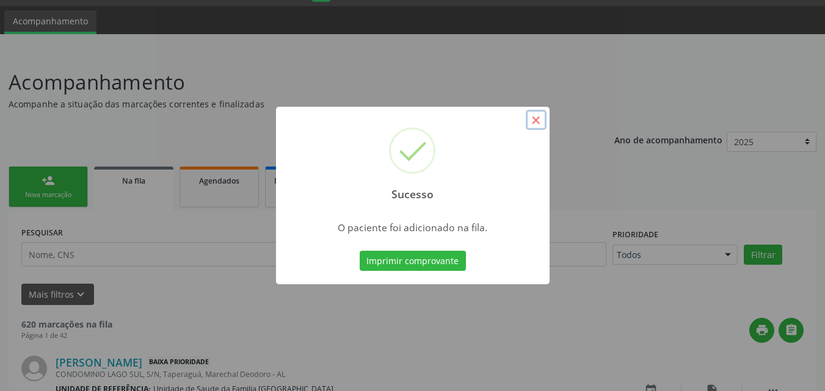
click at [536, 120] on button "×" at bounding box center [536, 120] width 21 height 21
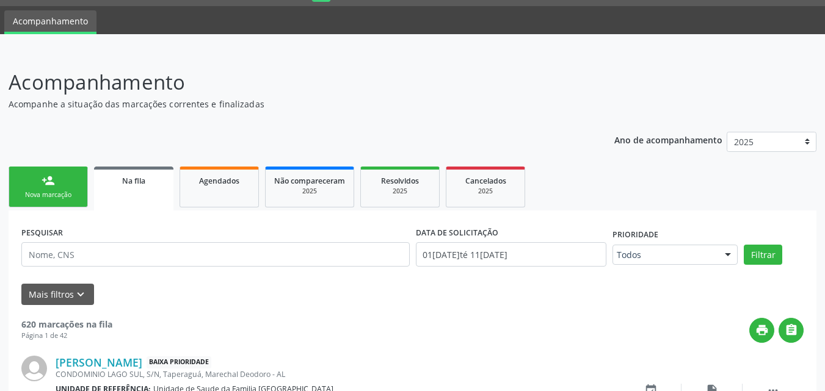
click at [53, 184] on div "person_add" at bounding box center [48, 180] width 13 height 13
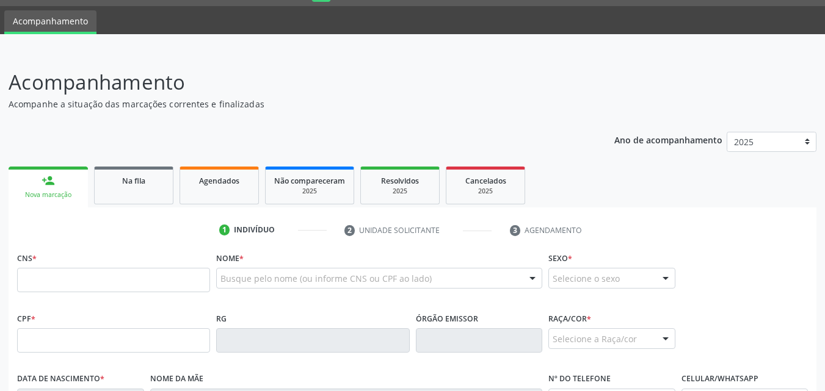
click at [72, 265] on div "CNS *" at bounding box center [113, 270] width 193 height 43
click at [75, 279] on input "text" at bounding box center [113, 280] width 193 height 24
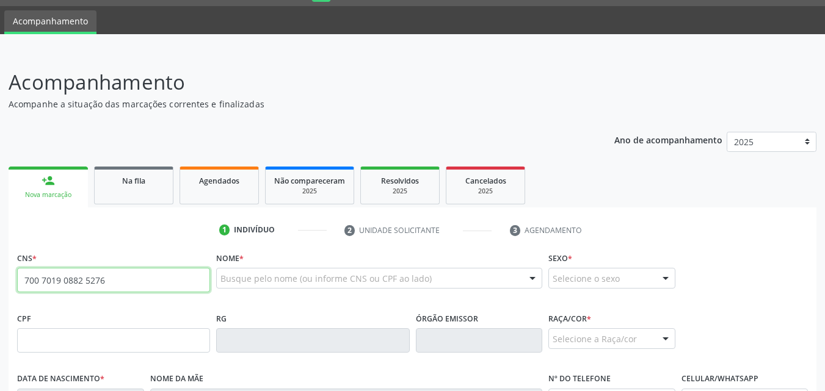
type input "700 7019 0882 5276"
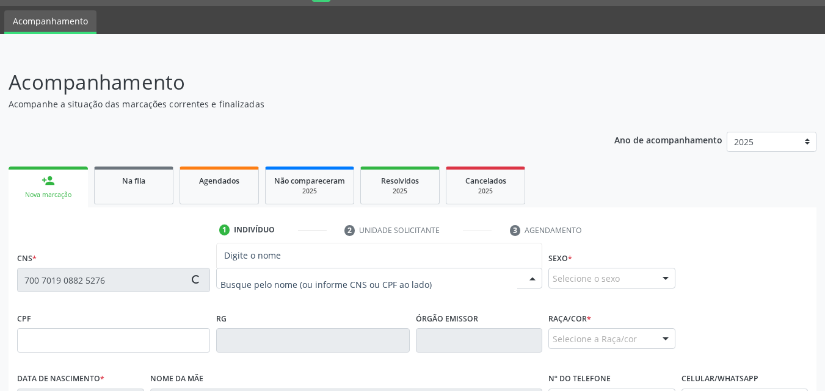
type input "524.812.984-20"
type input "05[DATE]"
type input "[PERSON_NAME] da Conceicao"
type input "[PHONE_NUMBER]"
type input "126"
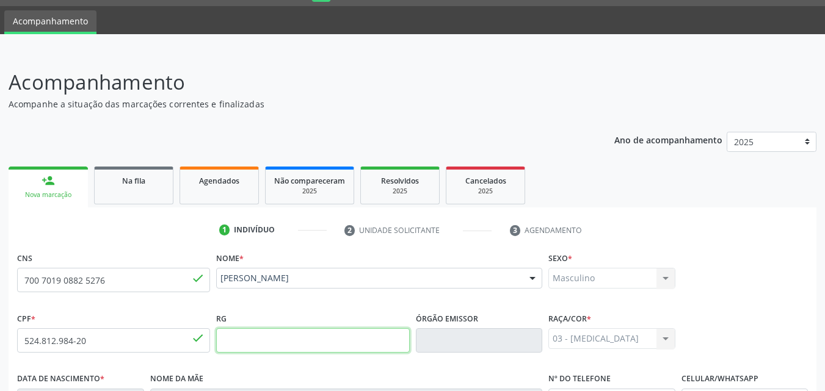
scroll to position [288, 0]
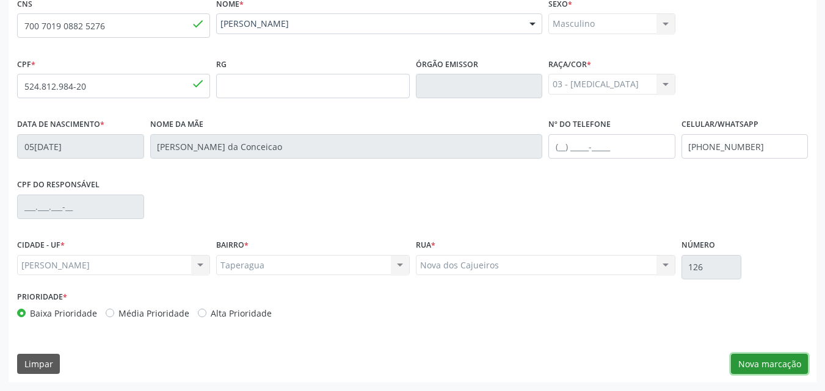
click at [791, 366] on button "Nova marcação" at bounding box center [769, 364] width 77 height 21
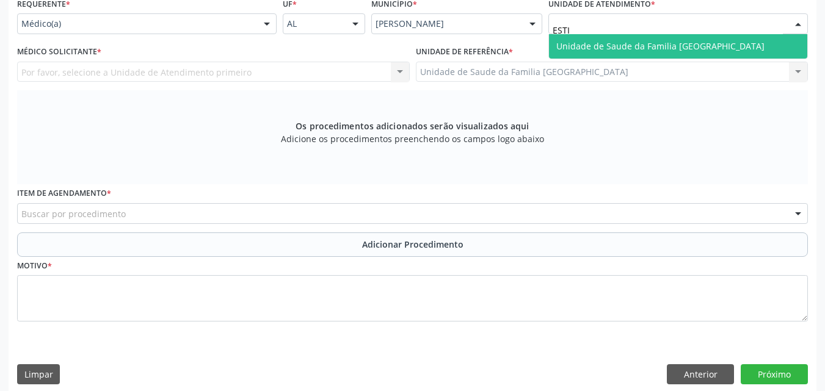
type input "ESTIV"
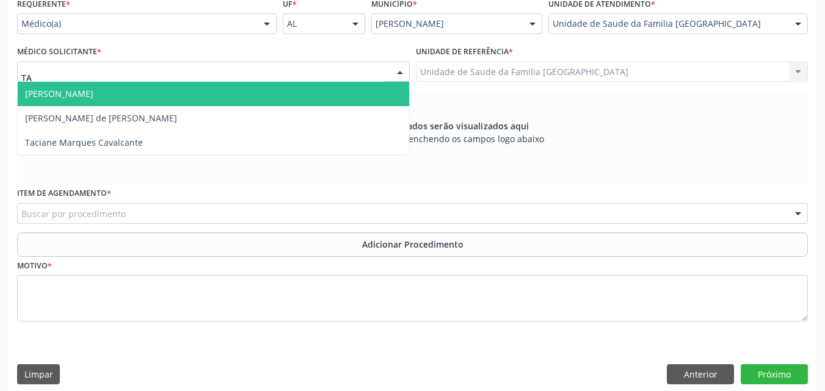
type input "TAC"
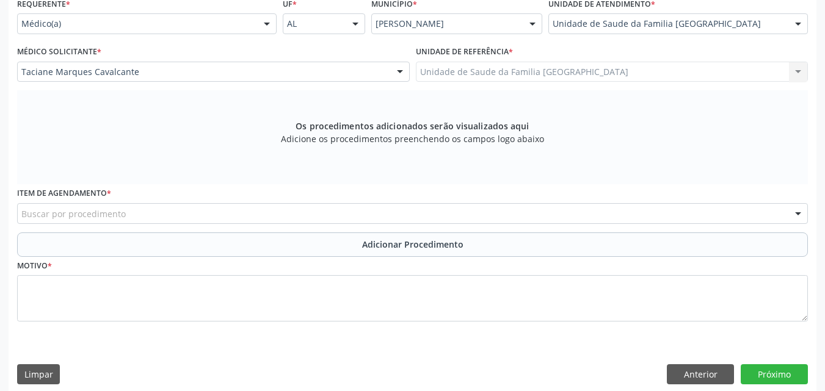
click at [48, 220] on div "Buscar por procedimento" at bounding box center [412, 213] width 791 height 21
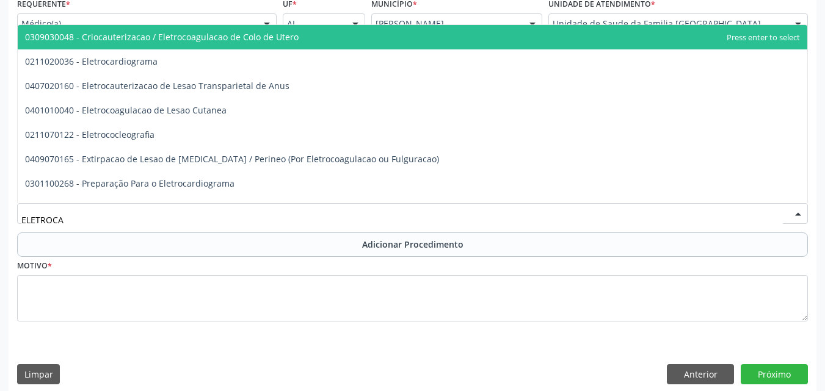
type input "ELETROCAR"
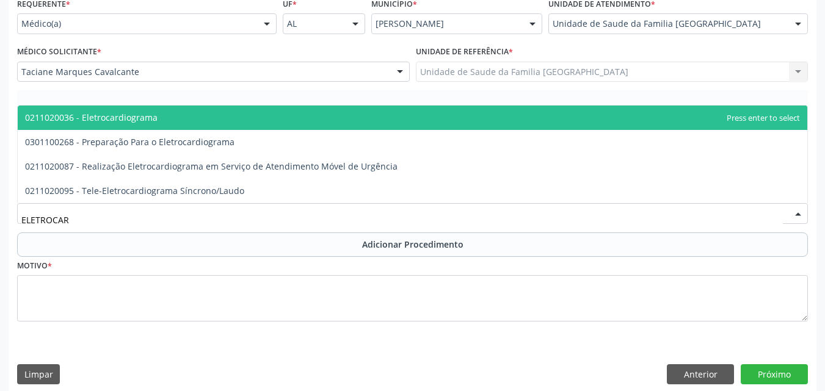
click at [76, 112] on span "0211020036 - Eletrocardiograma" at bounding box center [91, 118] width 133 height 12
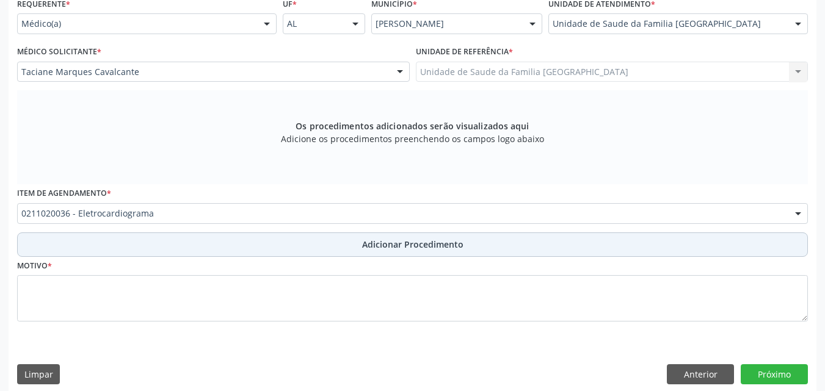
click at [156, 237] on button "Adicionar Procedimento" at bounding box center [412, 245] width 791 height 24
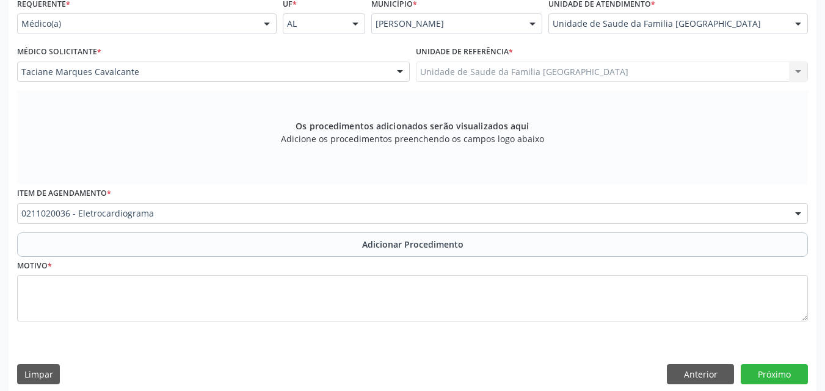
scroll to position [252, 0]
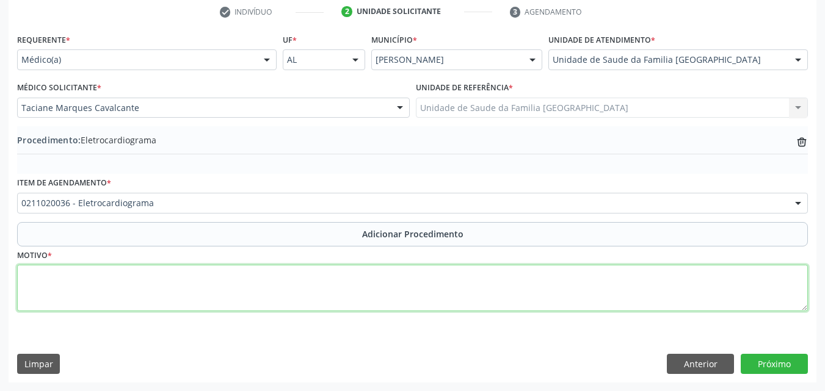
click at [166, 268] on textarea at bounding box center [412, 288] width 791 height 46
type textarea "HAS, IMC ELEVADO."
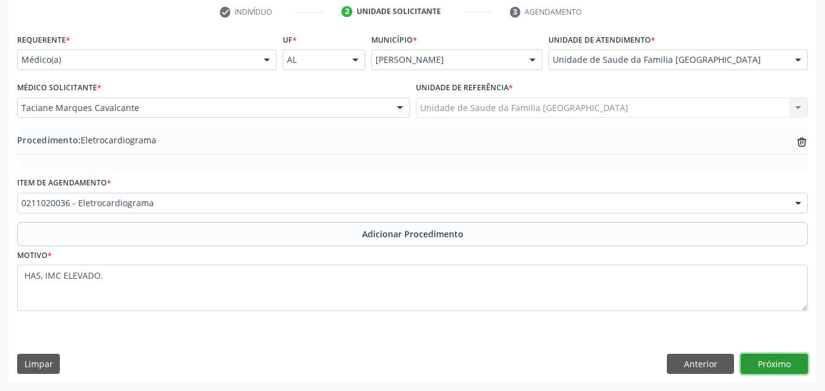
click at [760, 359] on button "Próximo" at bounding box center [774, 364] width 67 height 21
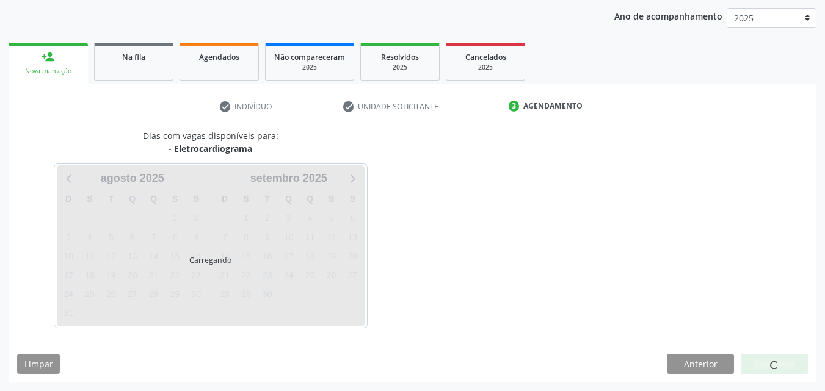
scroll to position [193, 0]
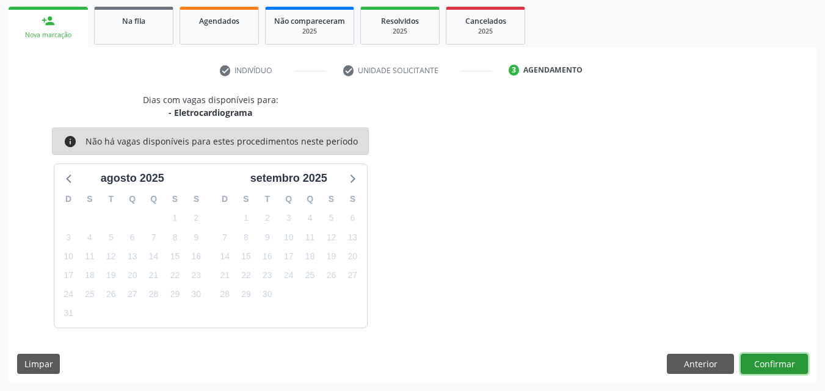
click at [760, 359] on button "Confirmar" at bounding box center [774, 364] width 67 height 21
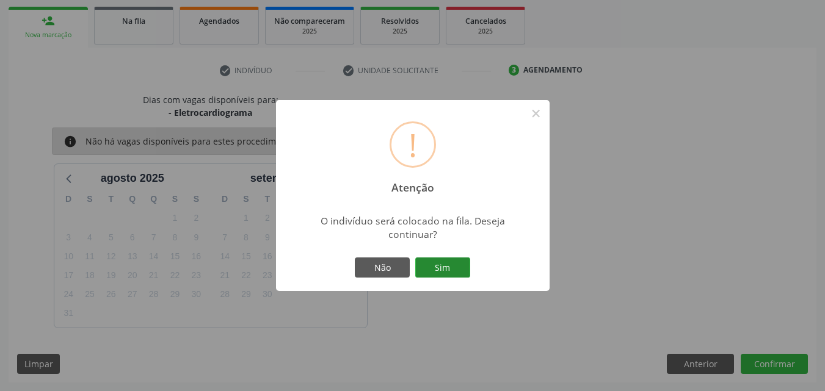
click at [454, 267] on button "Sim" at bounding box center [442, 268] width 55 height 21
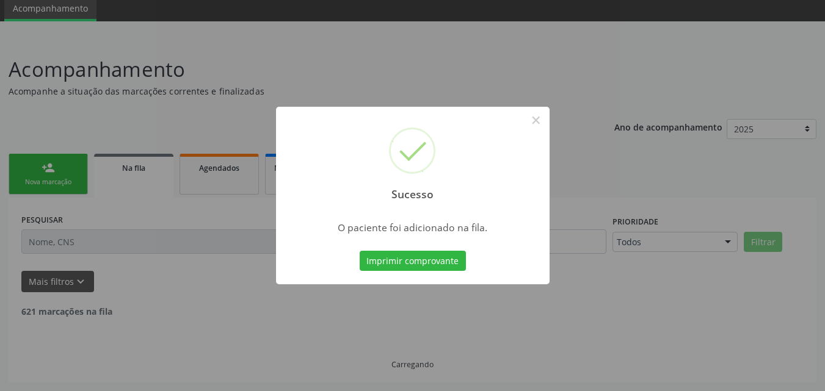
scroll to position [33, 0]
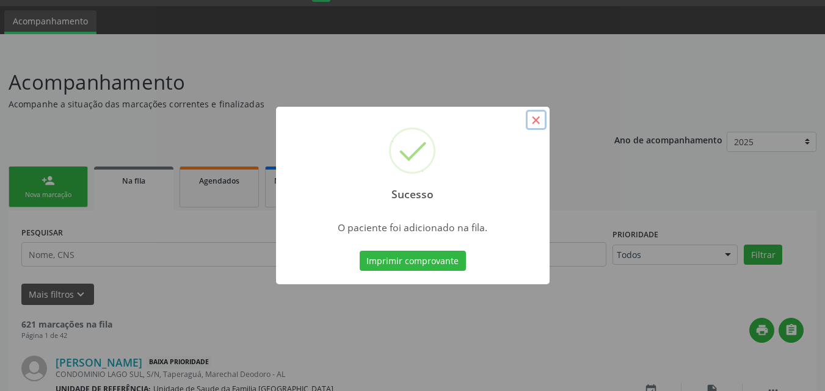
click at [536, 119] on button "×" at bounding box center [536, 120] width 21 height 21
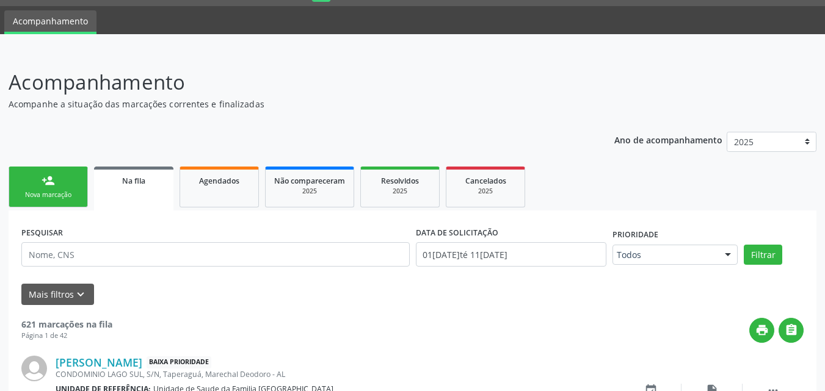
click at [45, 202] on link "person_add Nova marcação" at bounding box center [48, 187] width 79 height 41
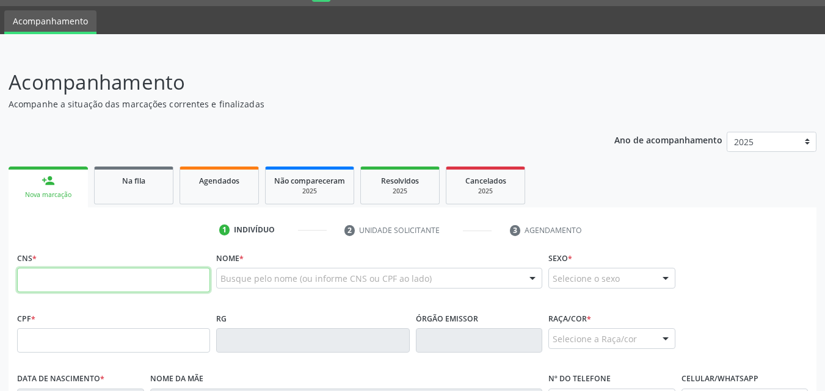
click at [59, 277] on input "text" at bounding box center [113, 280] width 193 height 24
type input "700 7019 0882 5276"
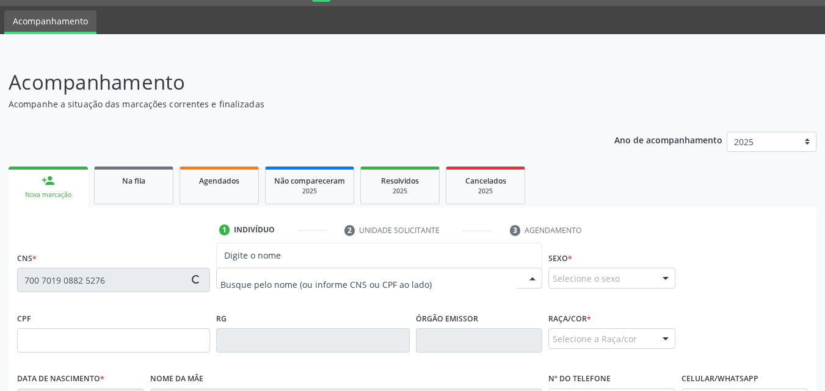
type input "524.812.984-20"
type input "05[DATE]"
type input "[PERSON_NAME] da Conceicao"
type input "[PHONE_NUMBER]"
type input "126"
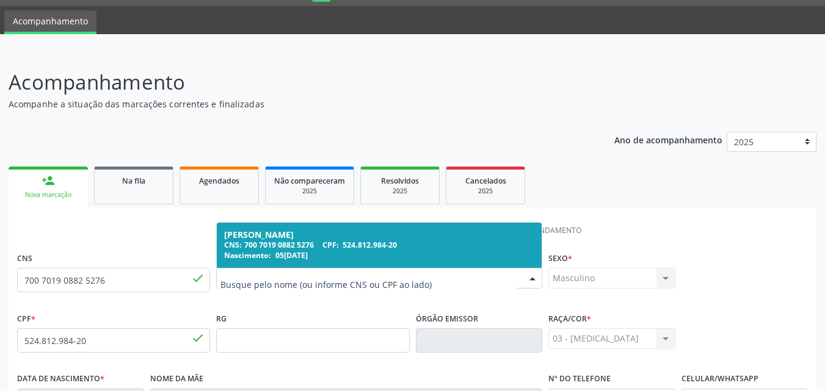
scroll to position [288, 0]
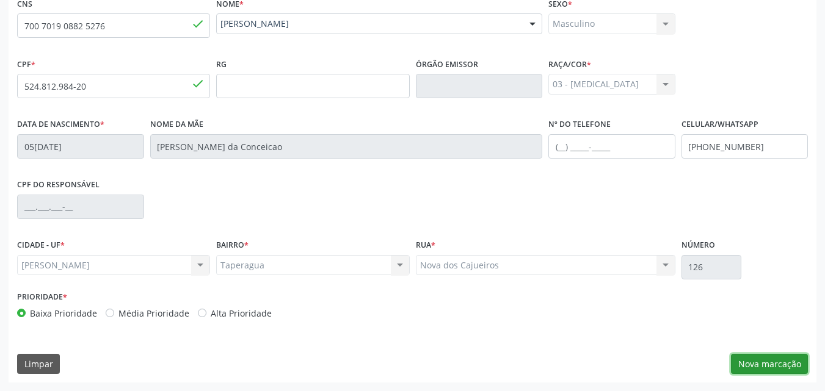
click at [761, 367] on button "Nova marcação" at bounding box center [769, 364] width 77 height 21
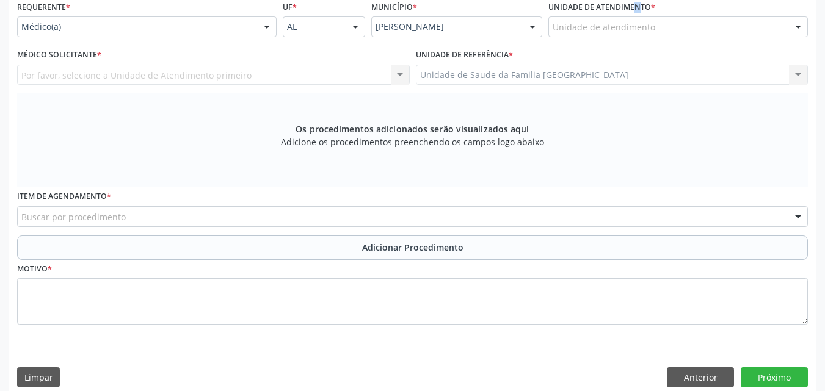
click at [620, 12] on label "Unidade de atendimento *" at bounding box center [601, 7] width 107 height 19
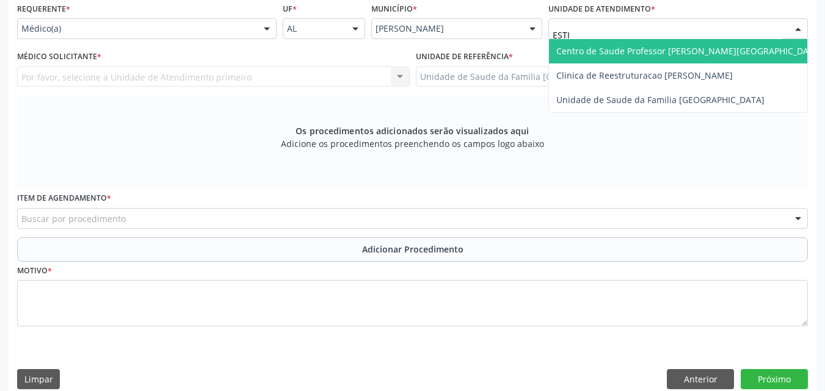
type input "ESTIV"
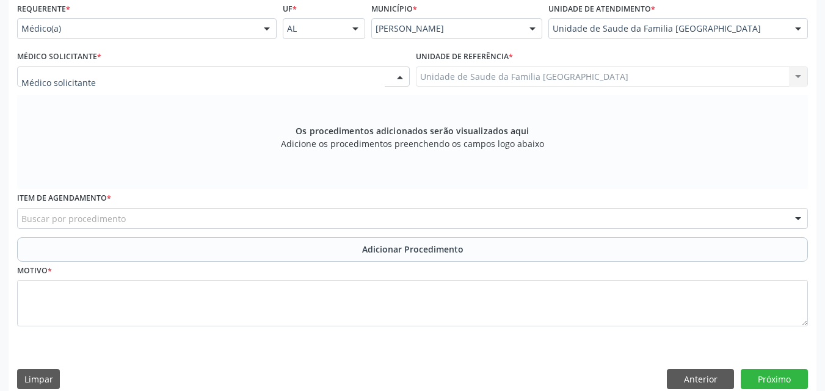
click at [120, 78] on div at bounding box center [213, 77] width 393 height 21
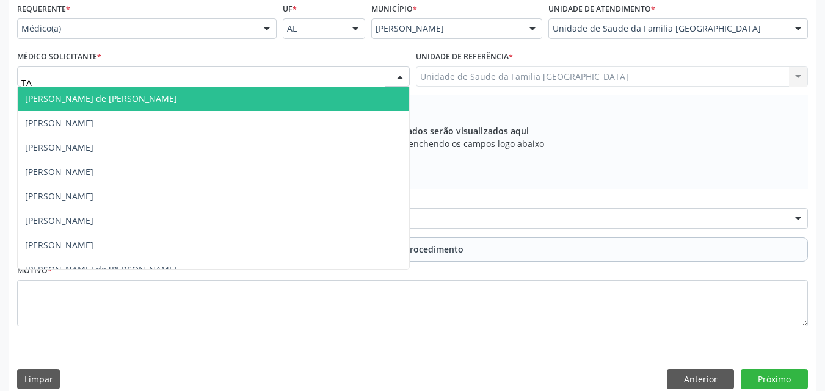
type input "TAC"
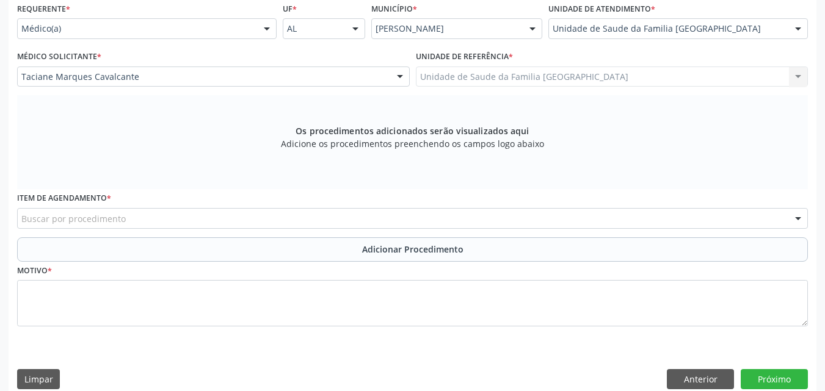
click at [166, 220] on div "Buscar por procedimento" at bounding box center [412, 218] width 791 height 21
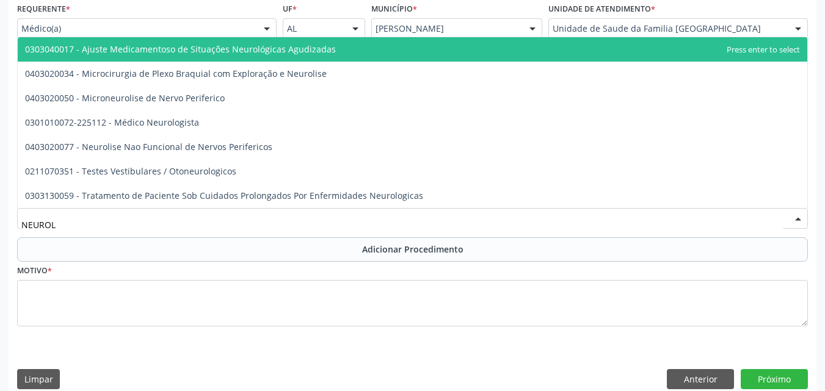
type input "NEUROLO"
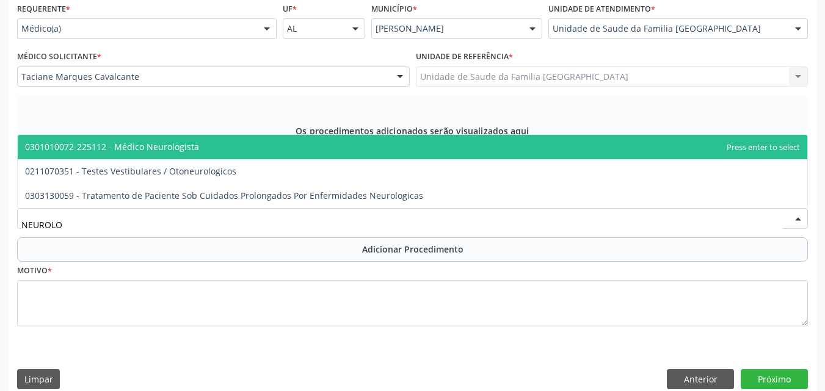
click at [165, 151] on span "0301010072-225112 - Médico Neurologista" at bounding box center [112, 147] width 174 height 12
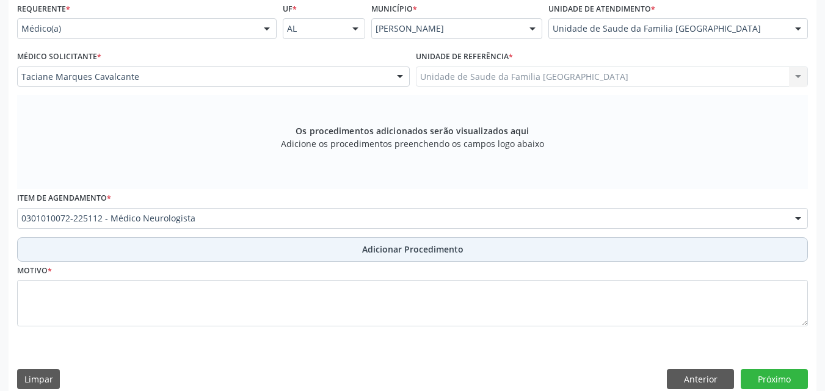
click at [164, 249] on button "Adicionar Procedimento" at bounding box center [412, 250] width 791 height 24
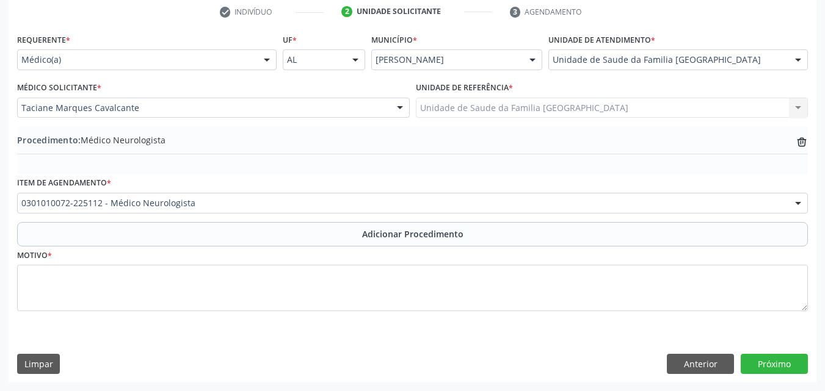
scroll to position [252, 0]
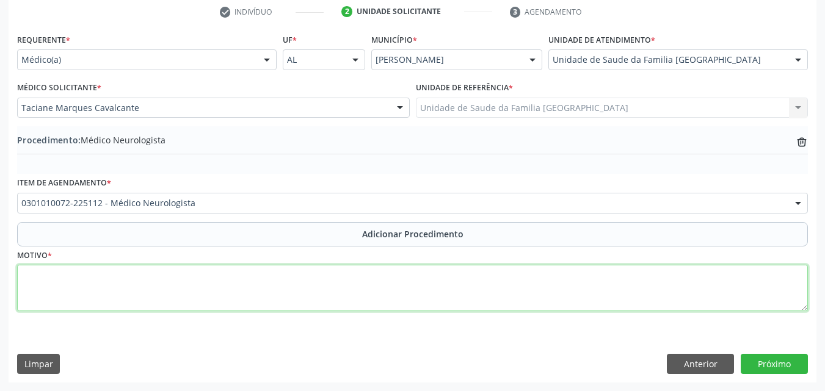
click at [167, 296] on textarea at bounding box center [412, 288] width 791 height 46
type textarea "ESQUECIMENTO FREQUENTE."
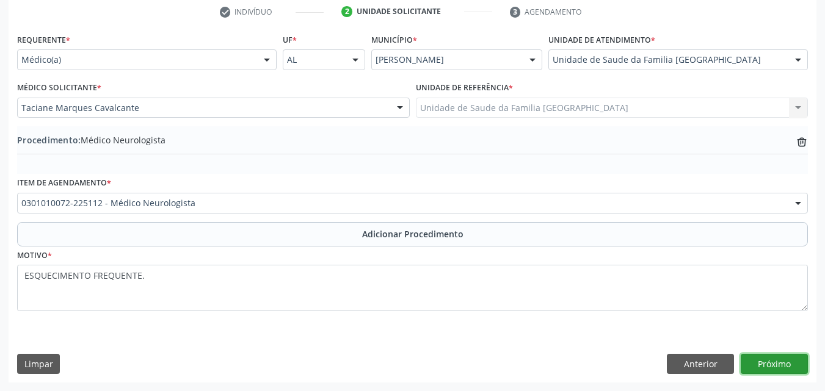
click at [762, 354] on button "Próximo" at bounding box center [774, 364] width 67 height 21
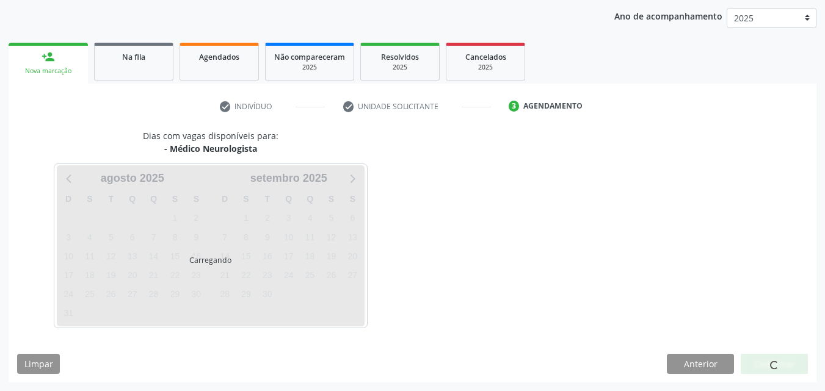
scroll to position [193, 0]
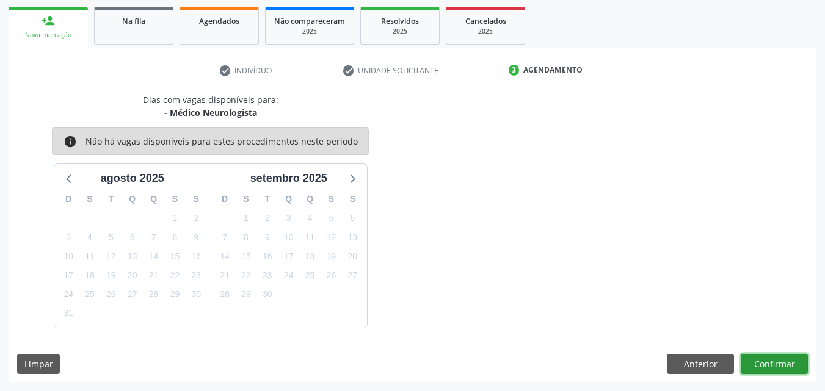
click at [755, 365] on button "Confirmar" at bounding box center [774, 364] width 67 height 21
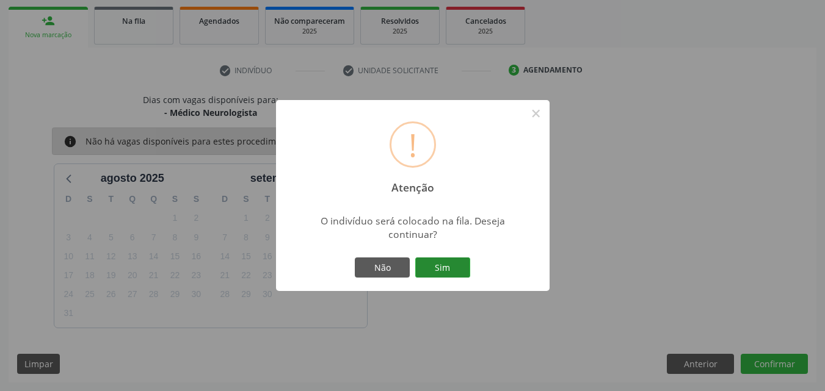
click at [417, 264] on button "Sim" at bounding box center [442, 268] width 55 height 21
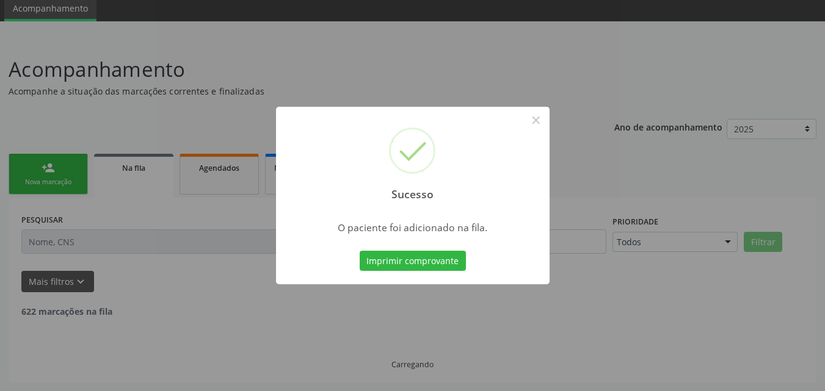
scroll to position [33, 0]
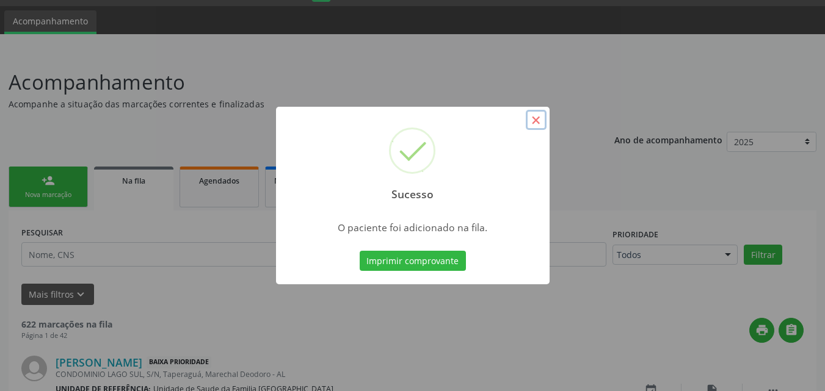
click at [537, 125] on button "×" at bounding box center [536, 120] width 21 height 21
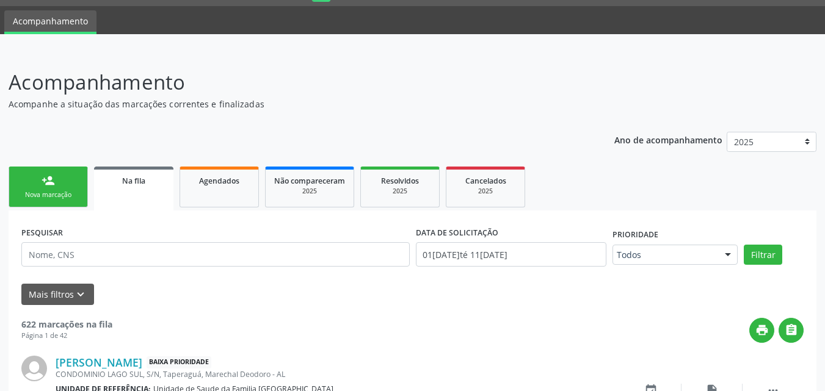
click at [39, 200] on link "person_add Nova marcação" at bounding box center [48, 187] width 79 height 41
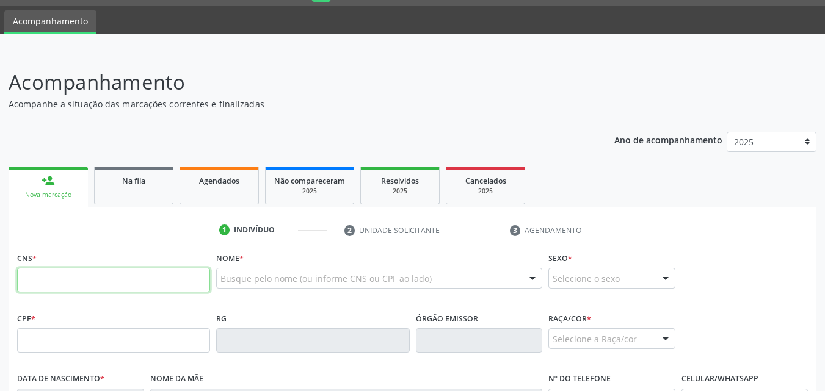
click at [66, 282] on input "text" at bounding box center [113, 280] width 193 height 24
paste input "706 4056 2435 7680"
type input "706 4056 2435 7680"
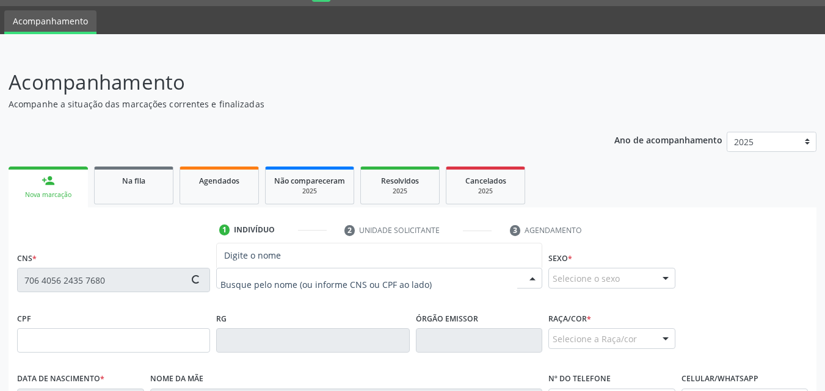
type input "034.844.294-70"
type input "0[DATE]"
type input "[PERSON_NAME]"
type input "[PHONE_NUMBER]"
type input "23"
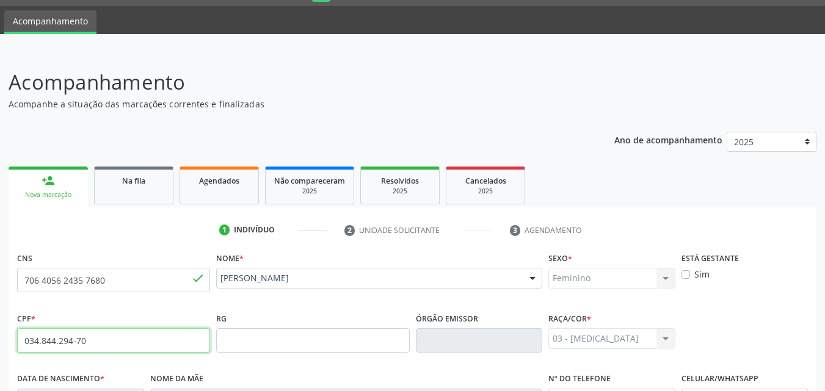
scroll to position [288, 0]
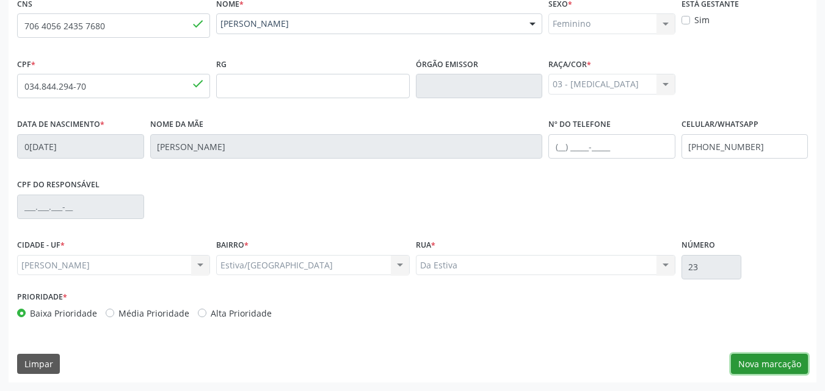
click at [757, 365] on button "Nova marcação" at bounding box center [769, 364] width 77 height 21
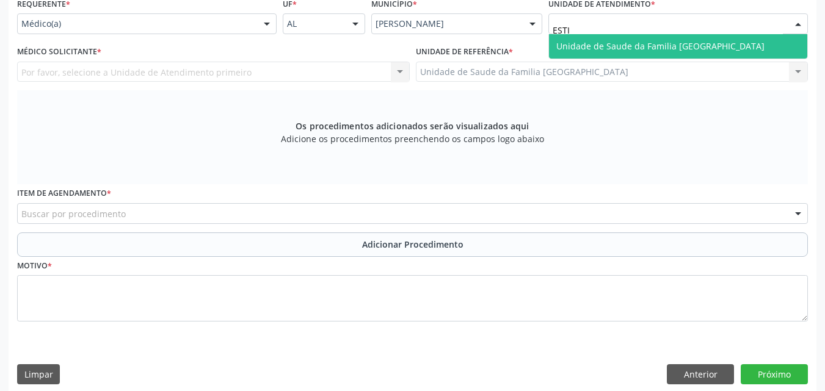
type input "ESTIV"
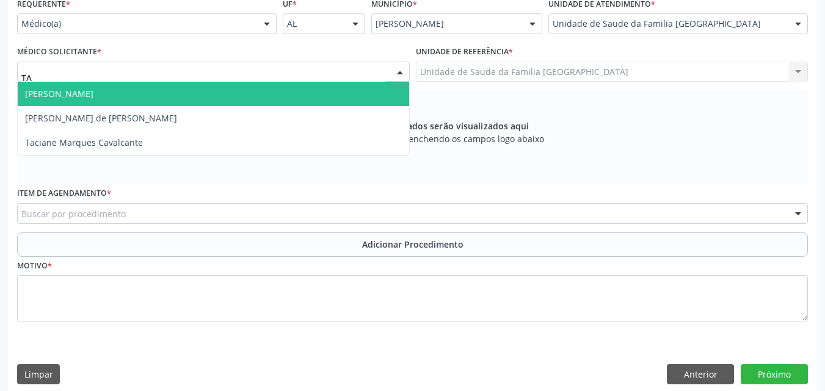
type input "TAC"
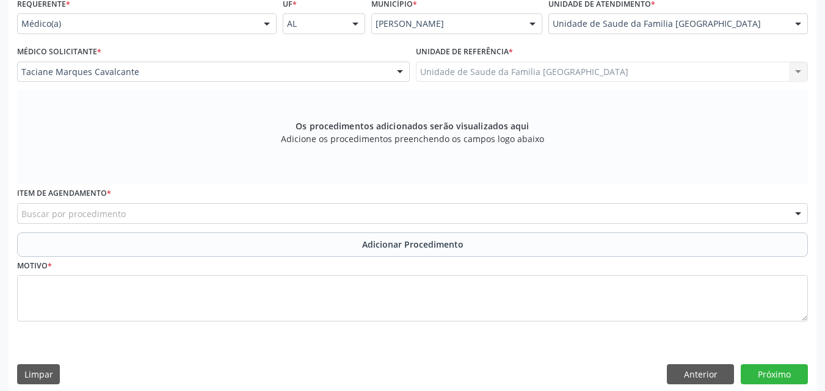
click at [134, 217] on div "Buscar por procedimento" at bounding box center [412, 213] width 791 height 21
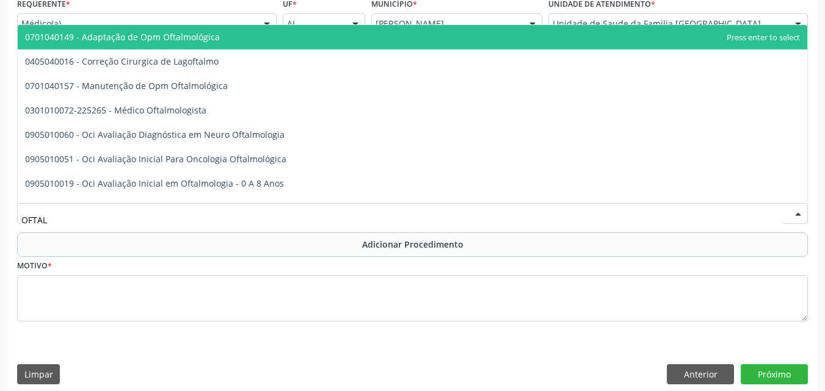
type input "OFTALM"
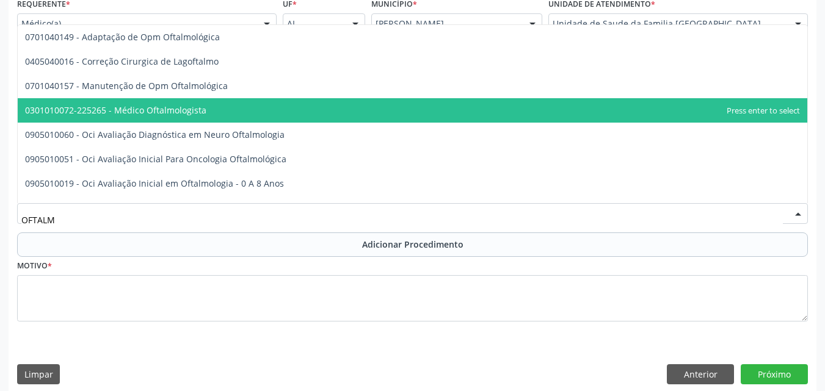
click at [148, 118] on span "0301010072-225265 - Médico Oftalmologista" at bounding box center [413, 110] width 790 height 24
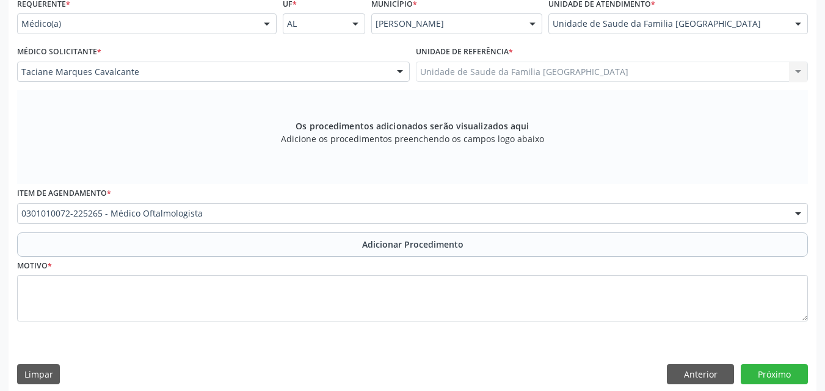
click at [201, 250] on button "Adicionar Procedimento" at bounding box center [412, 245] width 791 height 24
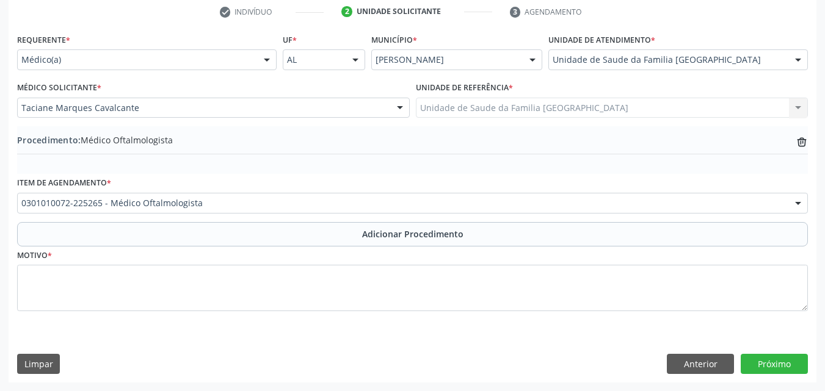
scroll to position [252, 0]
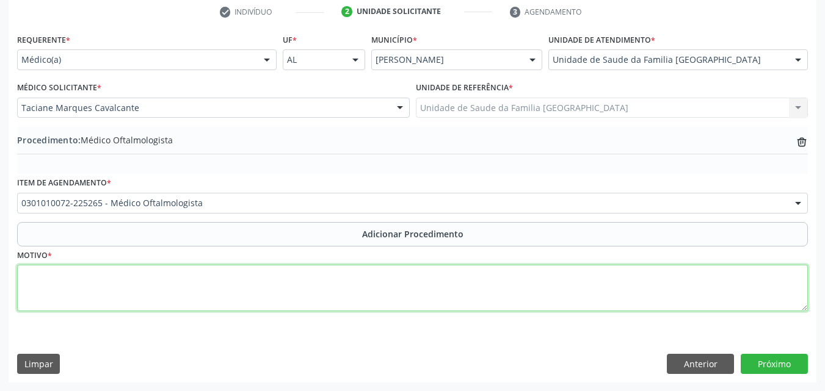
click at [209, 299] on textarea at bounding box center [412, 288] width 791 height 46
click at [209, 299] on textarea "DISTÚRBIO VISUAL NÃO ESPECIFICAD" at bounding box center [412, 288] width 791 height 46
type textarea "DISTÚRBIO VISUAL NÃO ESPECIFICADO."
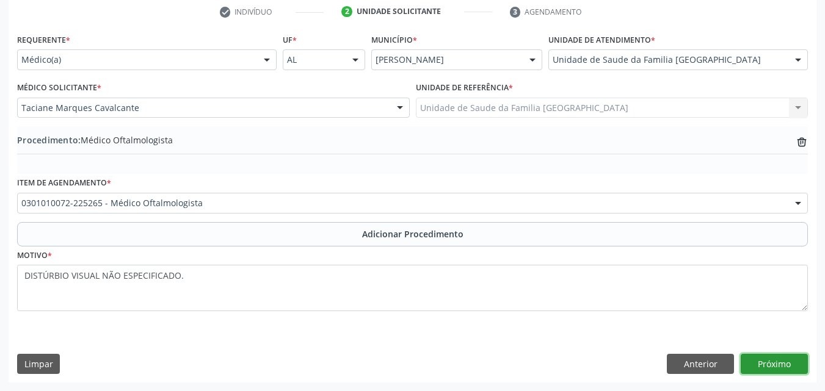
click at [756, 363] on button "Próximo" at bounding box center [774, 364] width 67 height 21
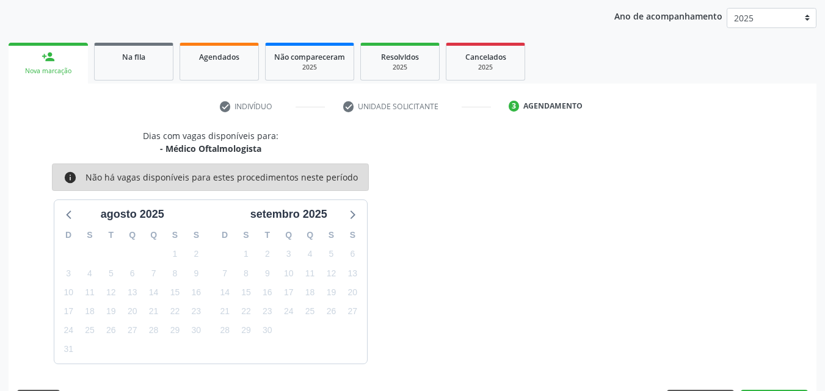
scroll to position [193, 0]
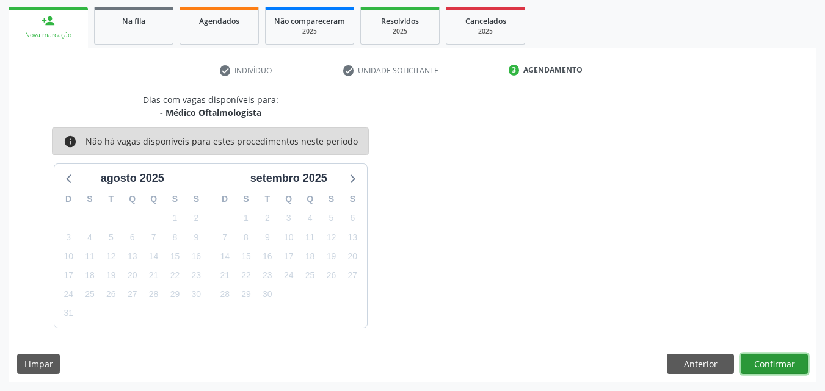
click at [762, 366] on button "Confirmar" at bounding box center [774, 364] width 67 height 21
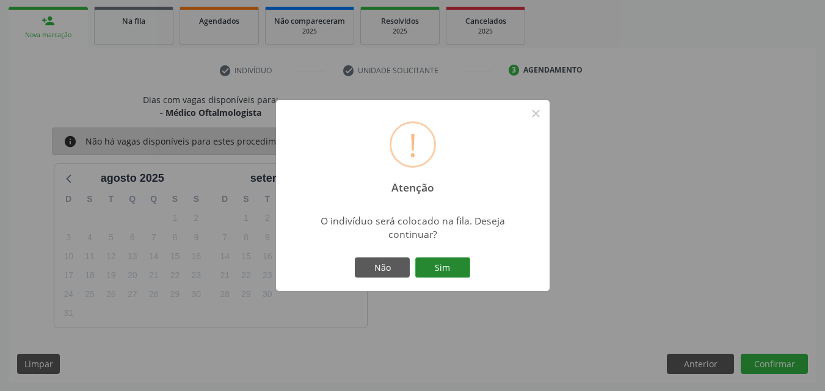
click at [446, 272] on button "Sim" at bounding box center [442, 268] width 55 height 21
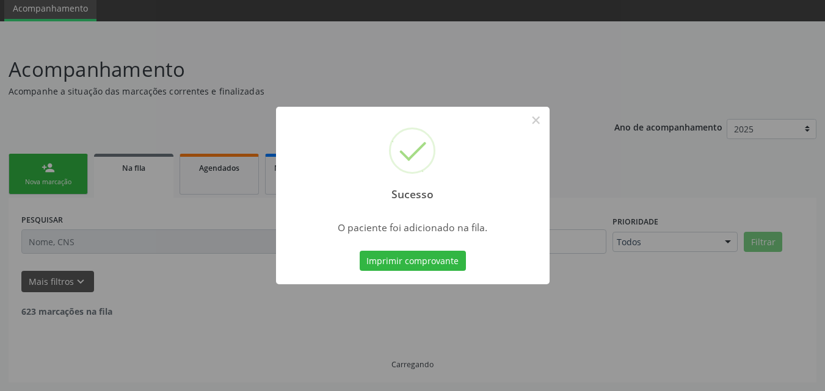
scroll to position [33, 0]
